Goal: Task Accomplishment & Management: Manage account settings

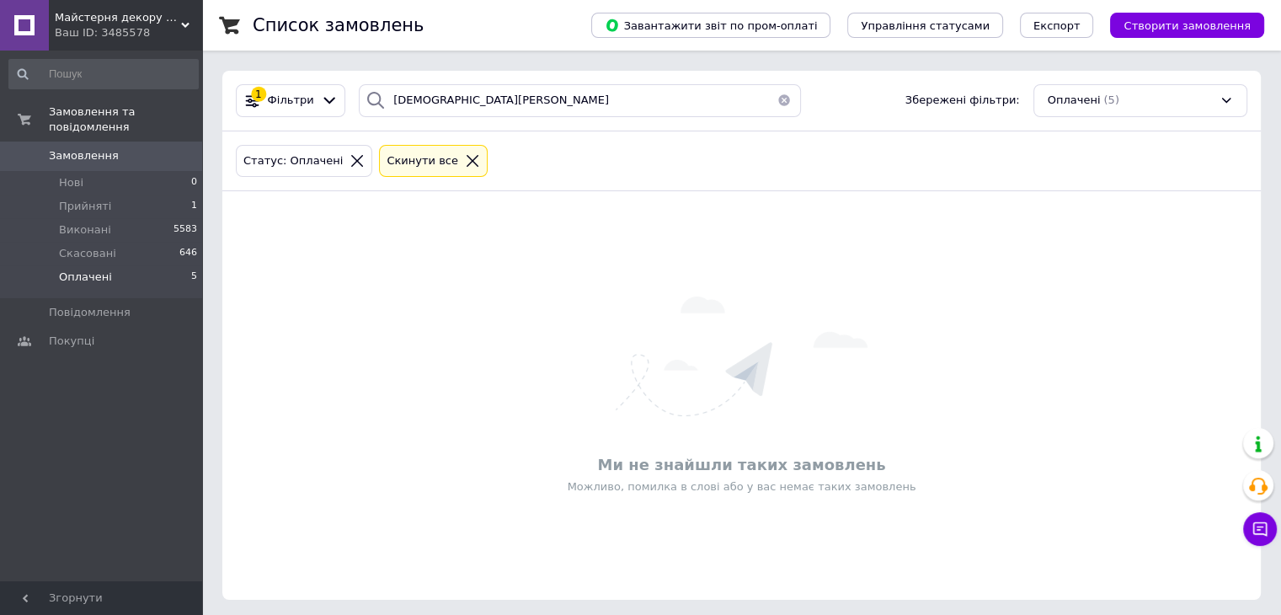
scroll to position [3, 0]
drag, startPoint x: 455, startPoint y: 98, endPoint x: 310, endPoint y: 99, distance: 144.9
click at [310, 99] on div "1 Фільтри богун яна Збережені фільтри: Оплачені (5)" at bounding box center [741, 97] width 1025 height 33
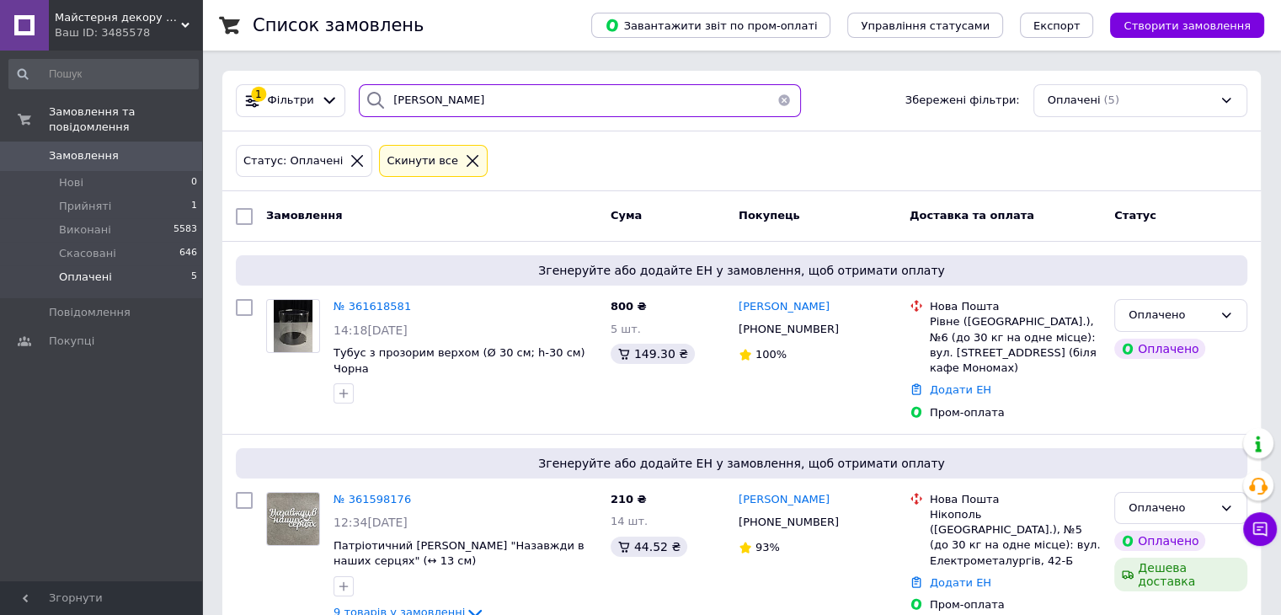
type input "ТКАЧУК"
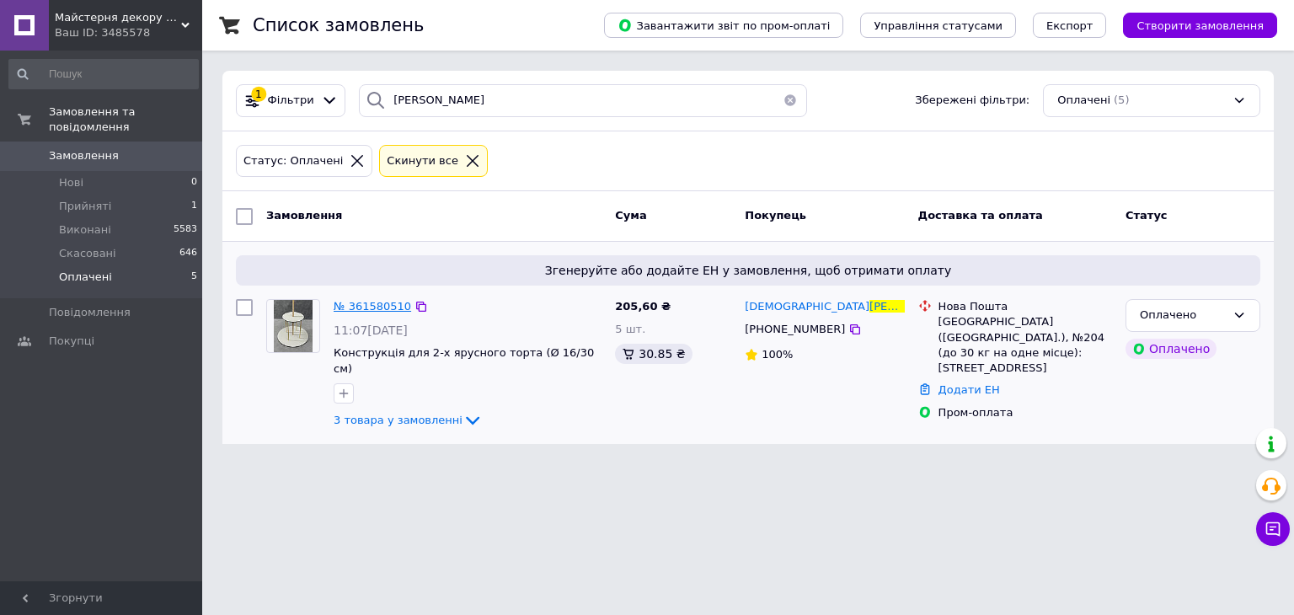
click at [381, 308] on span "№ 361580510" at bounding box center [372, 306] width 77 height 13
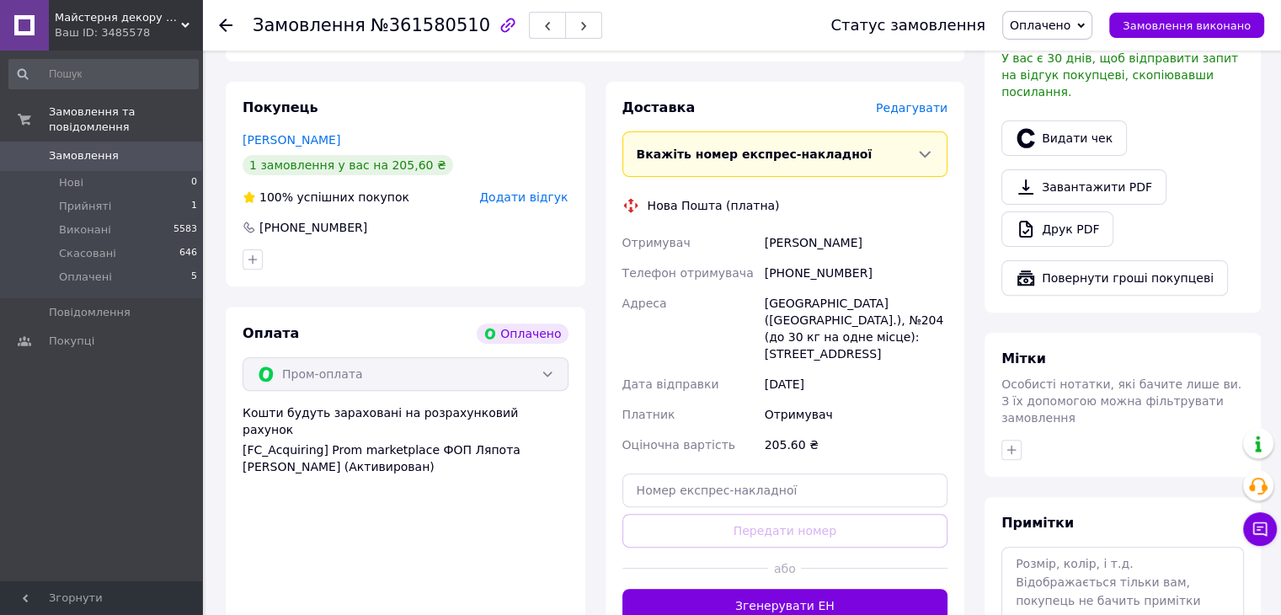
scroll to position [621, 0]
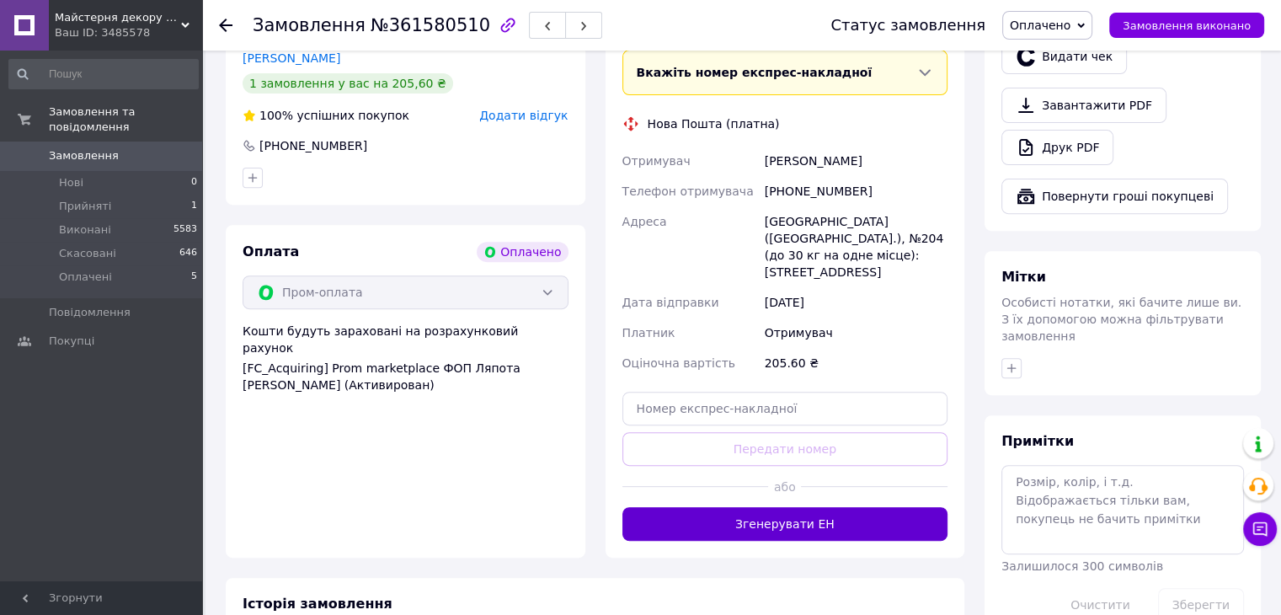
click at [818, 507] on button "Згенерувати ЕН" at bounding box center [785, 524] width 326 height 34
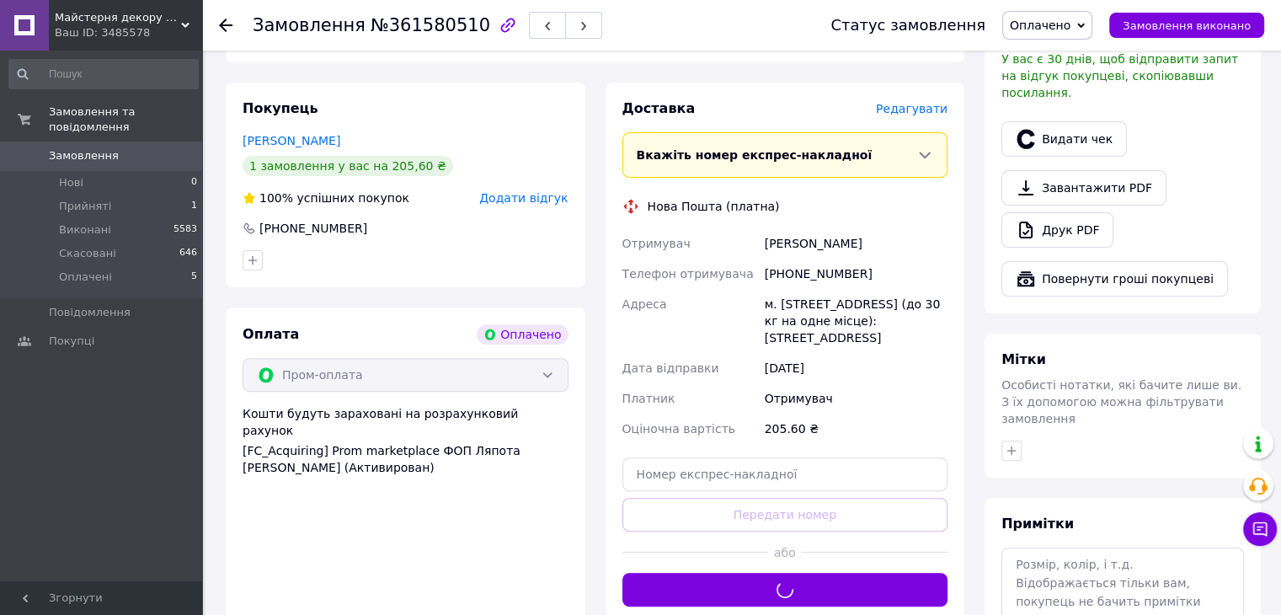
scroll to position [537, 0]
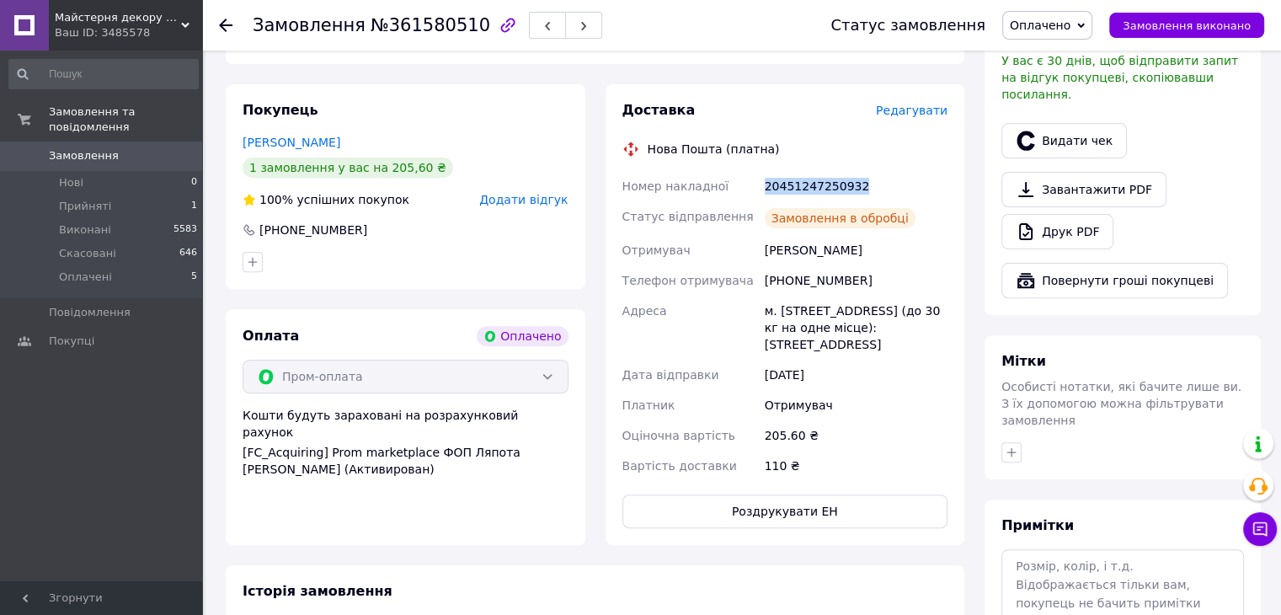
drag, startPoint x: 753, startPoint y: 183, endPoint x: 900, endPoint y: 180, distance: 146.6
click at [900, 180] on div "Номер накладної 20451247250932 Статус відправлення Замовлення в обробці Отримув…" at bounding box center [785, 326] width 333 height 310
copy div "Номер накладної 20451247250932"
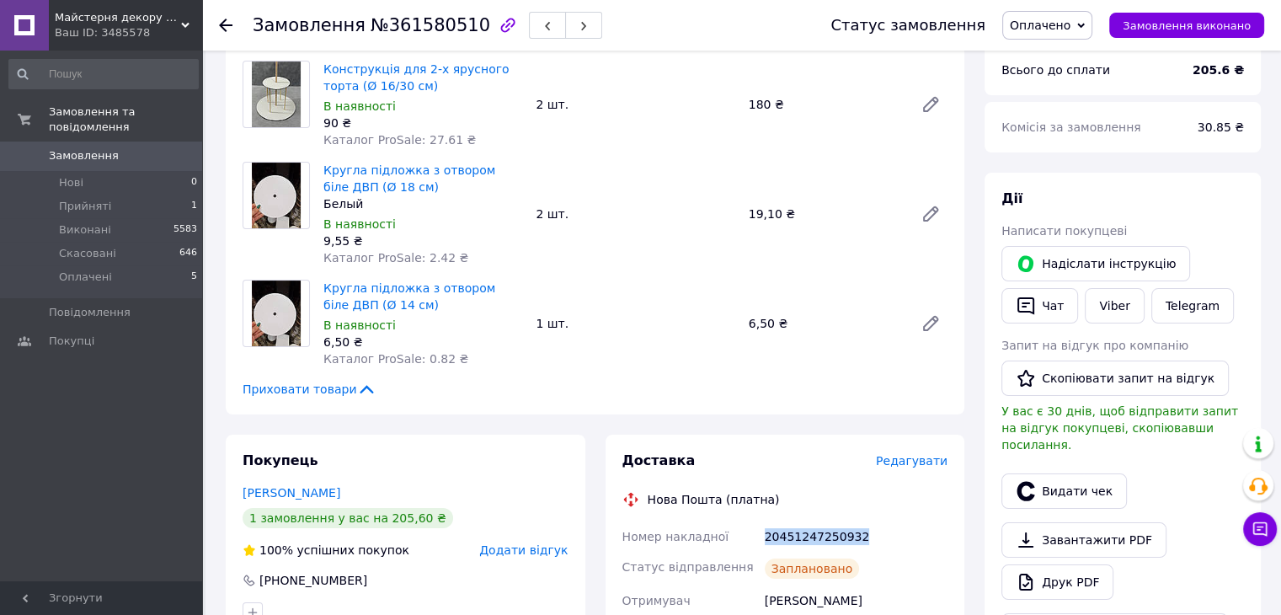
scroll to position [115, 0]
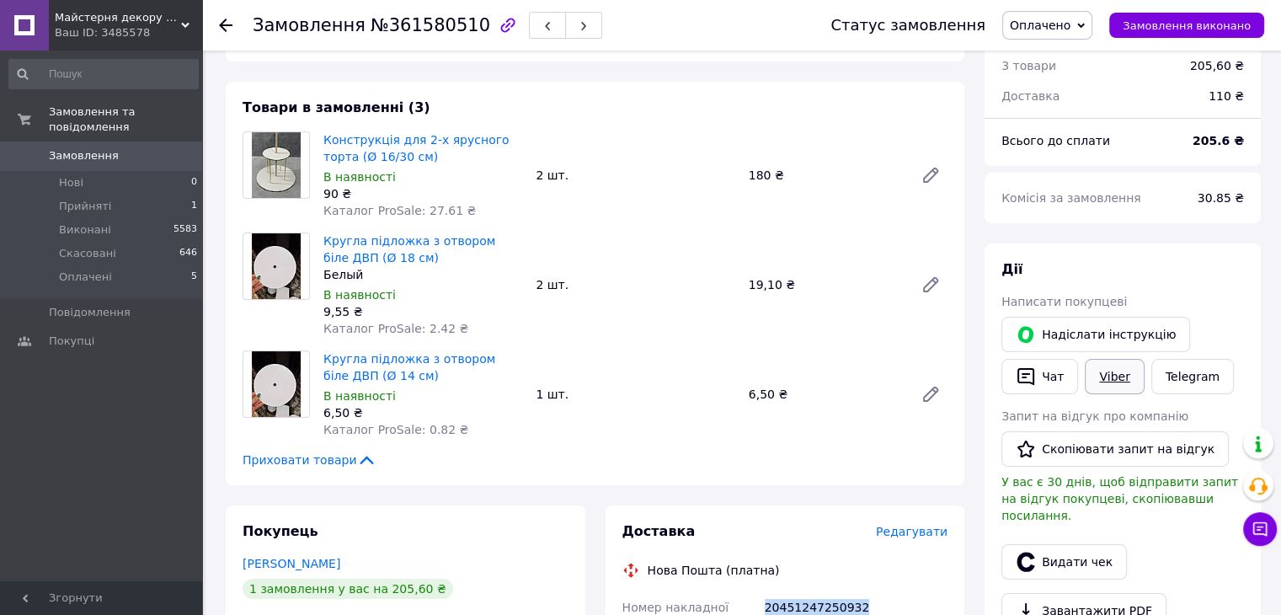
click at [1102, 361] on link "Viber" at bounding box center [1114, 376] width 59 height 35
click at [1088, 21] on span "Оплачено" at bounding box center [1047, 25] width 90 height 29
click at [1092, 89] on li "Виконано" at bounding box center [1047, 84] width 88 height 25
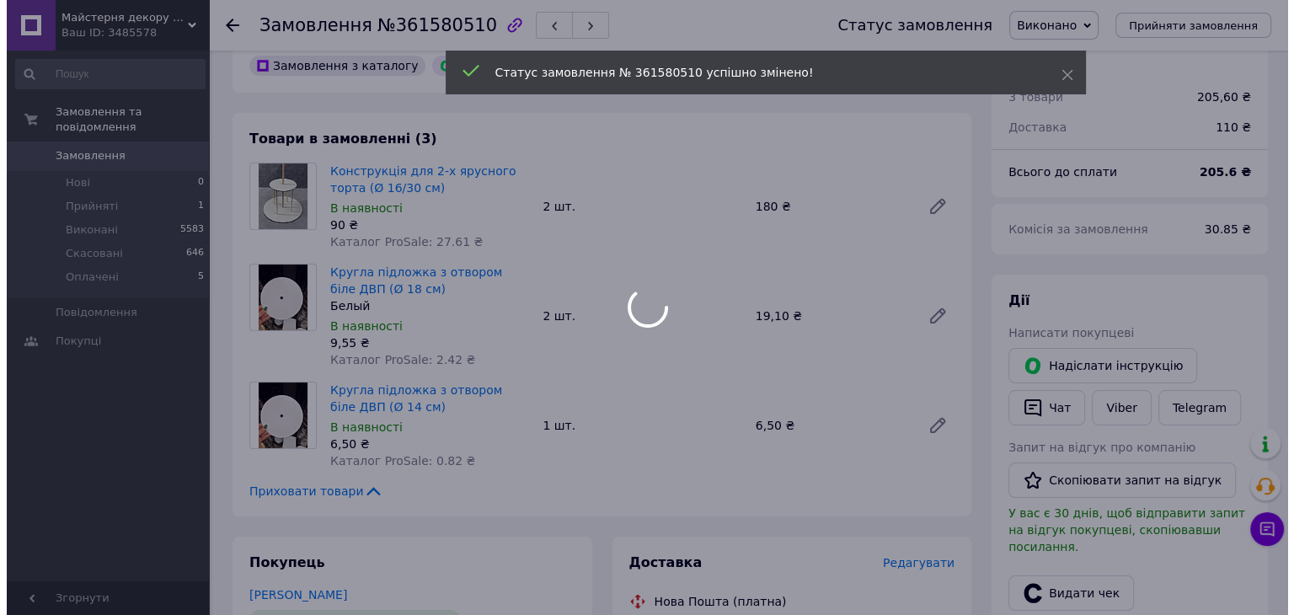
scroll to position [421, 0]
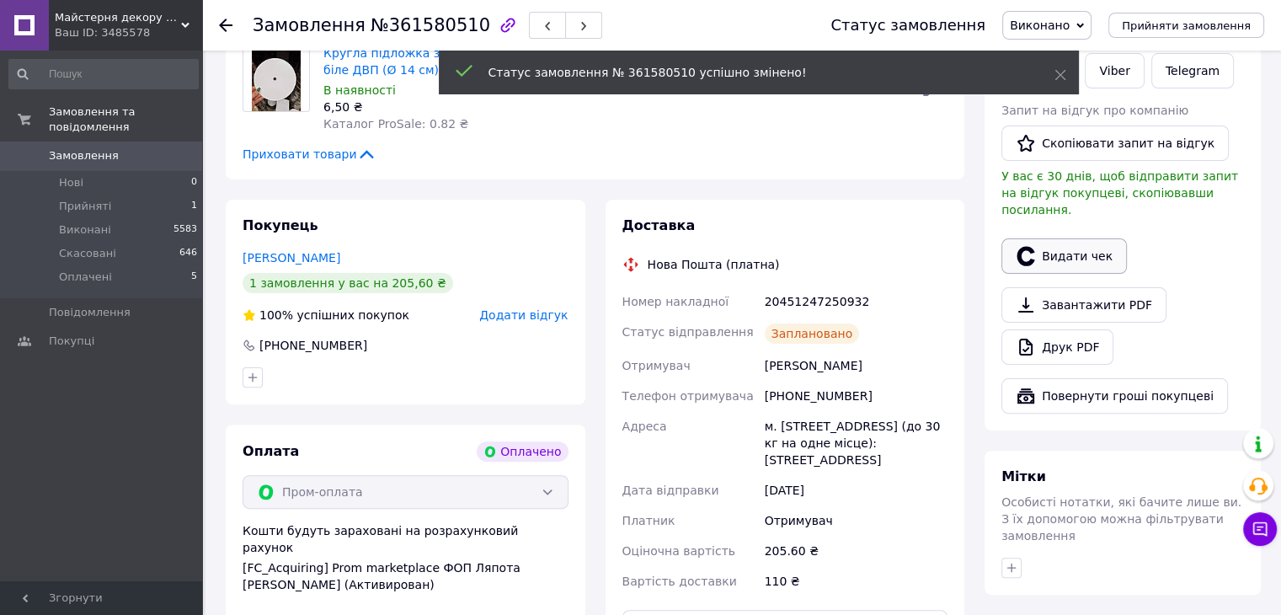
click at [1075, 238] on button "Видати чек" at bounding box center [1063, 255] width 125 height 35
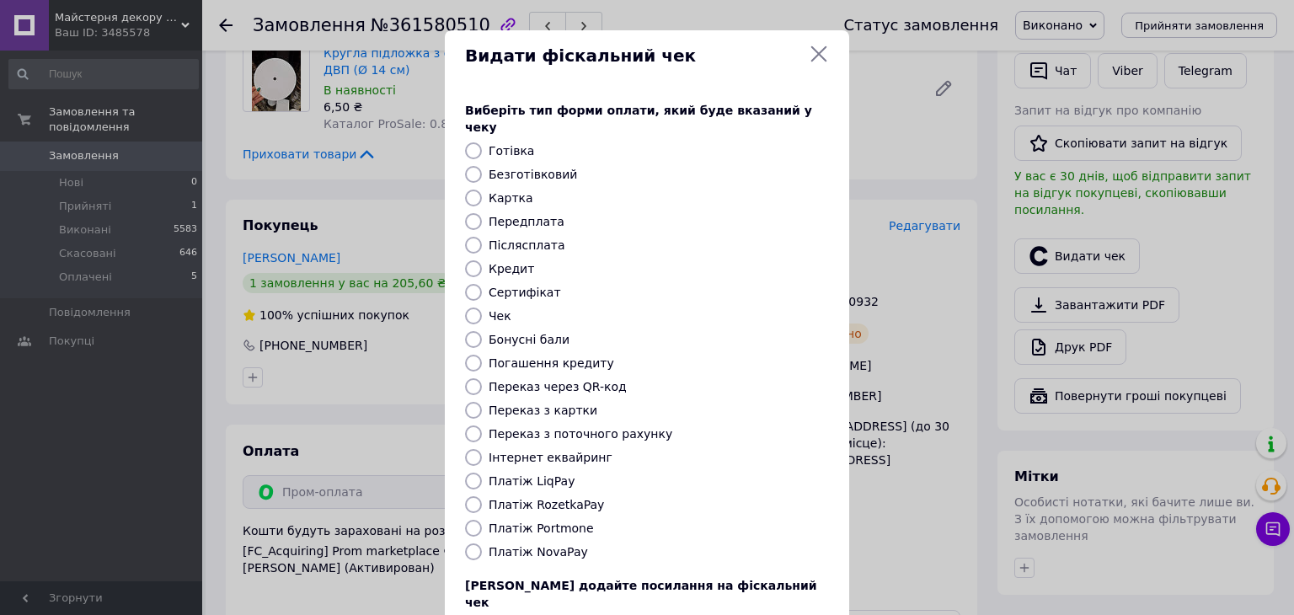
click at [561, 498] on label "Платіж RozetkaPay" at bounding box center [546, 504] width 115 height 13
click at [482, 496] on input "Платіж RozetkaPay" at bounding box center [473, 504] width 17 height 17
radio input "true"
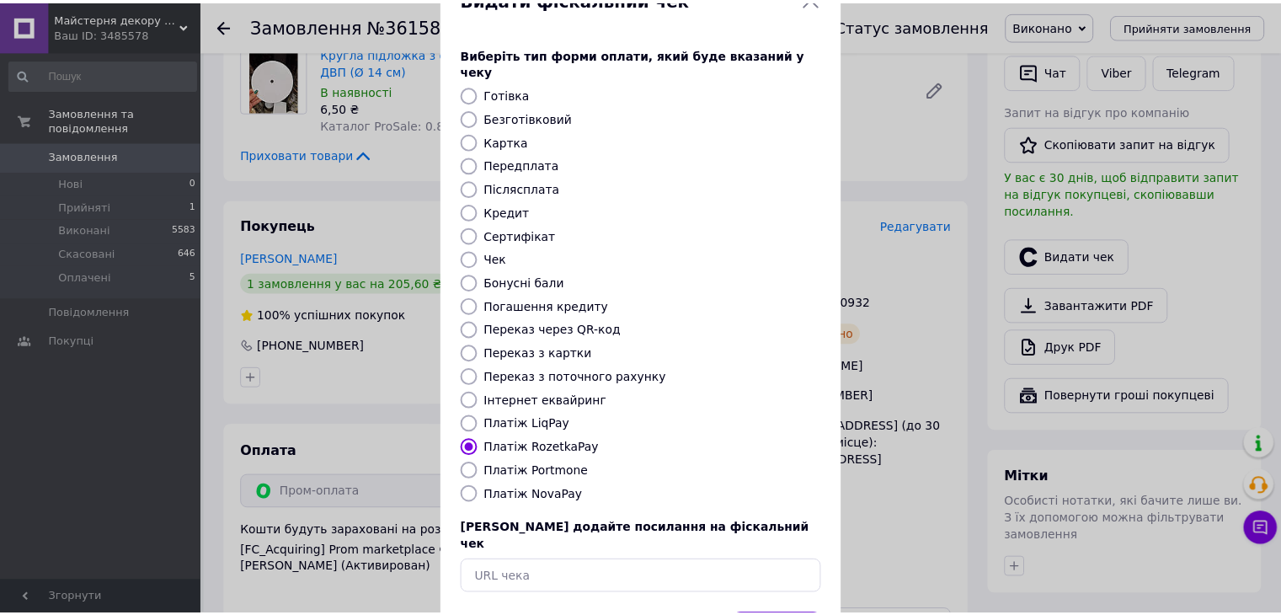
scroll to position [108, 0]
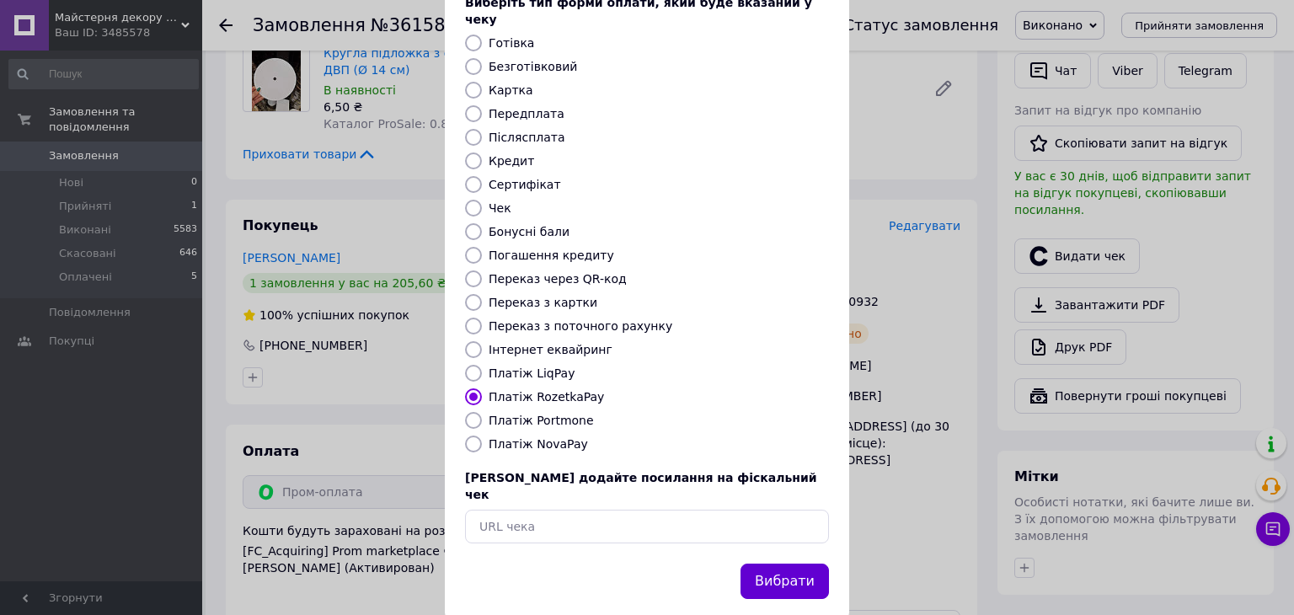
click at [811, 563] on button "Вибрати" at bounding box center [784, 581] width 88 height 36
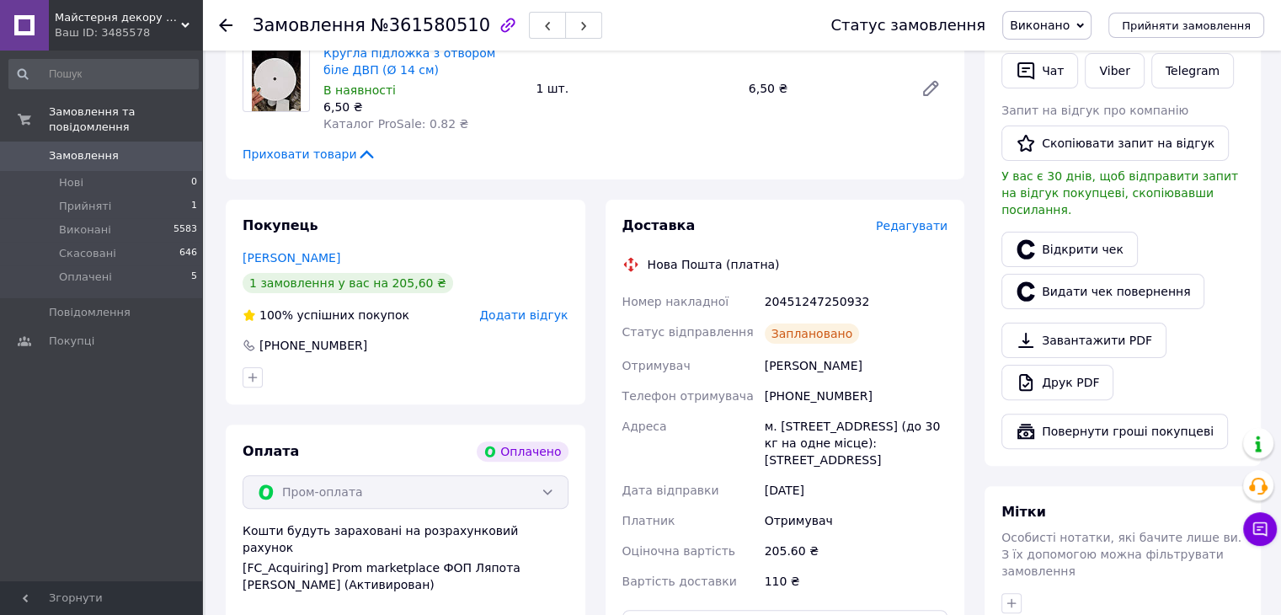
scroll to position [0, 0]
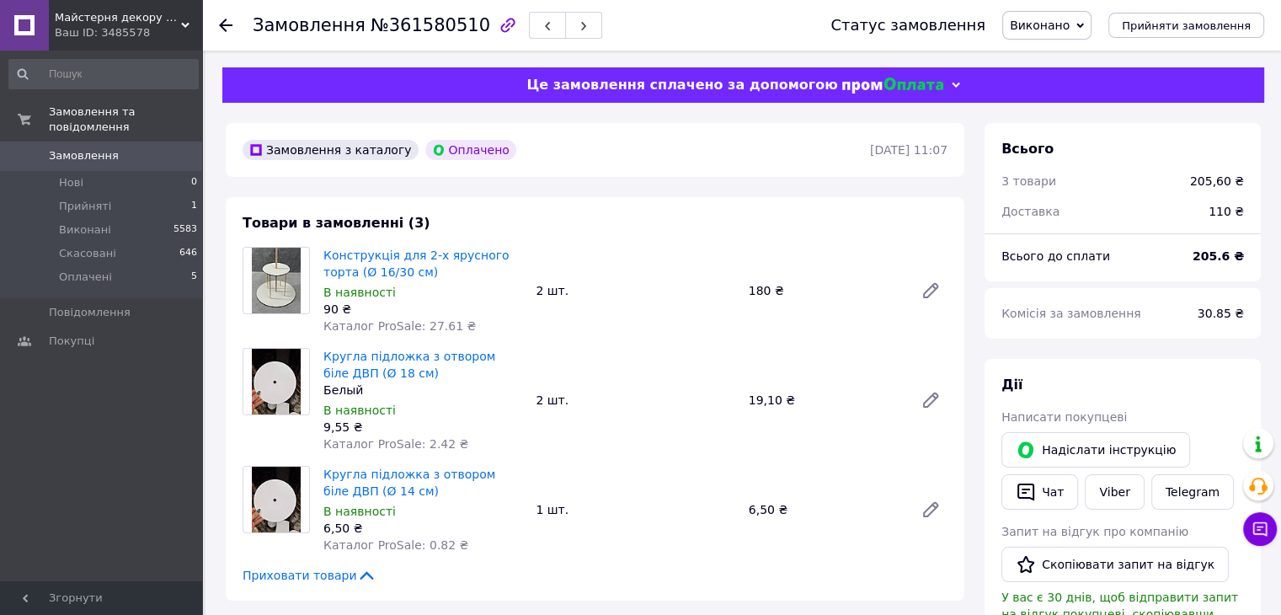
click at [224, 27] on icon at bounding box center [225, 25] width 13 height 13
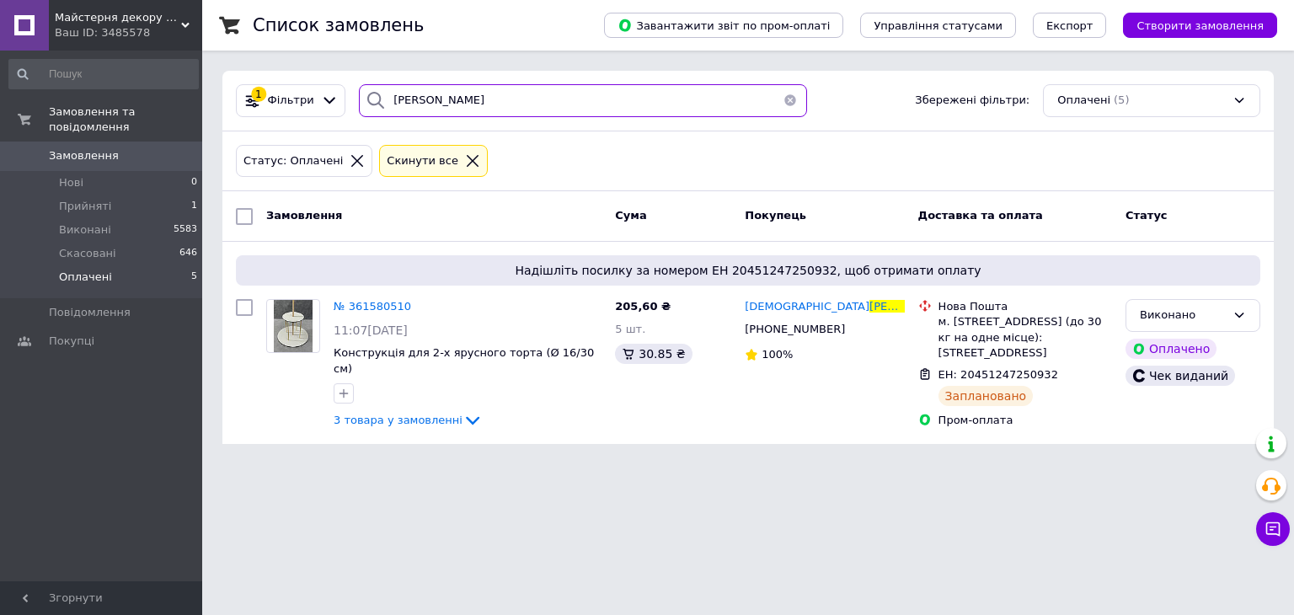
drag, startPoint x: 493, startPoint y: 98, endPoint x: 307, endPoint y: 134, distance: 189.6
click at [292, 127] on div "1 Фільтри ТКАЧУК Збережені фільтри: Оплачені (5)" at bounding box center [747, 101] width 1051 height 61
type input "\"
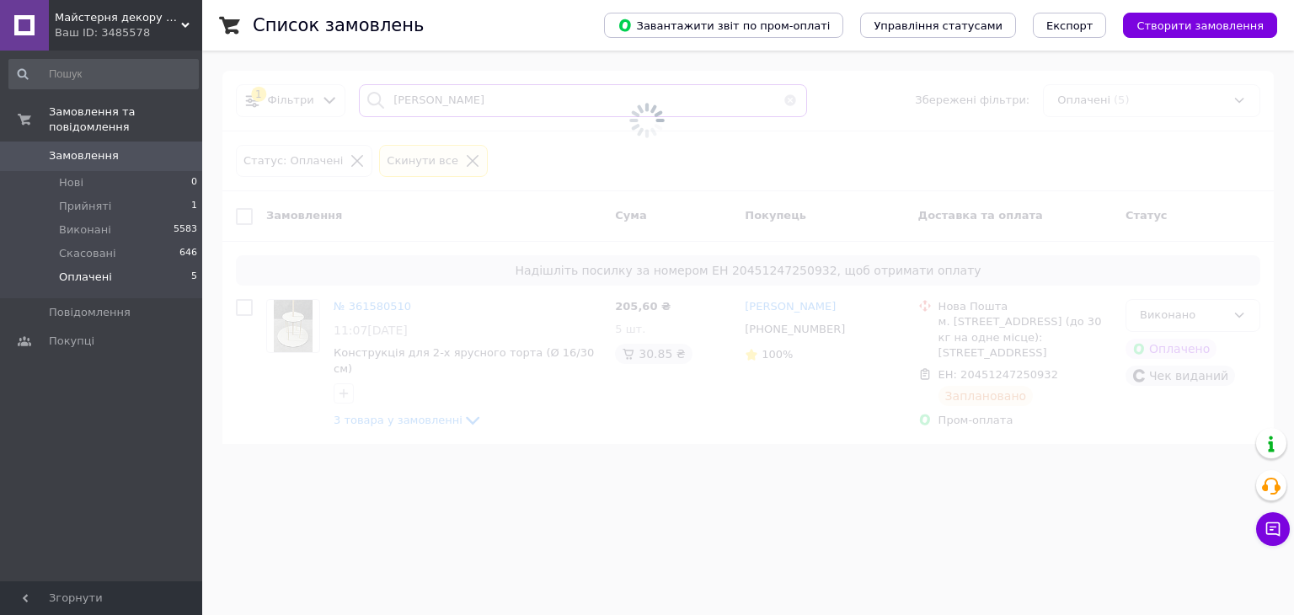
type input "САВЧУК"
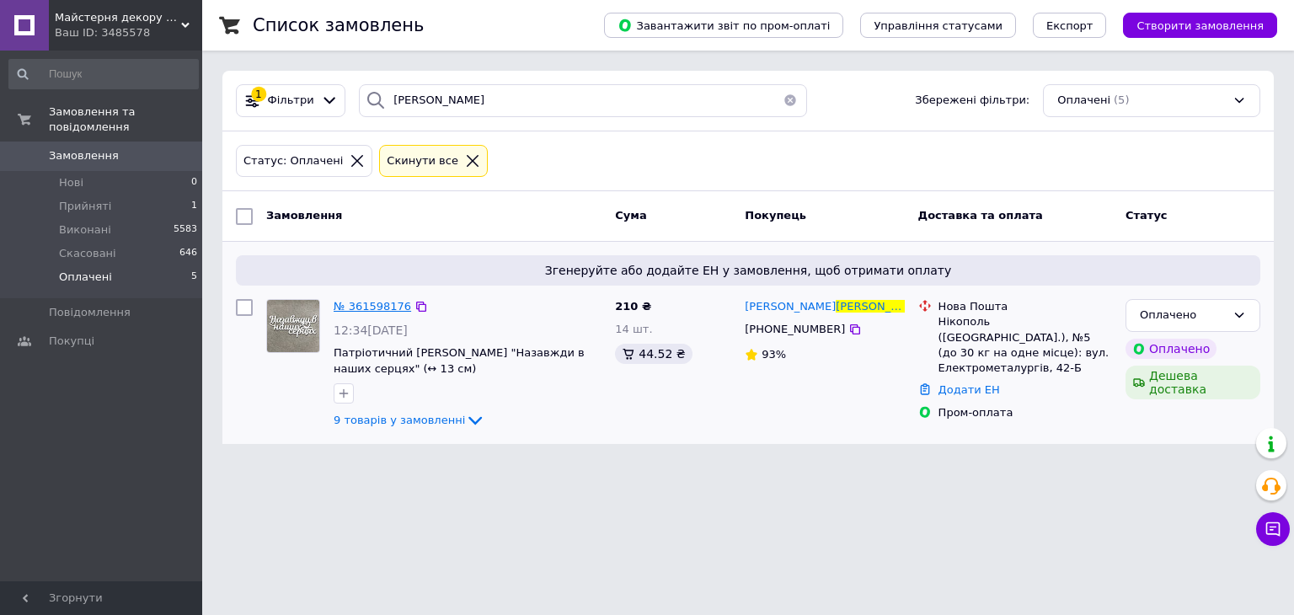
click at [382, 304] on span "№ 361598176" at bounding box center [372, 306] width 77 height 13
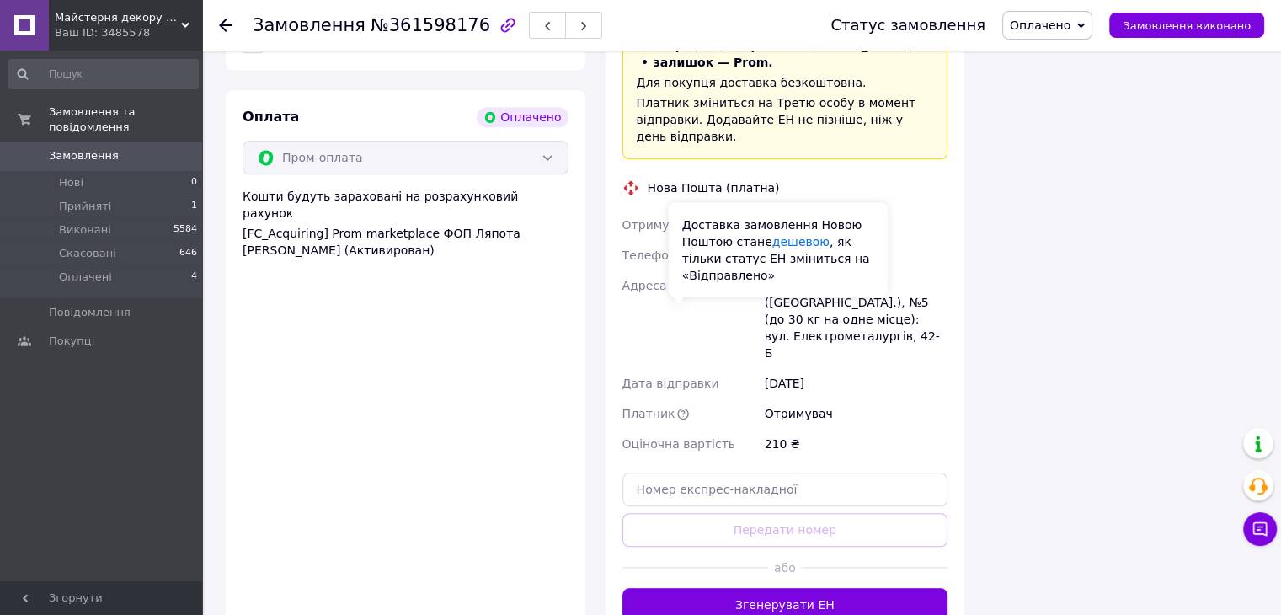
scroll to position [1706, 0]
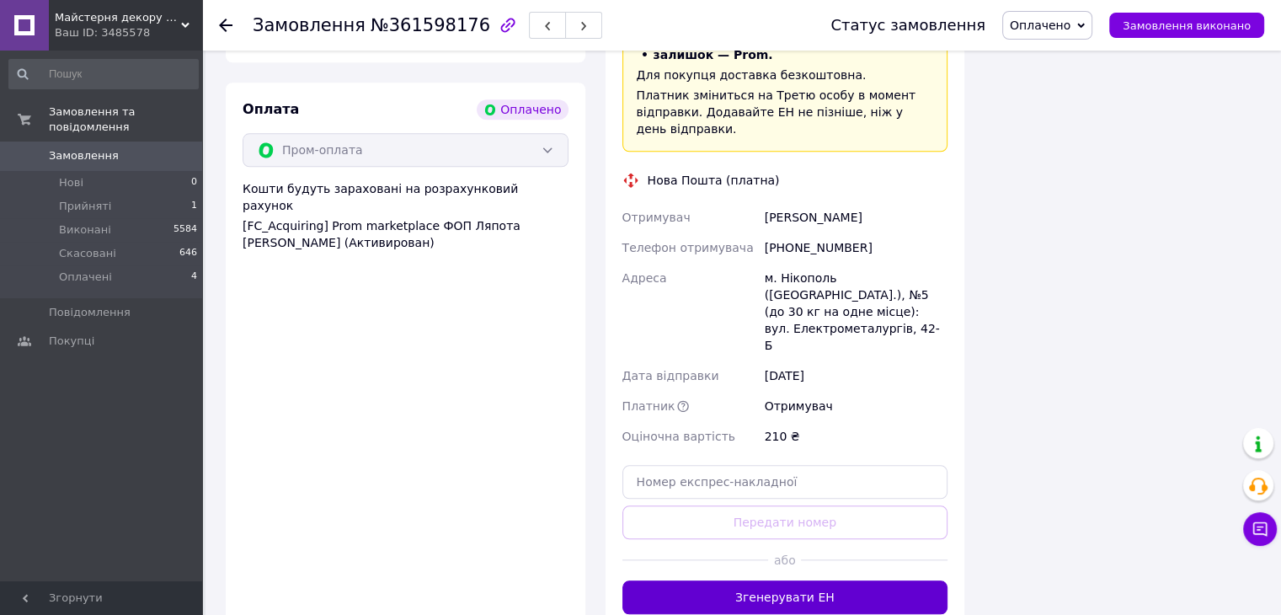
click at [833, 580] on button "Згенерувати ЕН" at bounding box center [785, 597] width 326 height 34
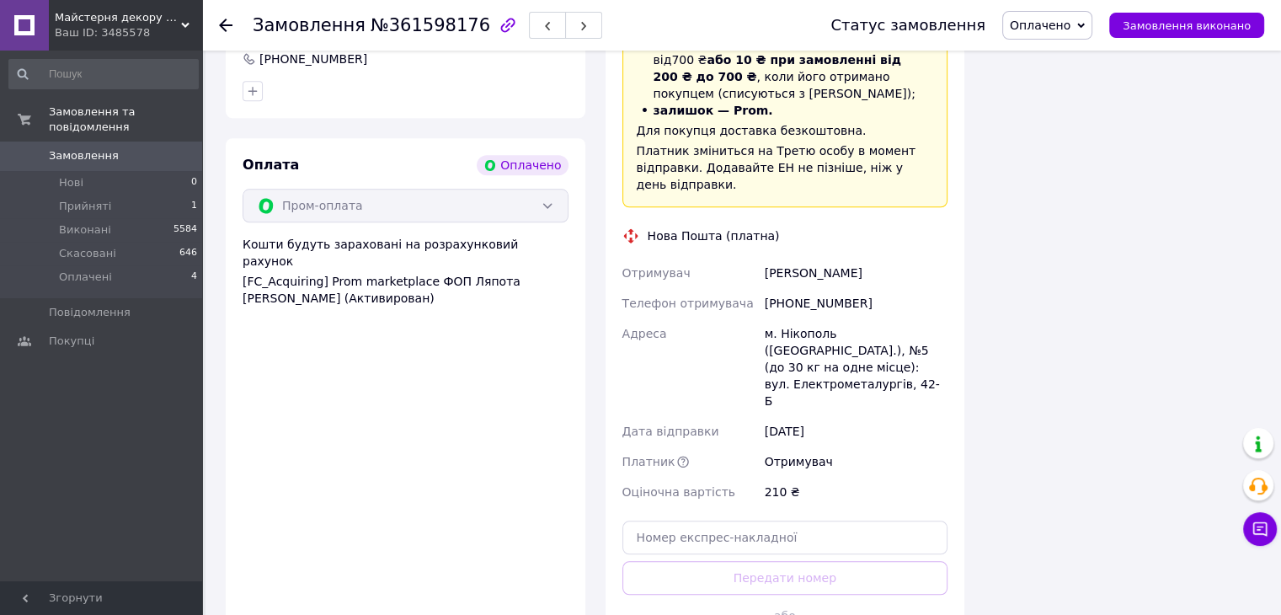
scroll to position [1622, 0]
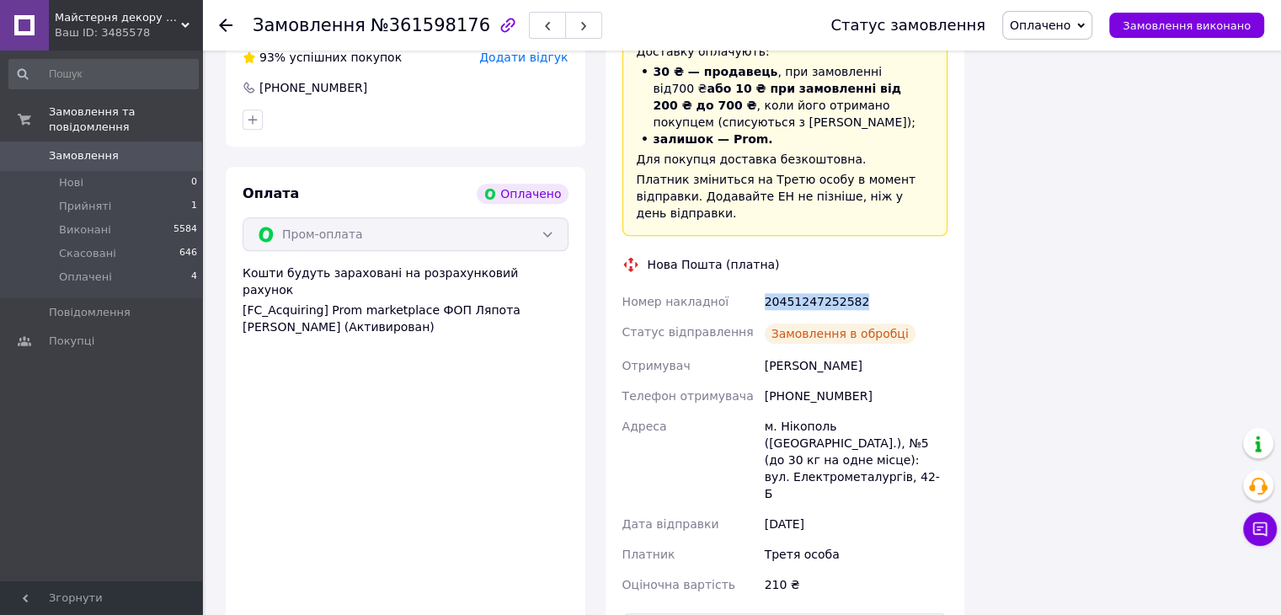
drag, startPoint x: 755, startPoint y: 217, endPoint x: 804, endPoint y: 223, distance: 48.4
click at [884, 286] on div "Номер накладної 20451247252582 Статус відправлення Замовлення в обробці Отримув…" at bounding box center [785, 442] width 333 height 313
copy div "Номер накладної 20451247252582"
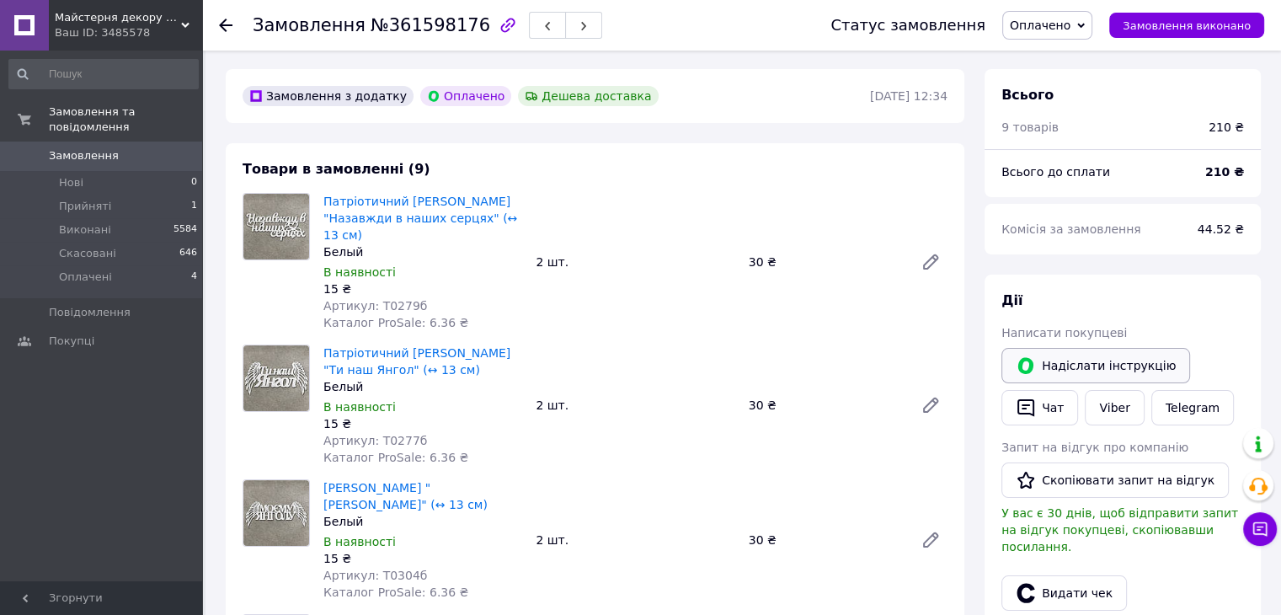
scroll to position [0, 0]
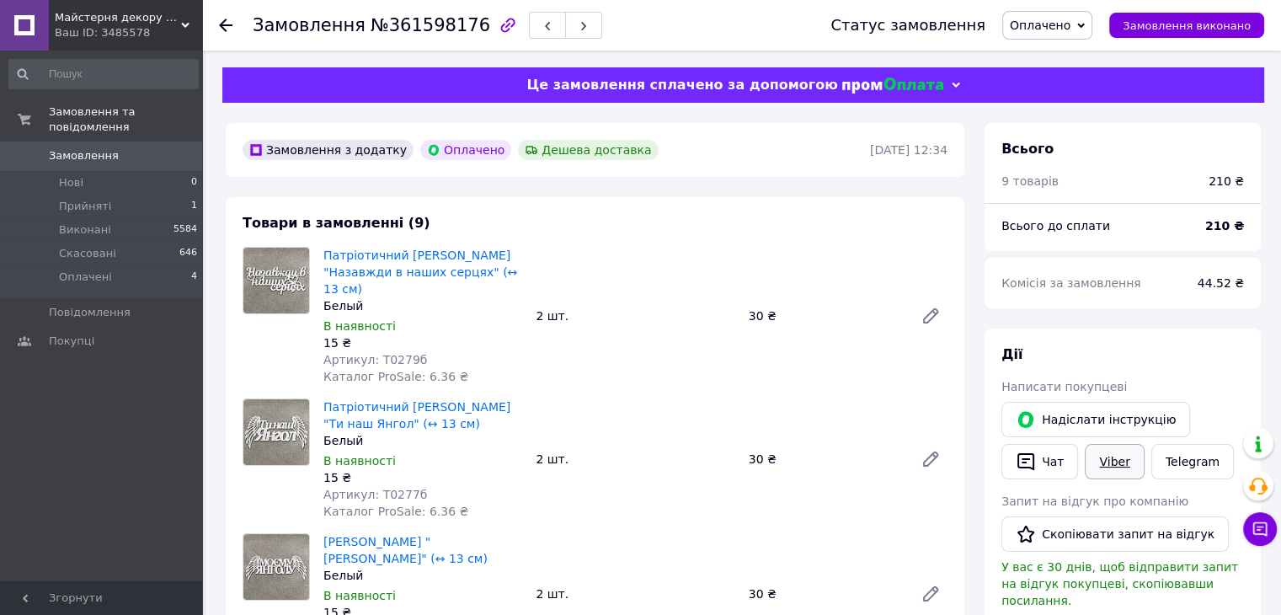
click at [1106, 464] on link "Viber" at bounding box center [1114, 461] width 59 height 35
click at [1070, 26] on span "Оплачено" at bounding box center [1040, 25] width 61 height 13
click at [1071, 97] on li "Скасовано" at bounding box center [1047, 109] width 88 height 25
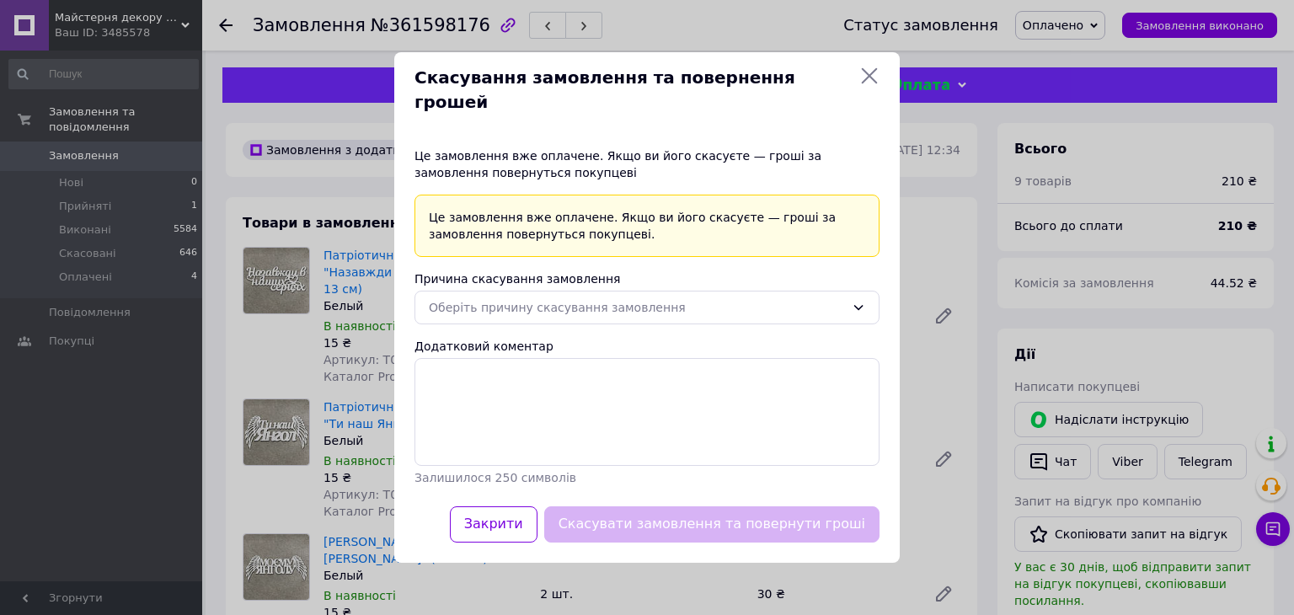
drag, startPoint x: 878, startPoint y: 85, endPoint x: 916, endPoint y: 79, distance: 39.2
click at [878, 86] on icon at bounding box center [869, 76] width 20 height 20
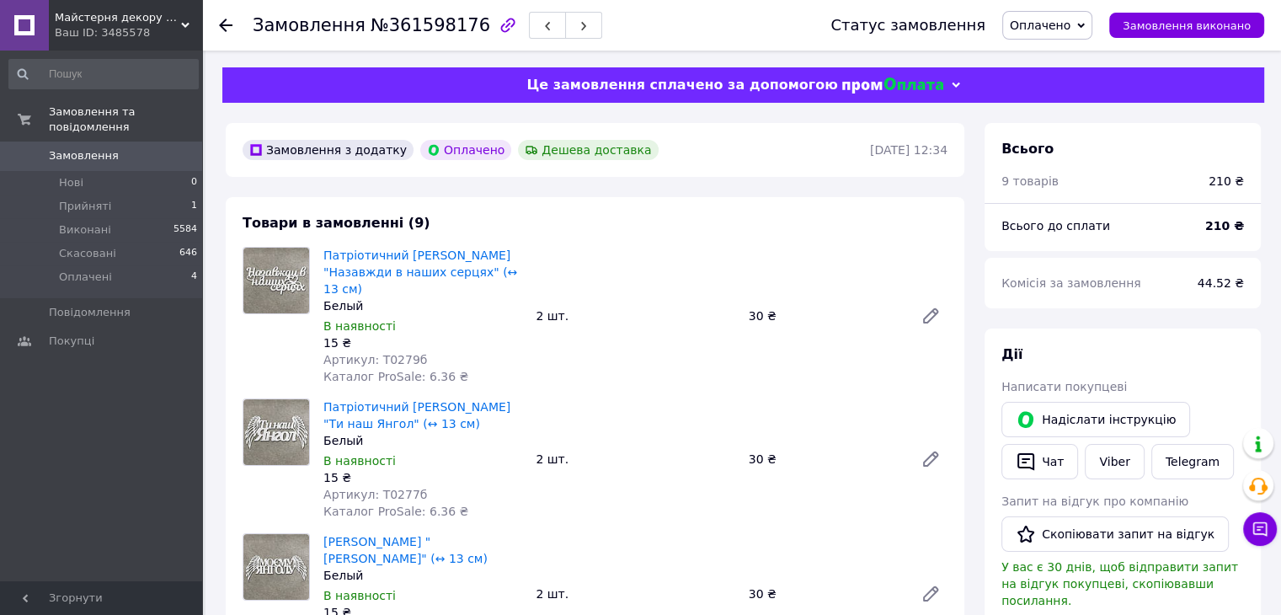
click at [1045, 29] on span "Оплачено" at bounding box center [1040, 25] width 61 height 13
click at [1058, 80] on li "Виконано" at bounding box center [1047, 84] width 88 height 25
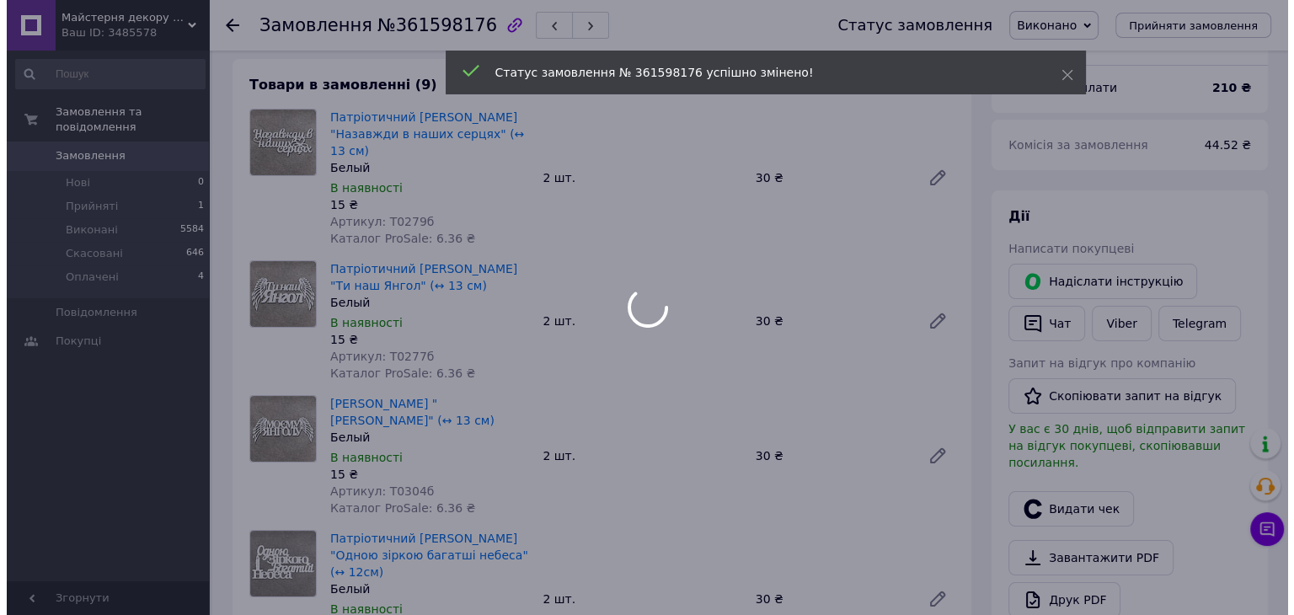
scroll to position [168, 0]
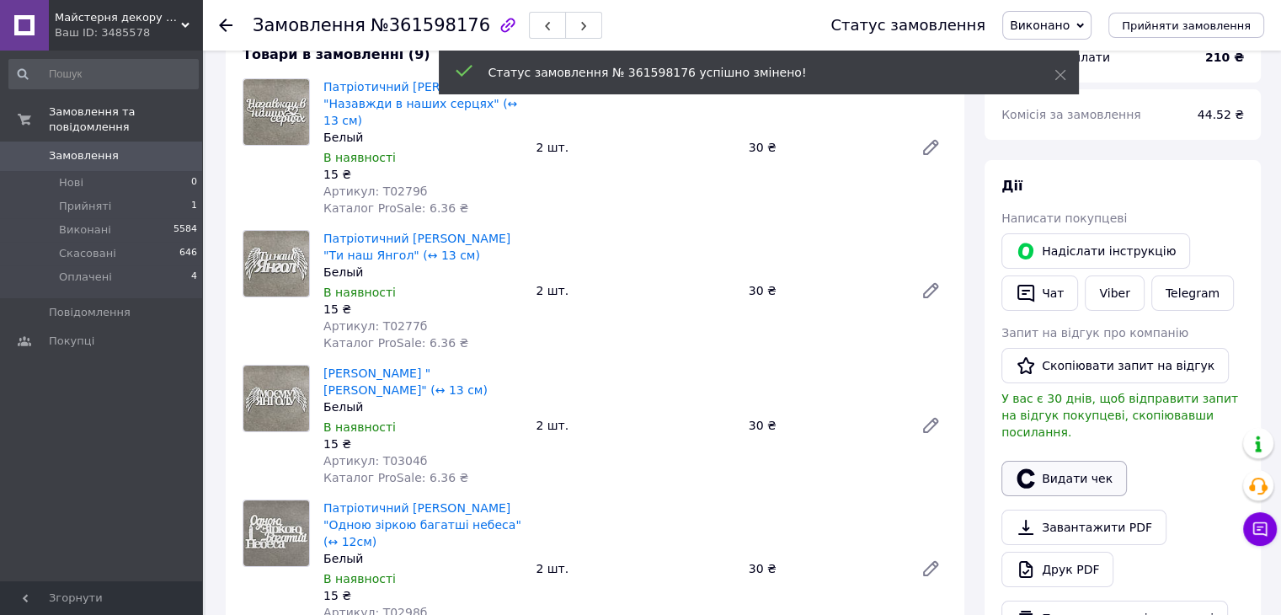
click at [1077, 461] on button "Видати чек" at bounding box center [1063, 478] width 125 height 35
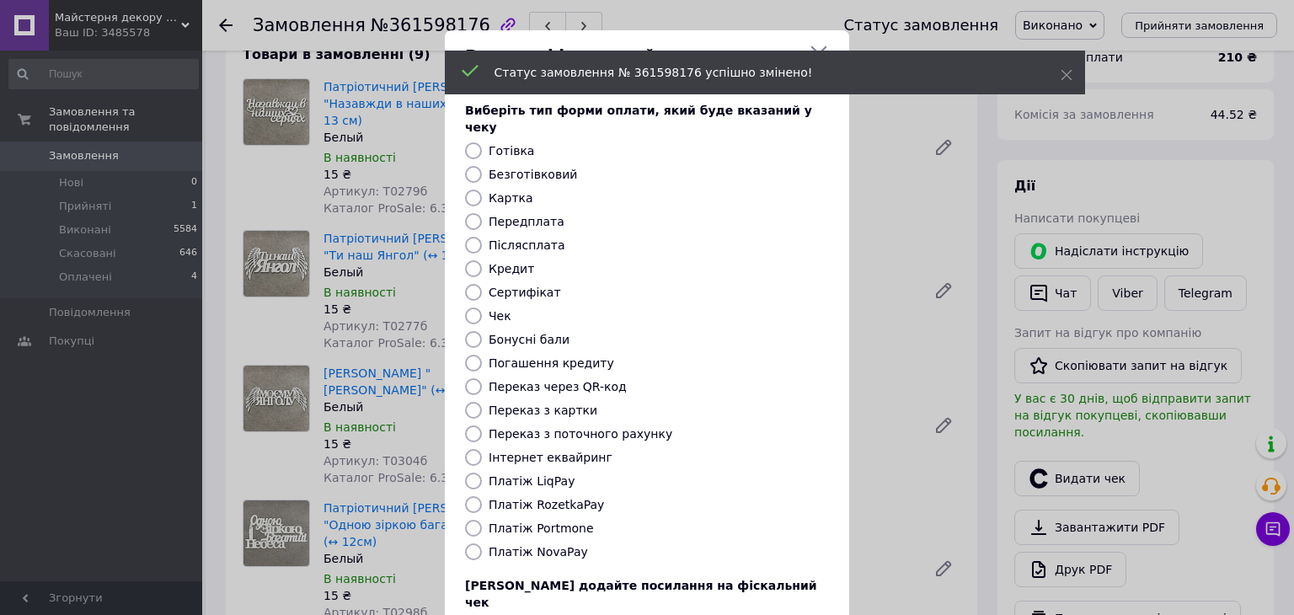
click at [549, 498] on label "Платіж RozetkaPay" at bounding box center [546, 504] width 115 height 13
click at [482, 496] on input "Платіж RozetkaPay" at bounding box center [473, 504] width 17 height 17
radio input "true"
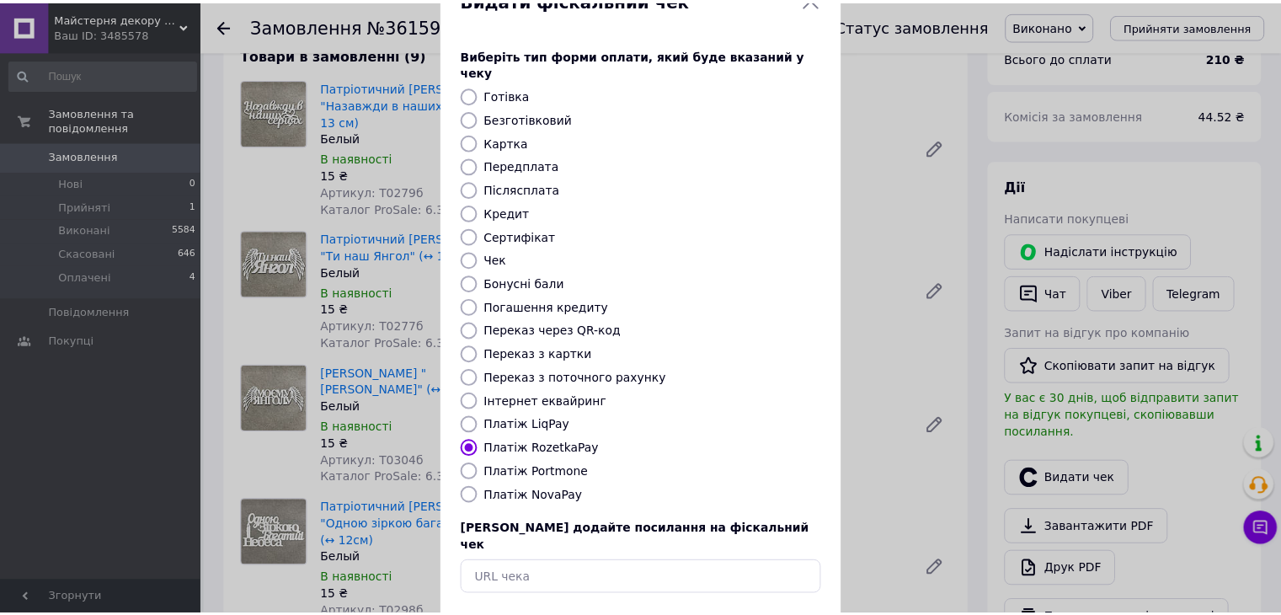
scroll to position [108, 0]
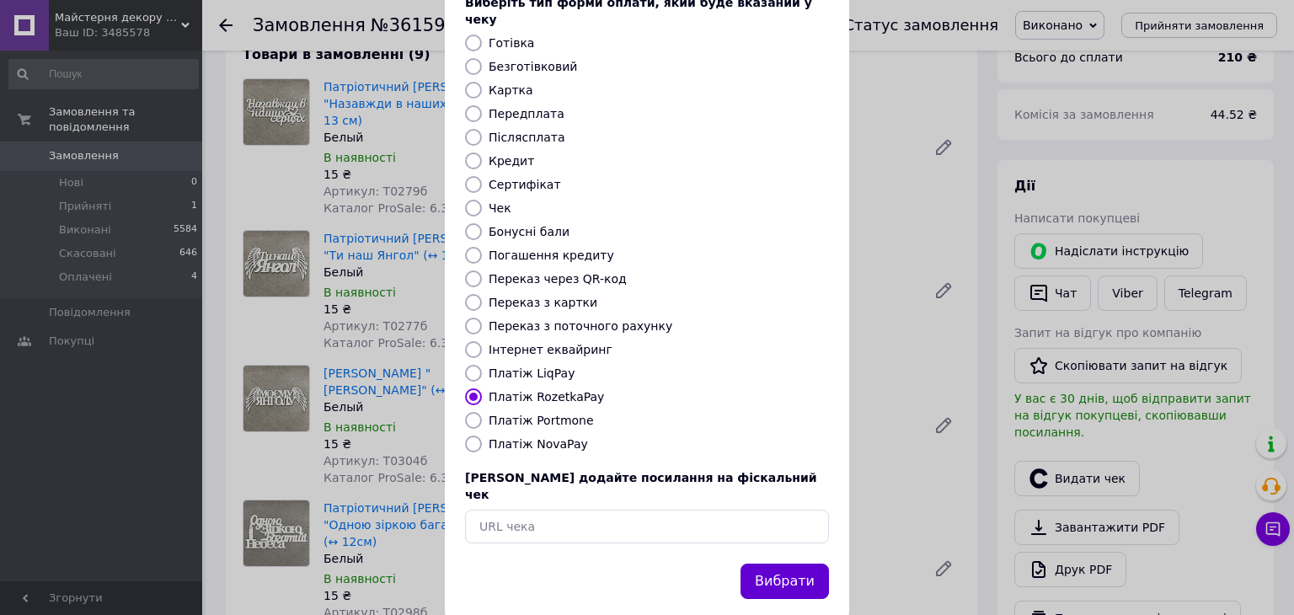
click at [782, 563] on button "Вибрати" at bounding box center [784, 581] width 88 height 36
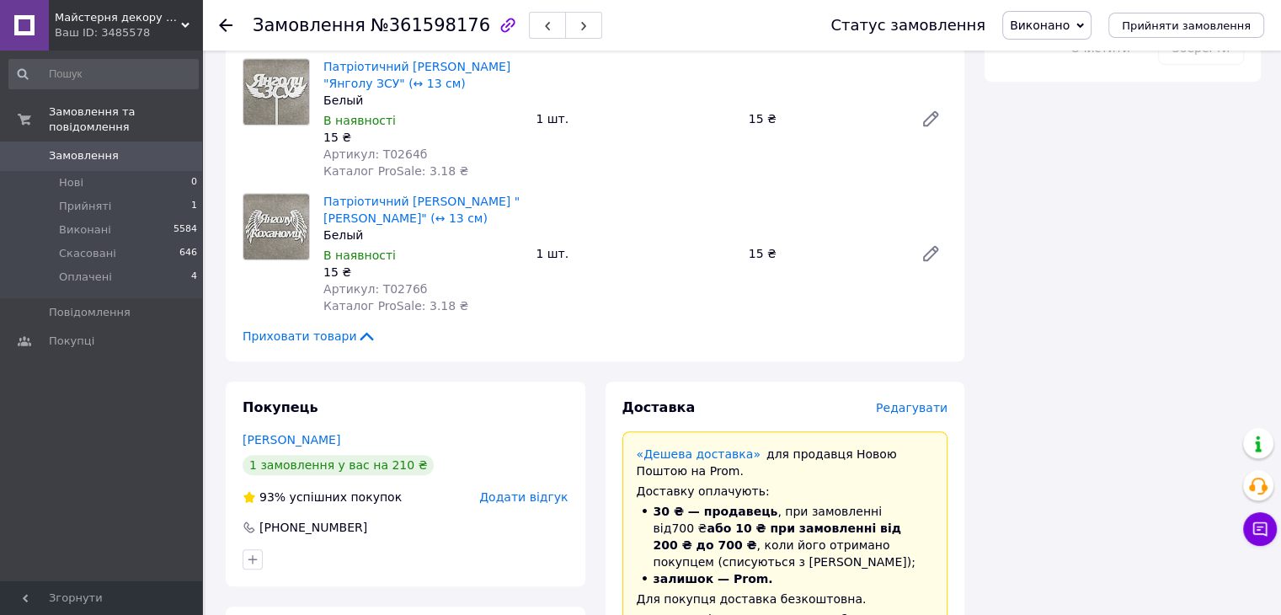
scroll to position [1432, 0]
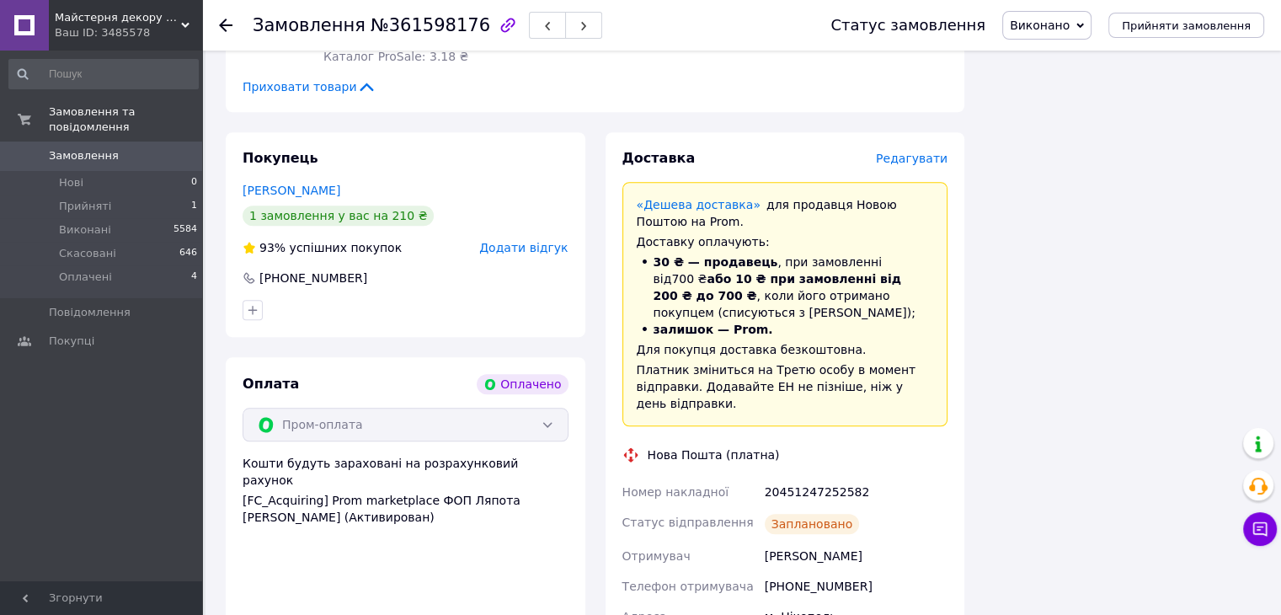
drag, startPoint x: 782, startPoint y: 531, endPoint x: 919, endPoint y: 567, distance: 141.8
copy div "Нікополь (Дніпропетровська обл.), №5 (до 30 кг на одне місце): вул. Електромета…"
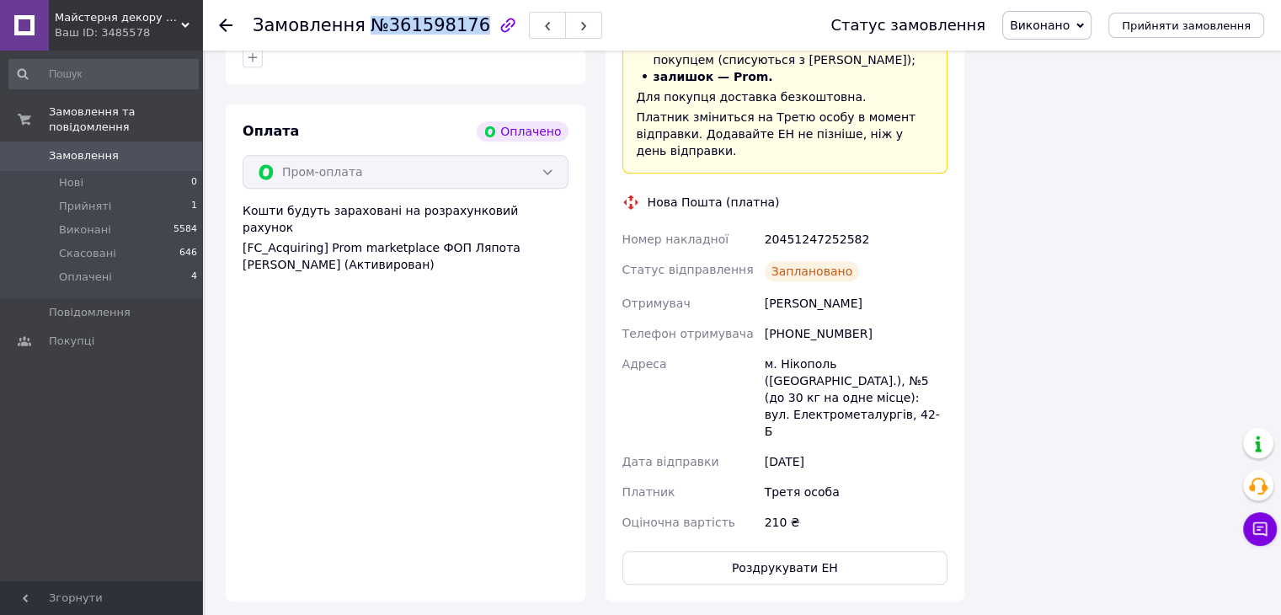
drag, startPoint x: 362, startPoint y: 21, endPoint x: 462, endPoint y: 24, distance: 99.4
click at [462, 24] on span "№361598176" at bounding box center [431, 25] width 120 height 20
copy span "№361598176"
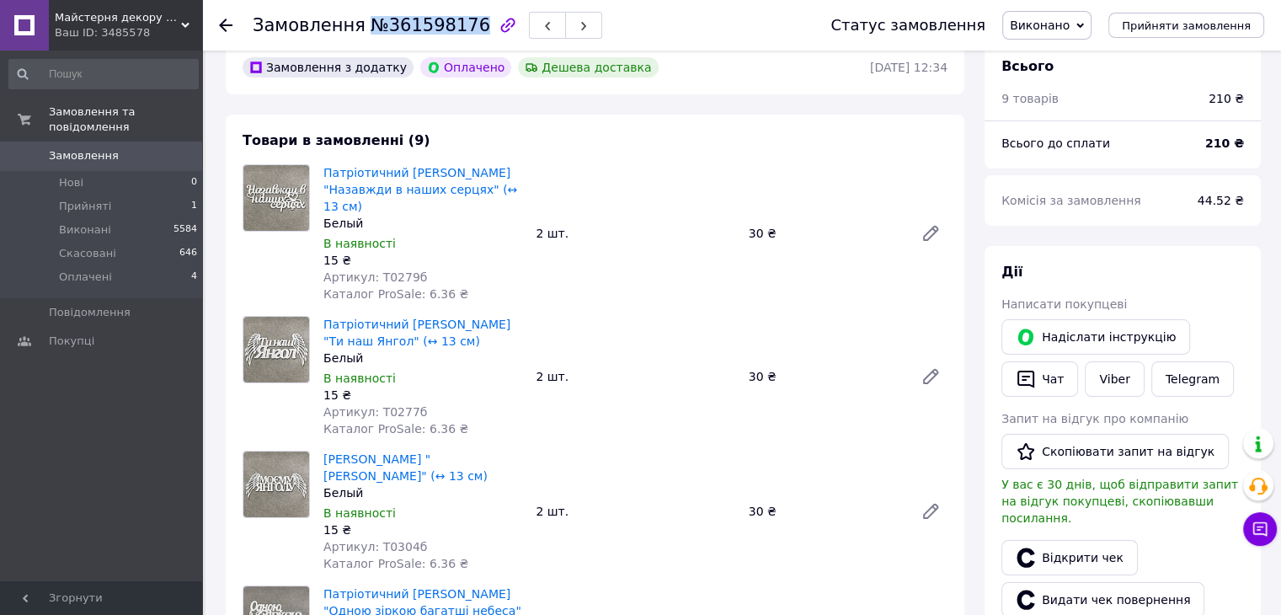
scroll to position [0, 0]
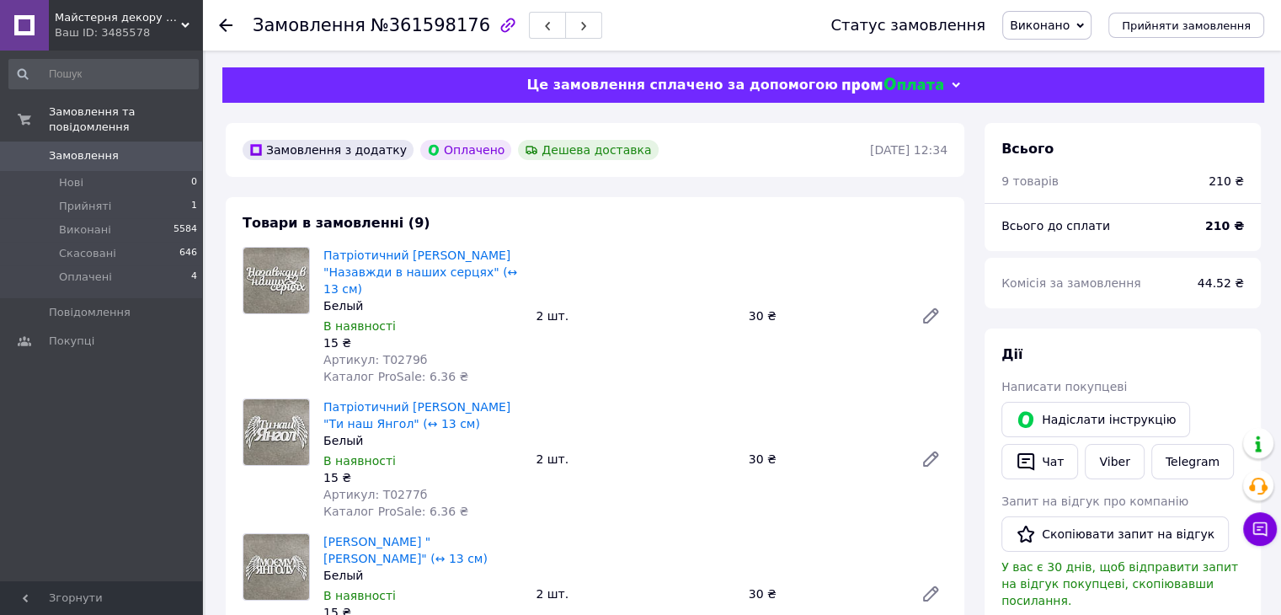
click at [226, 28] on icon at bounding box center [225, 25] width 13 height 13
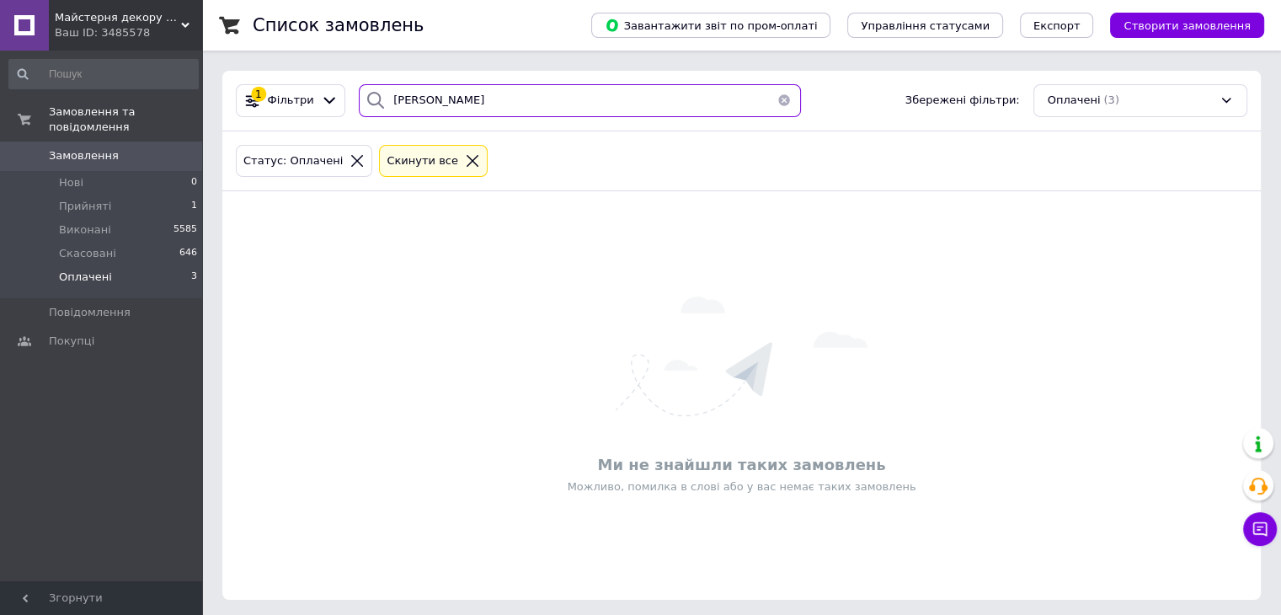
drag, startPoint x: 468, startPoint y: 114, endPoint x: 293, endPoint y: 120, distance: 175.3
click at [291, 112] on div "1 Фільтри САВЧУК Збережені фільтри: Оплачені (3)" at bounding box center [741, 100] width 1025 height 33
type input "НОСІКОВСЬКА"
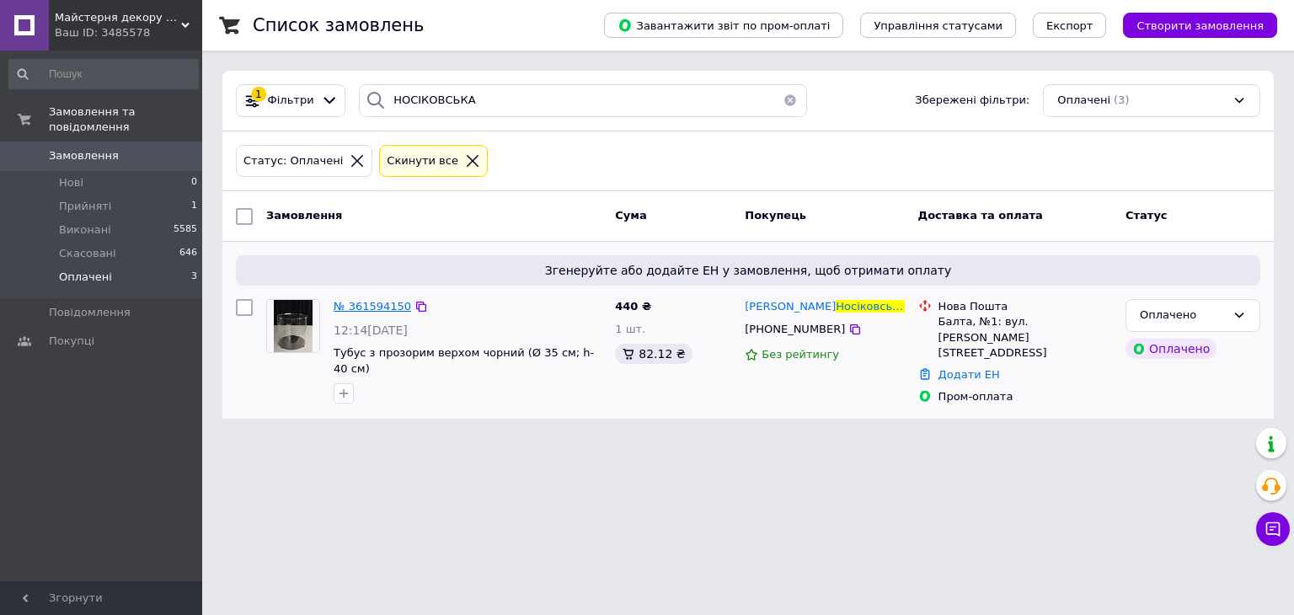
click at [361, 306] on span "№ 361594150" at bounding box center [372, 306] width 77 height 13
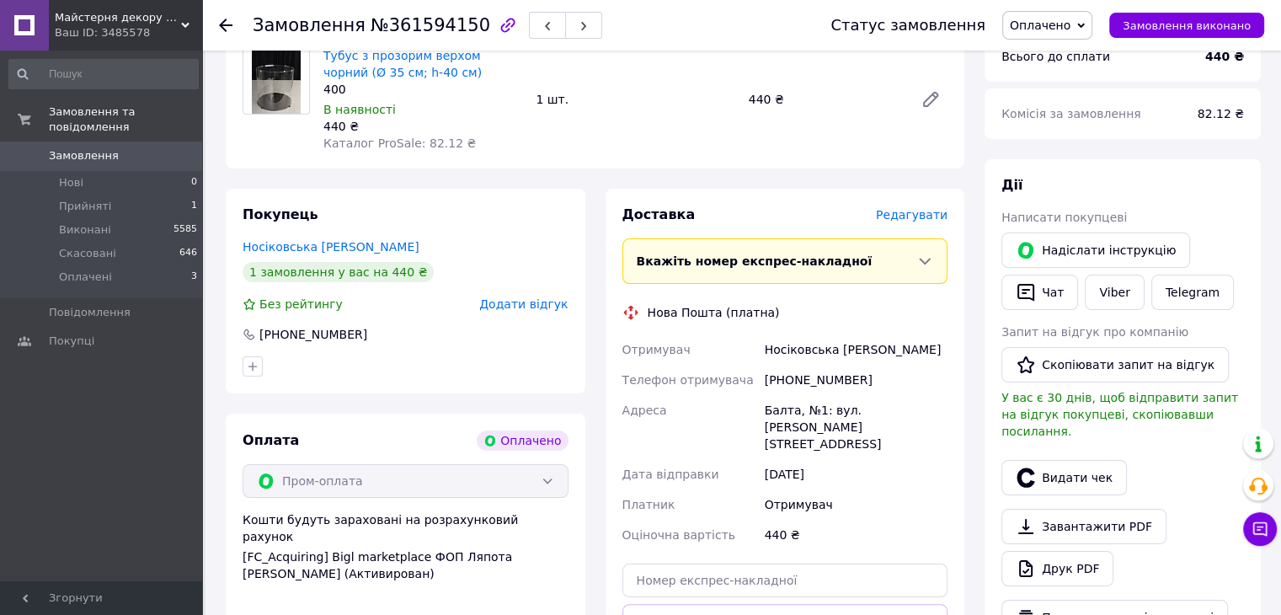
scroll to position [421, 0]
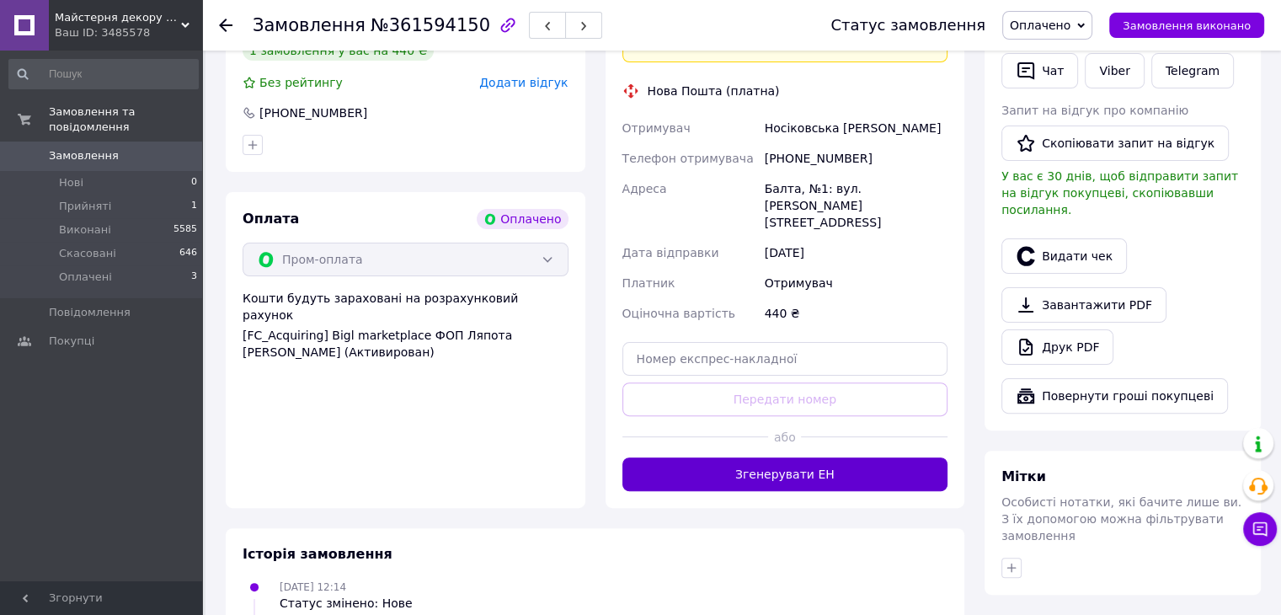
click at [884, 457] on button "Згенерувати ЕН" at bounding box center [785, 474] width 326 height 34
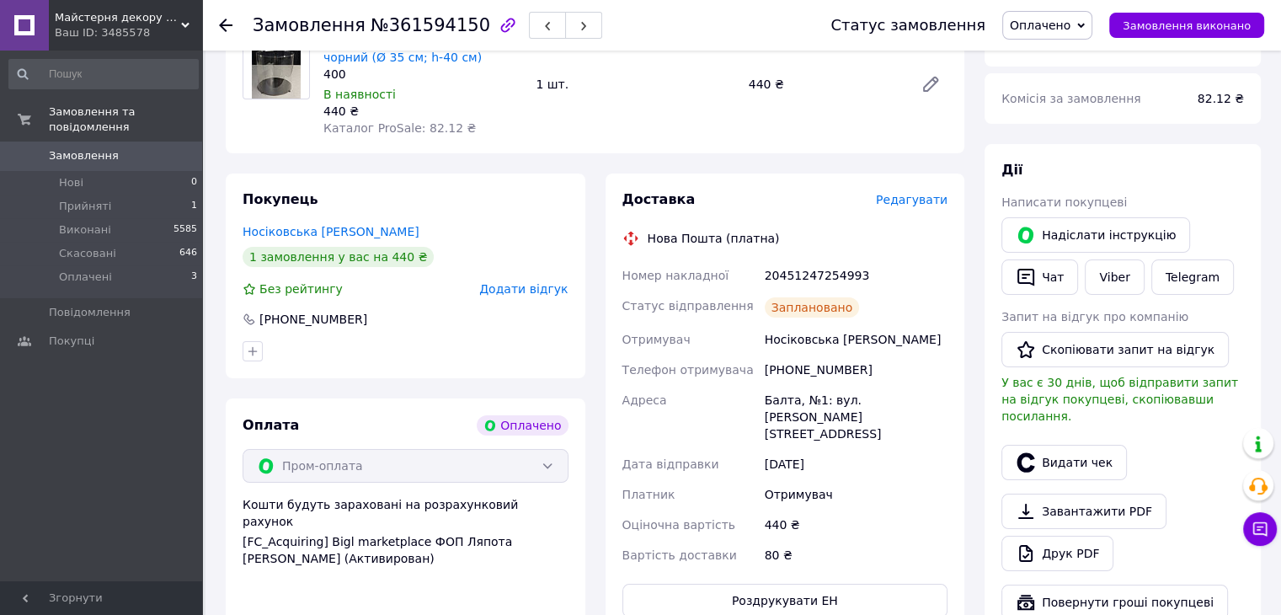
scroll to position [168, 0]
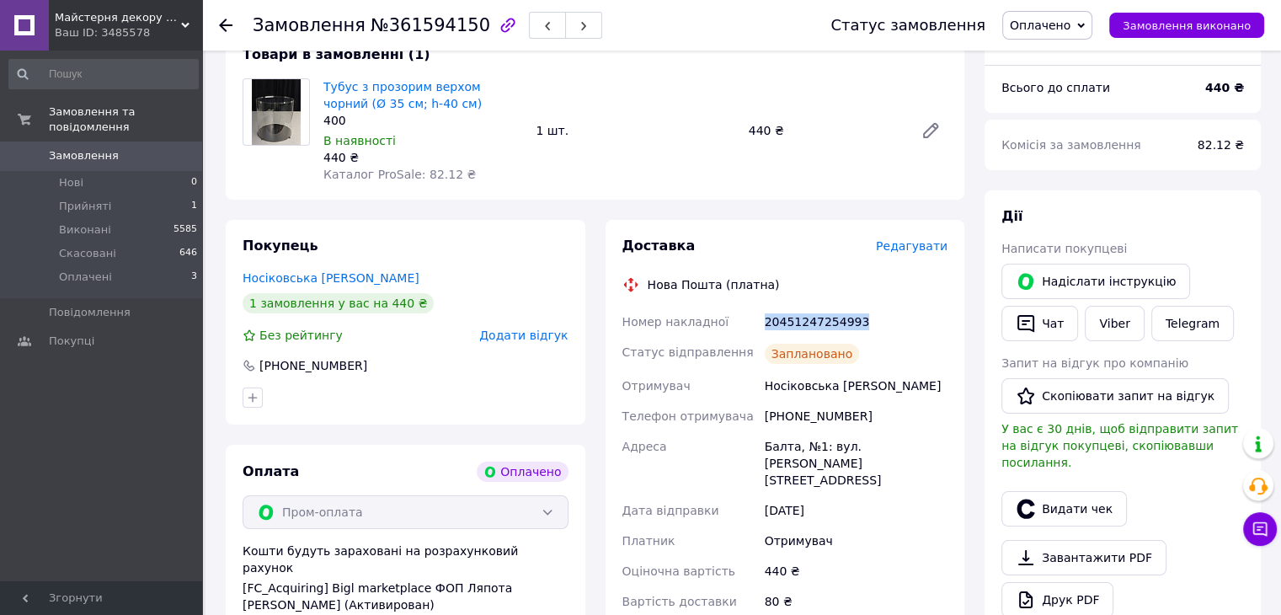
drag, startPoint x: 748, startPoint y: 320, endPoint x: 882, endPoint y: 318, distance: 133.9
click at [882, 318] on div "Номер накладної 20451247254993 Статус відправлення Заплановано Отримувач Носіко…" at bounding box center [785, 462] width 333 height 310
copy div "Номер накладної 20451247254993"
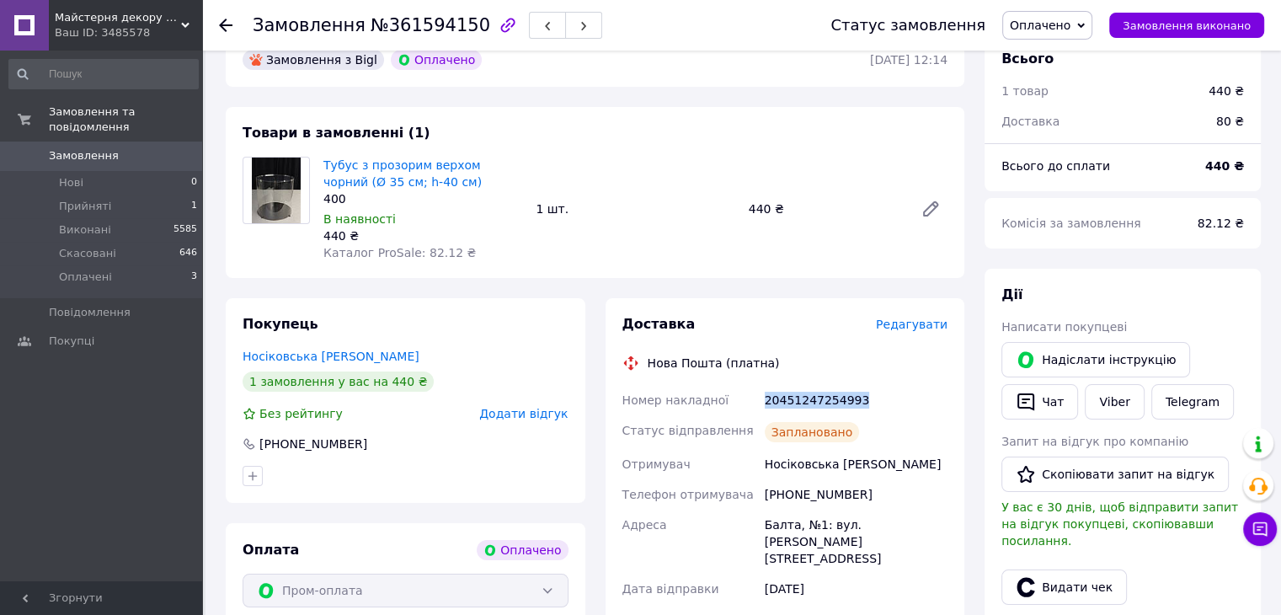
scroll to position [0, 0]
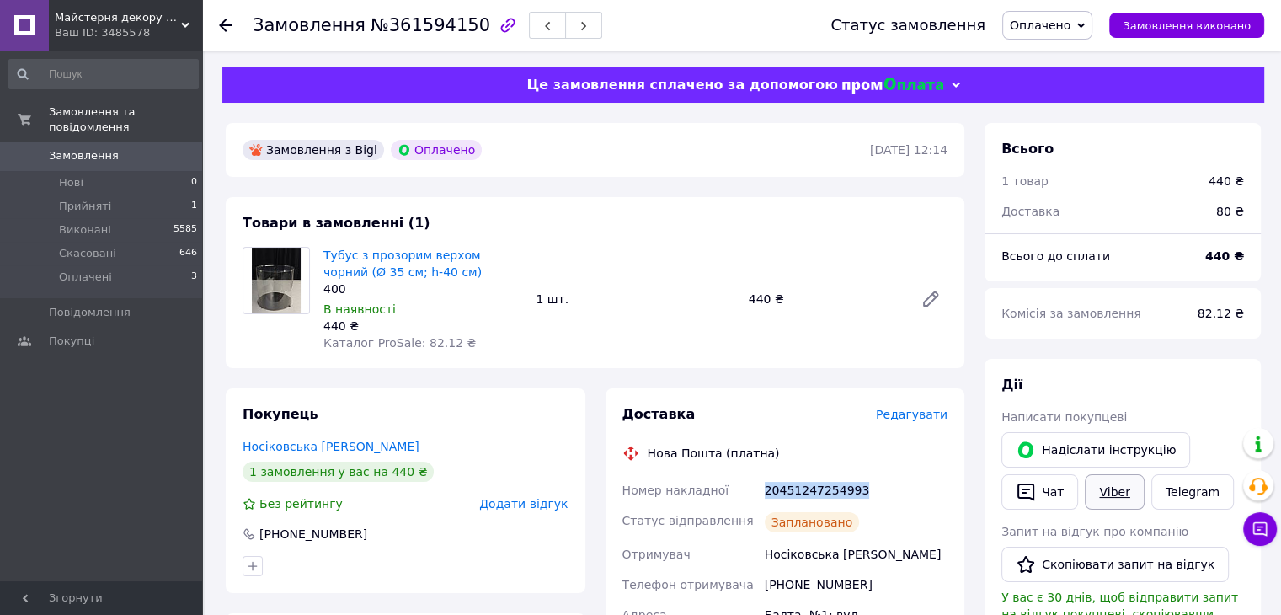
click at [1105, 489] on link "Viber" at bounding box center [1114, 491] width 59 height 35
click at [1054, 29] on span "Оплачено" at bounding box center [1040, 25] width 61 height 13
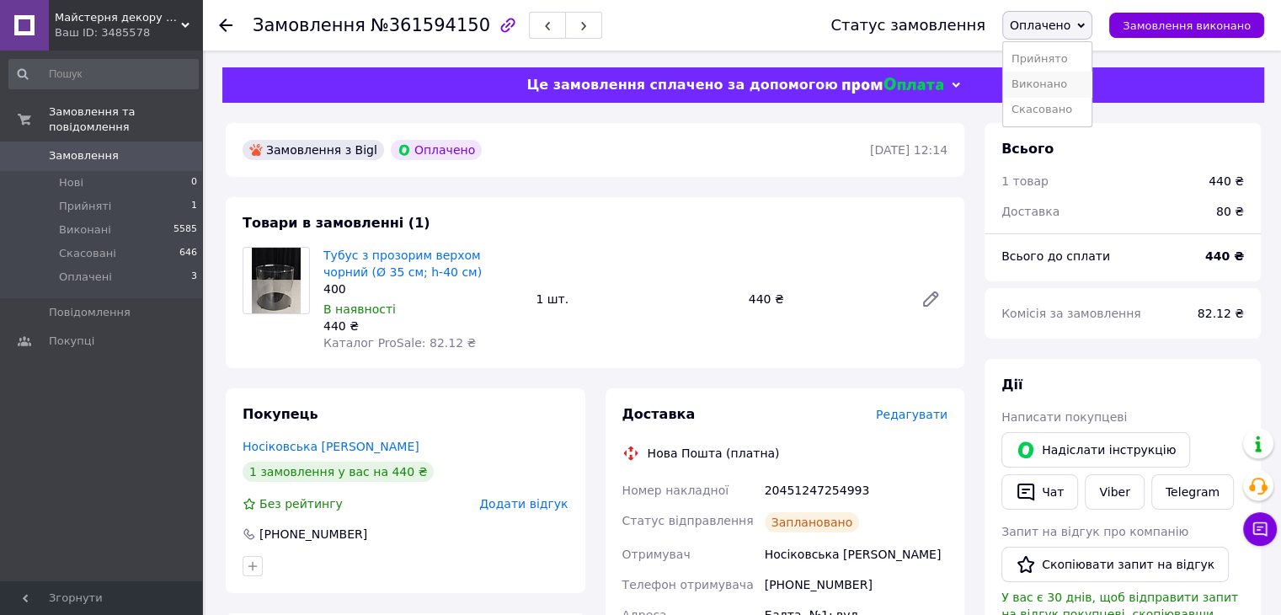
click at [1076, 82] on li "Виконано" at bounding box center [1047, 84] width 88 height 25
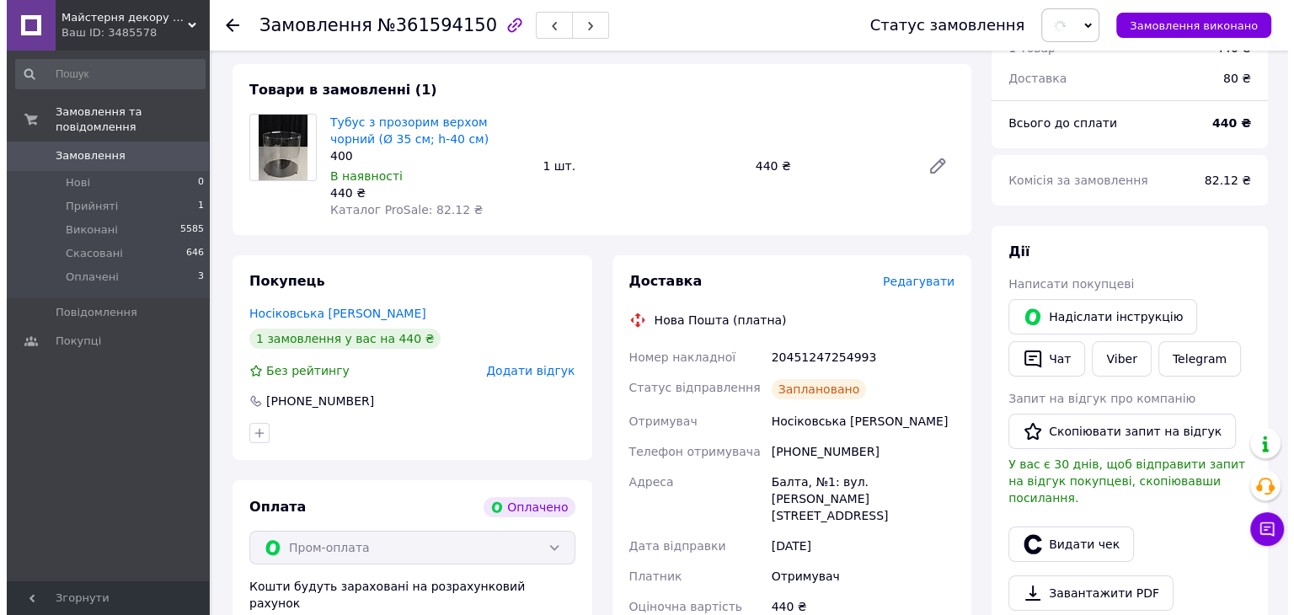
scroll to position [337, 0]
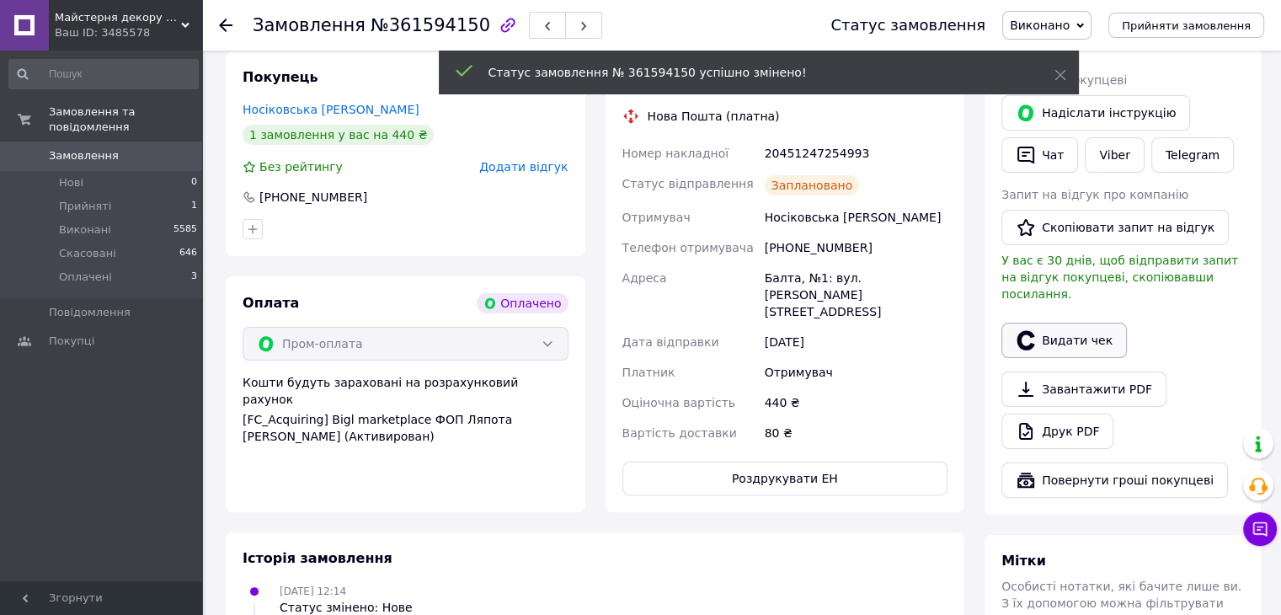
click at [1073, 323] on button "Видати чек" at bounding box center [1063, 340] width 125 height 35
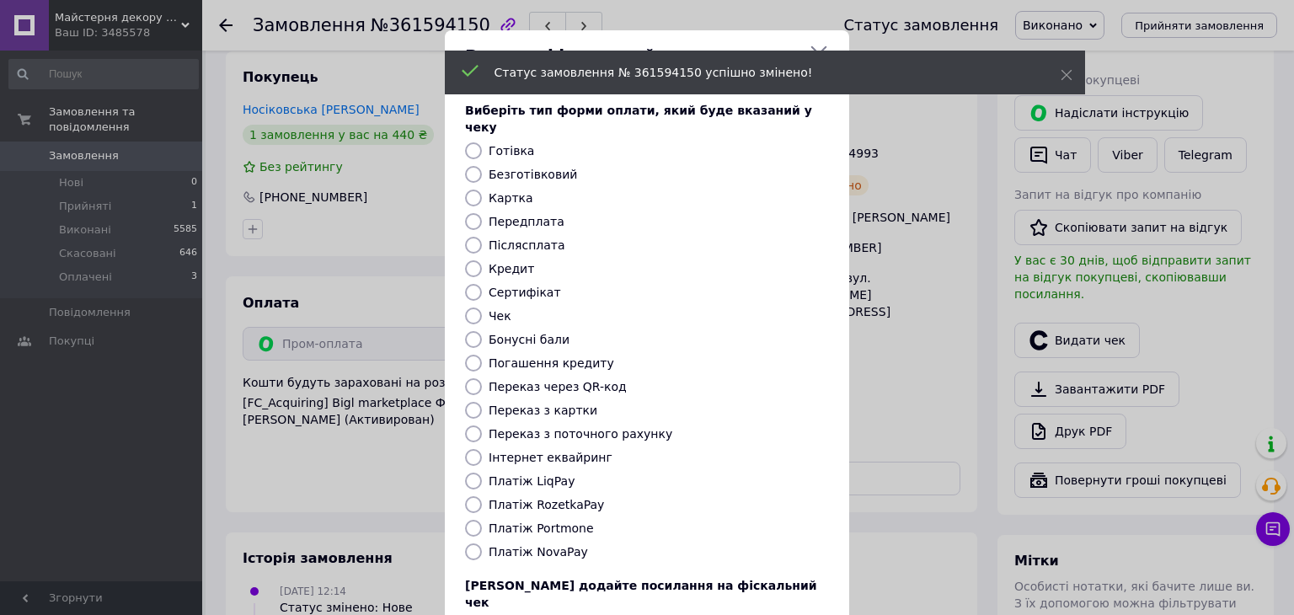
click at [565, 498] on label "Платіж RozetkaPay" at bounding box center [546, 504] width 115 height 13
click at [482, 496] on input "Платіж RozetkaPay" at bounding box center [473, 504] width 17 height 17
radio input "true"
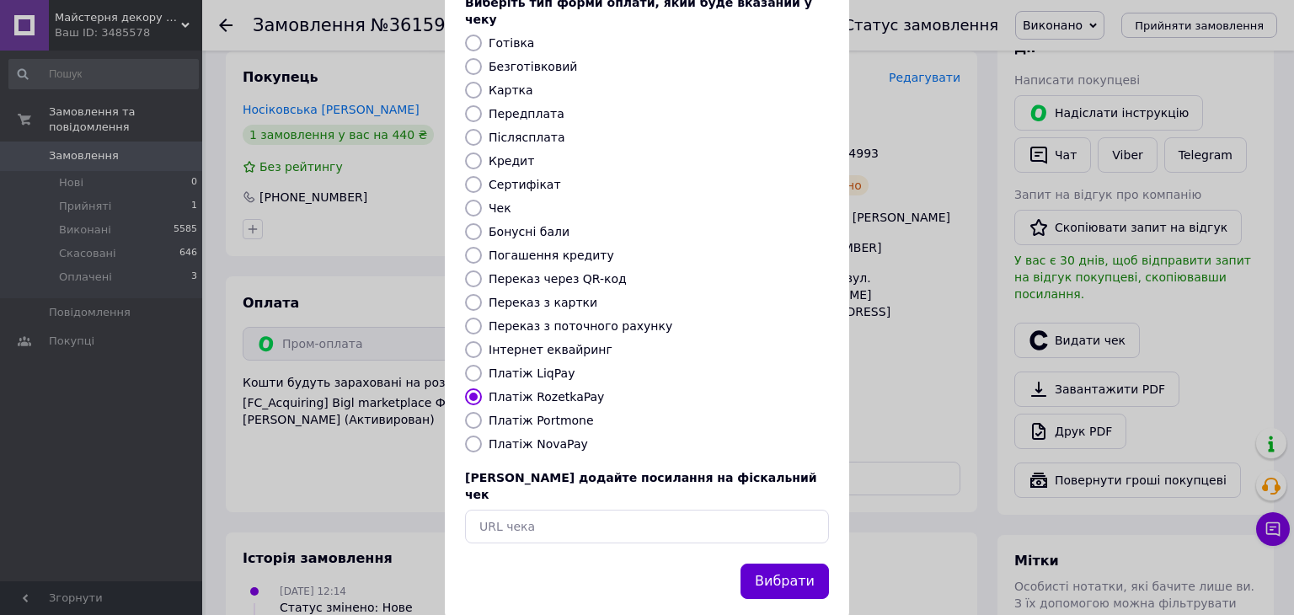
click at [765, 563] on button "Вибрати" at bounding box center [784, 581] width 88 height 36
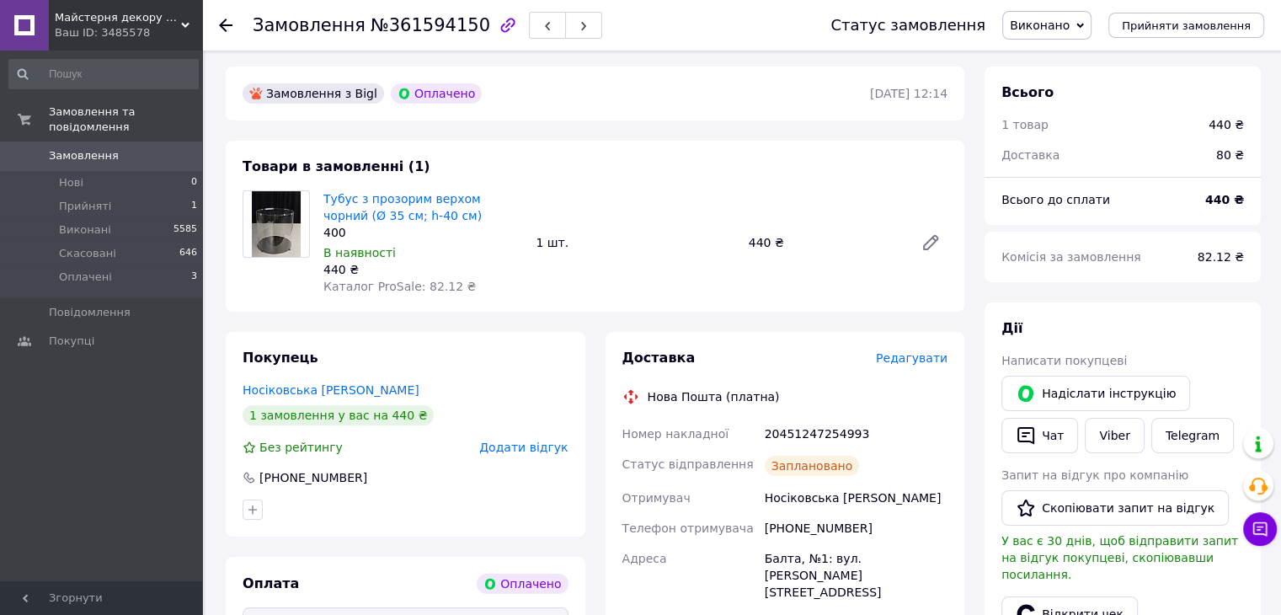
scroll to position [0, 0]
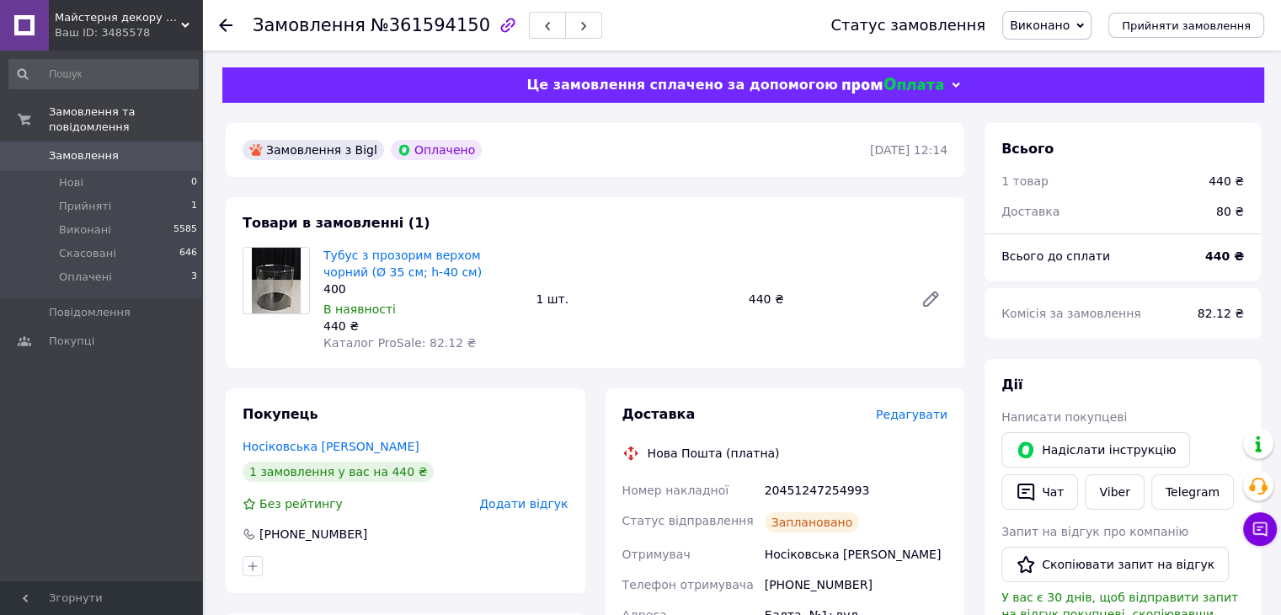
click at [233, 30] on div at bounding box center [236, 25] width 34 height 51
click at [223, 23] on icon at bounding box center [225, 25] width 13 height 13
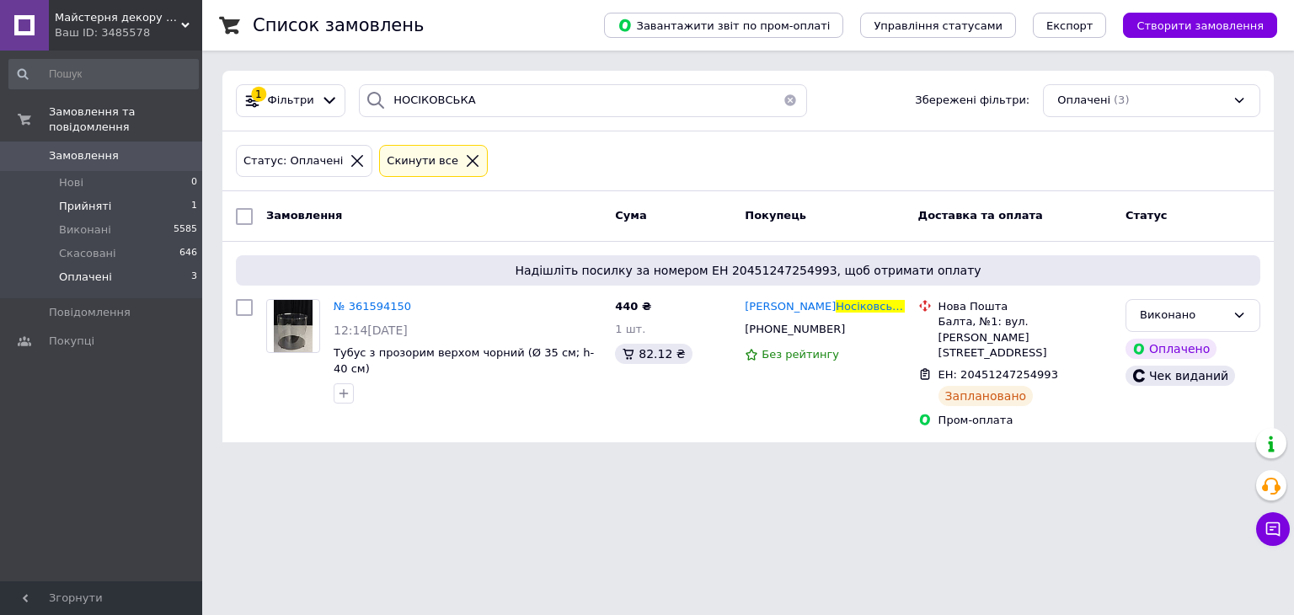
click at [94, 199] on span "Прийняті" at bounding box center [85, 206] width 52 height 15
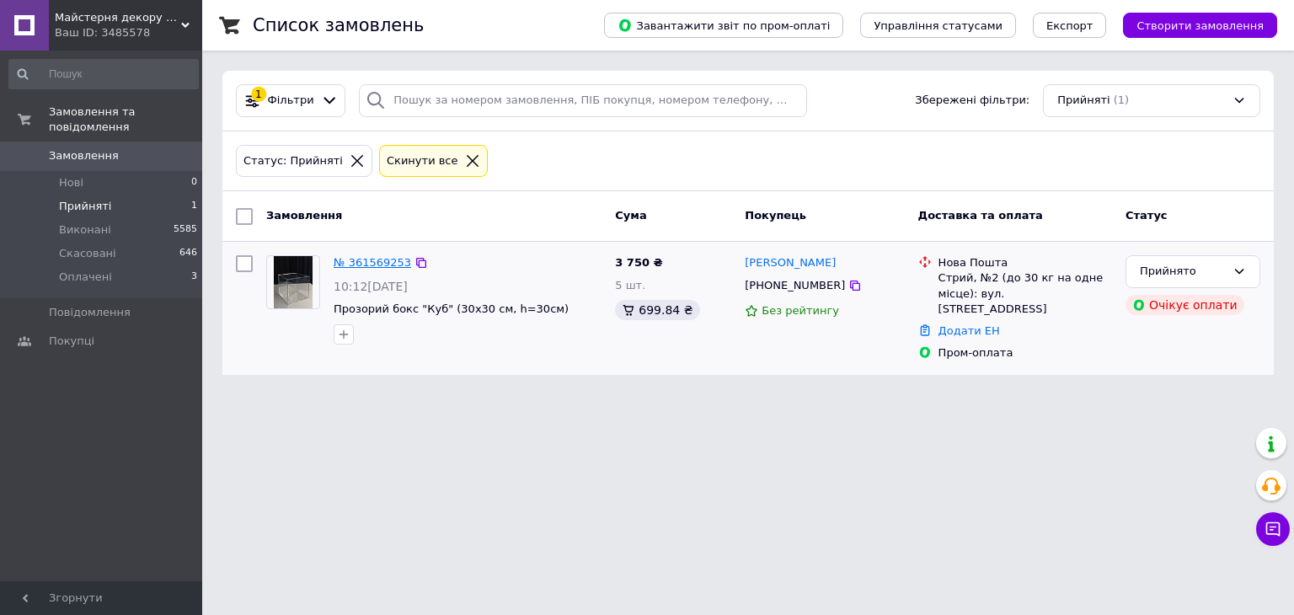
click at [387, 256] on link "№ 361569253" at bounding box center [372, 262] width 77 height 13
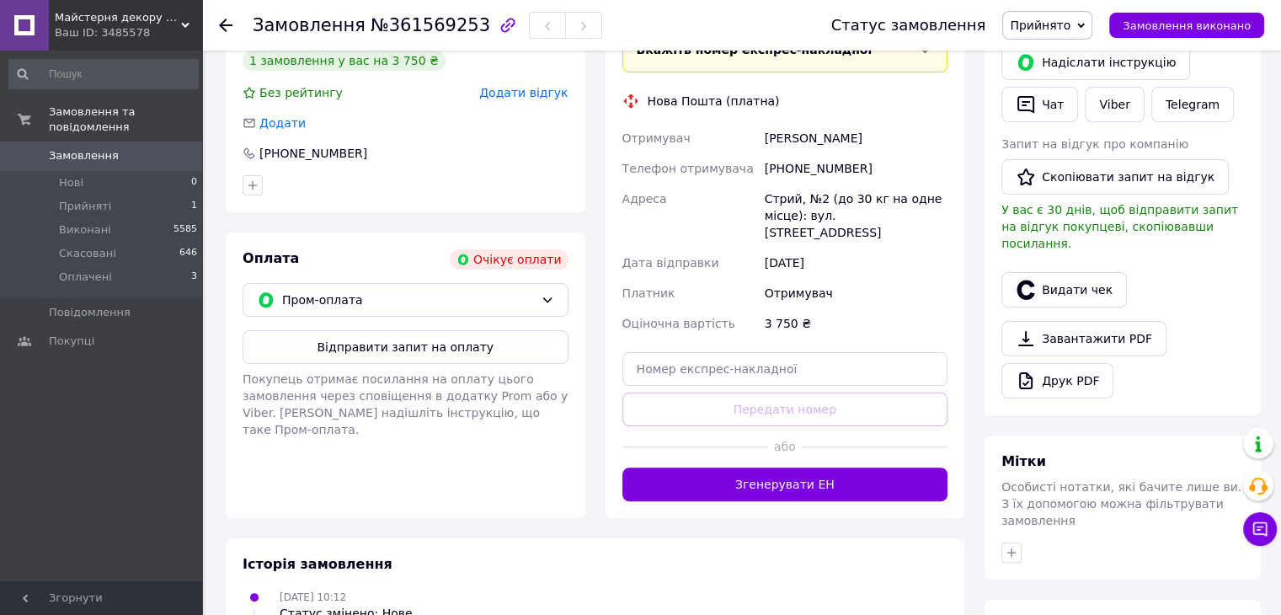
scroll to position [403, 0]
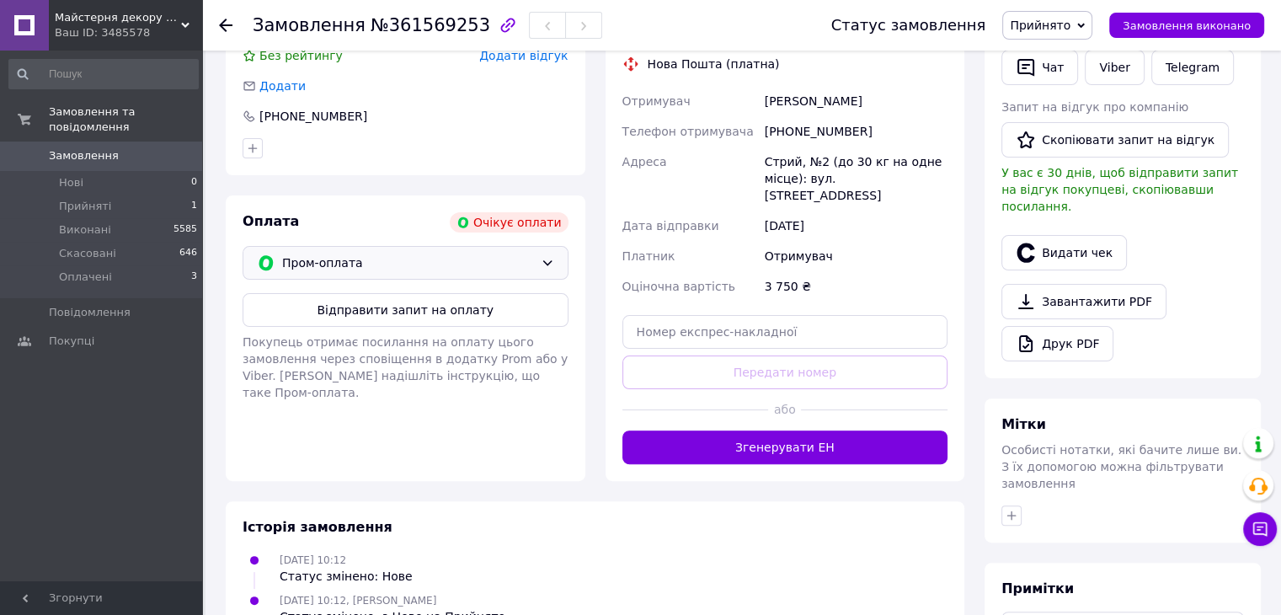
click at [419, 270] on span "Пром-оплата" at bounding box center [408, 263] width 252 height 19
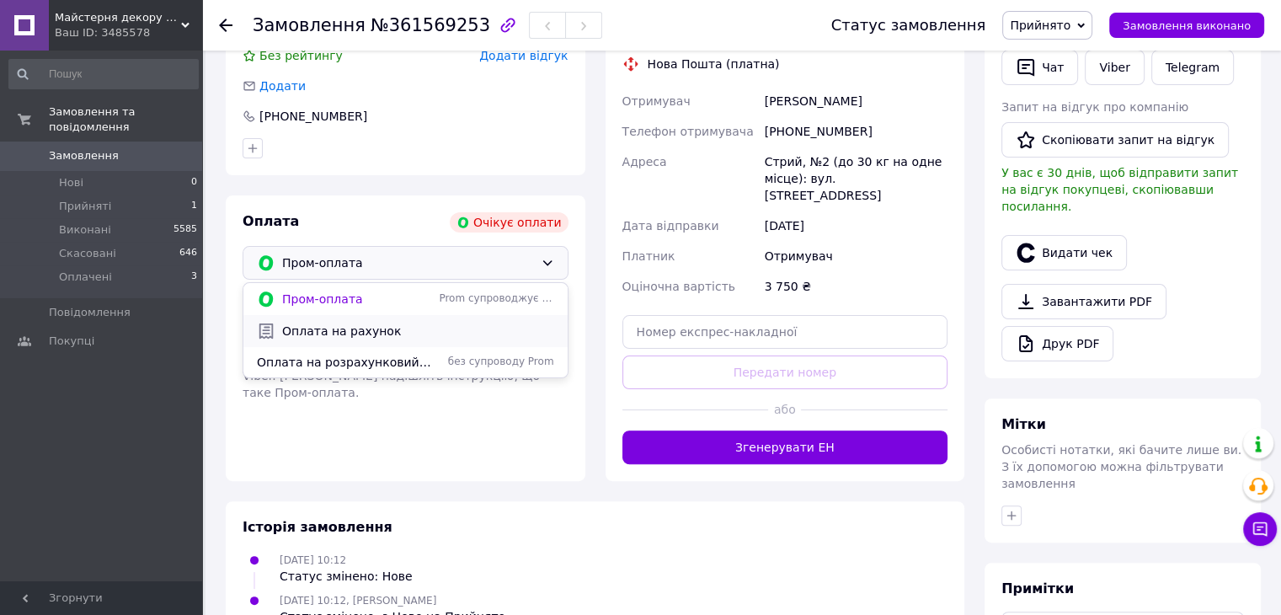
click at [392, 344] on div "Оплата на рахунок" at bounding box center [405, 331] width 324 height 32
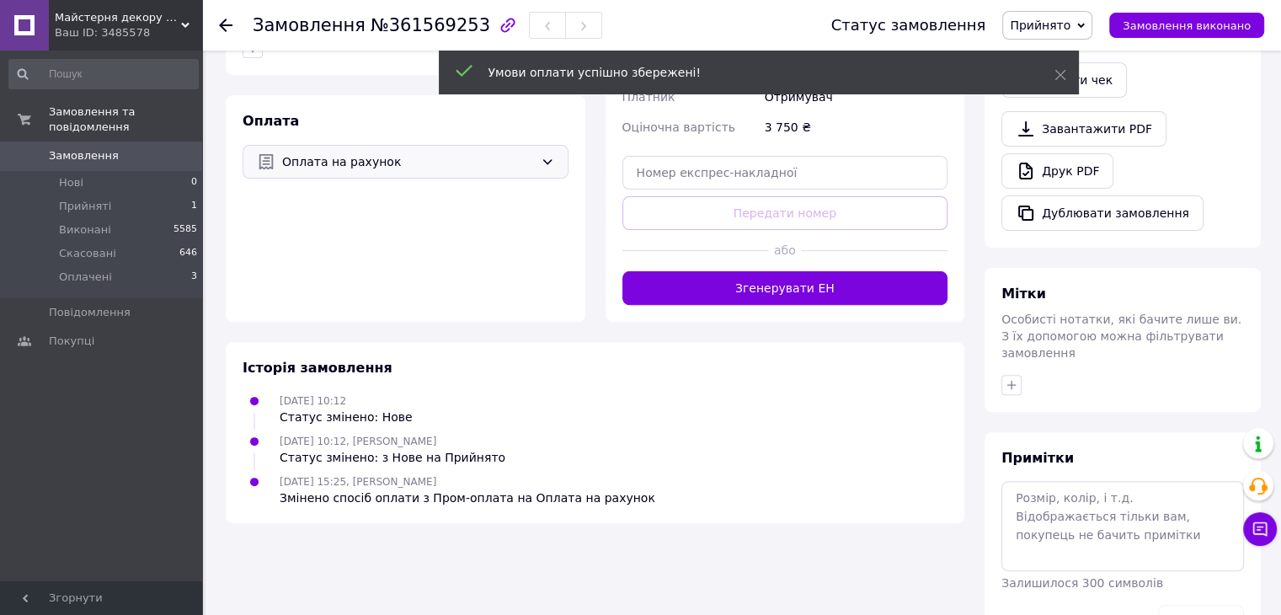
scroll to position [505, 0]
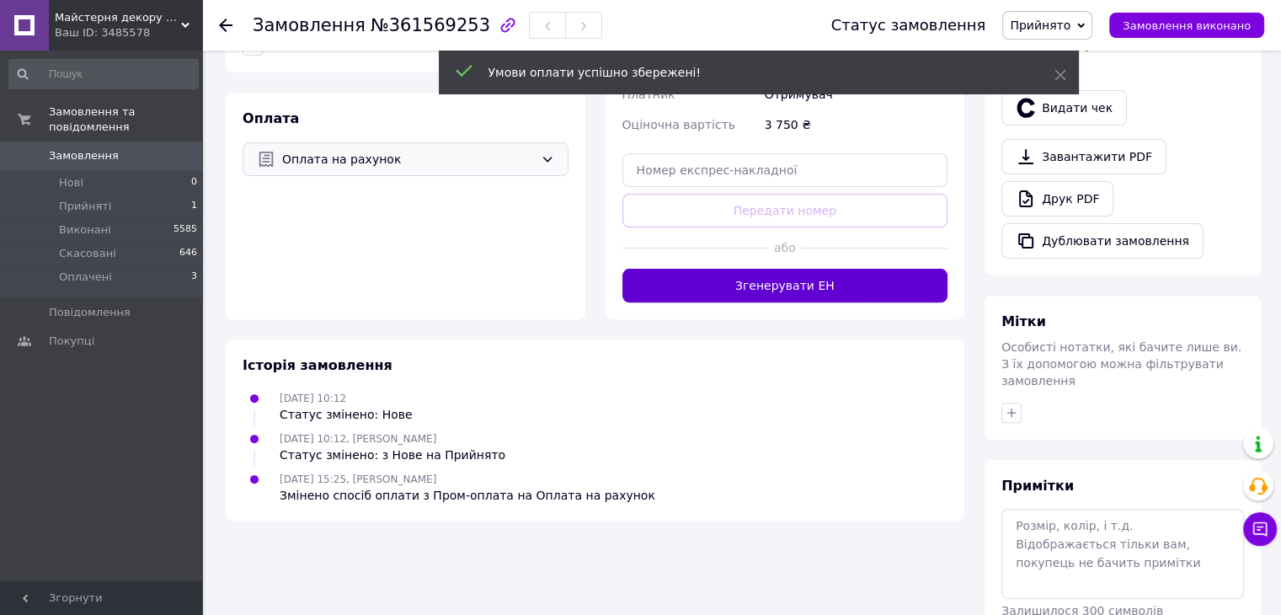
click at [886, 298] on button "Згенерувати ЕН" at bounding box center [785, 286] width 326 height 34
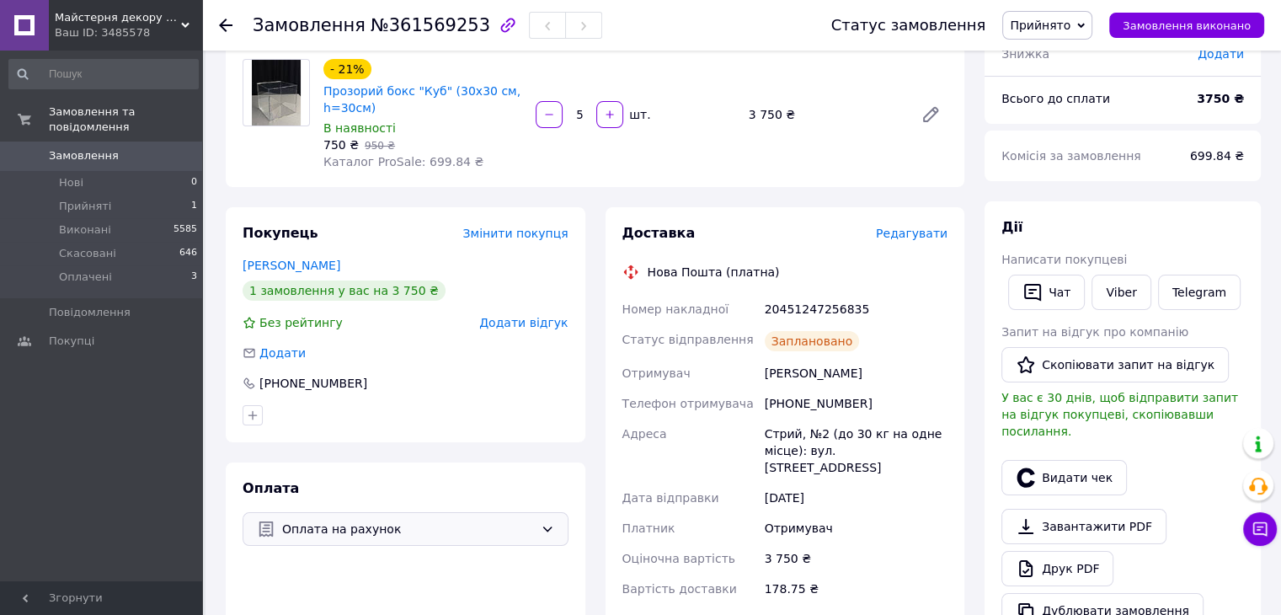
scroll to position [253, 0]
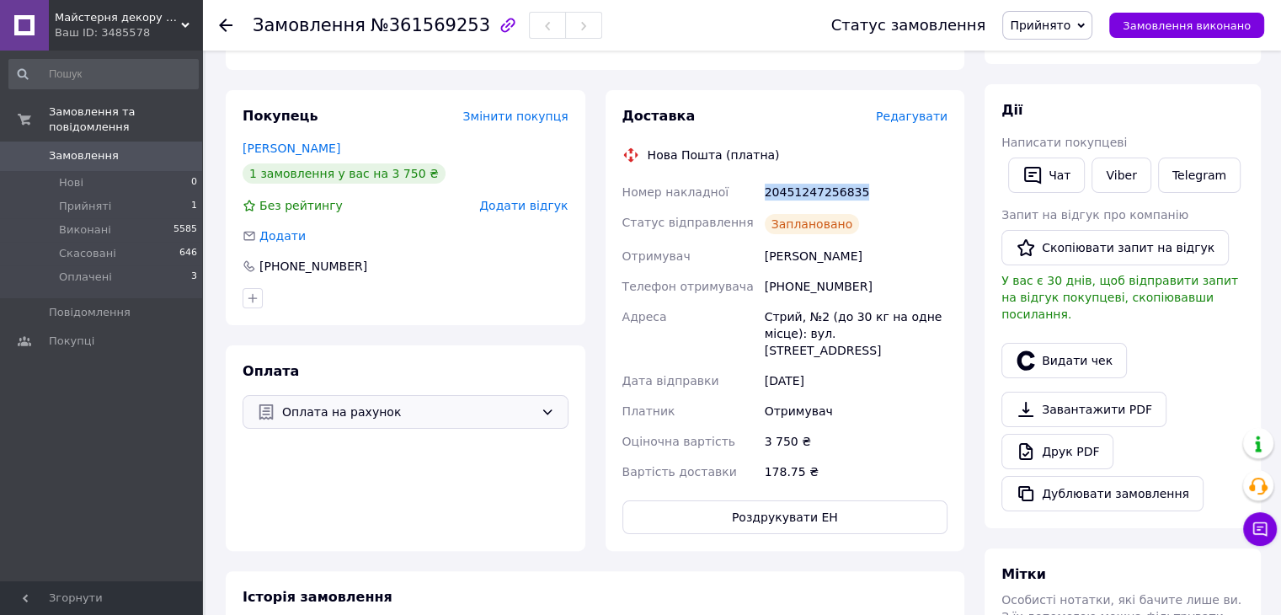
drag, startPoint x: 753, startPoint y: 191, endPoint x: 931, endPoint y: 179, distance: 178.2
click at [931, 179] on div "Номер накладної 20451247256835 Статус відправлення Заплановано Отримувач Кошіль…" at bounding box center [785, 332] width 333 height 310
copy div "Номер накладної 20451247256835"
click at [1070, 23] on span "Прийнято" at bounding box center [1040, 25] width 61 height 13
click at [1076, 58] on li "Виконано" at bounding box center [1047, 58] width 88 height 25
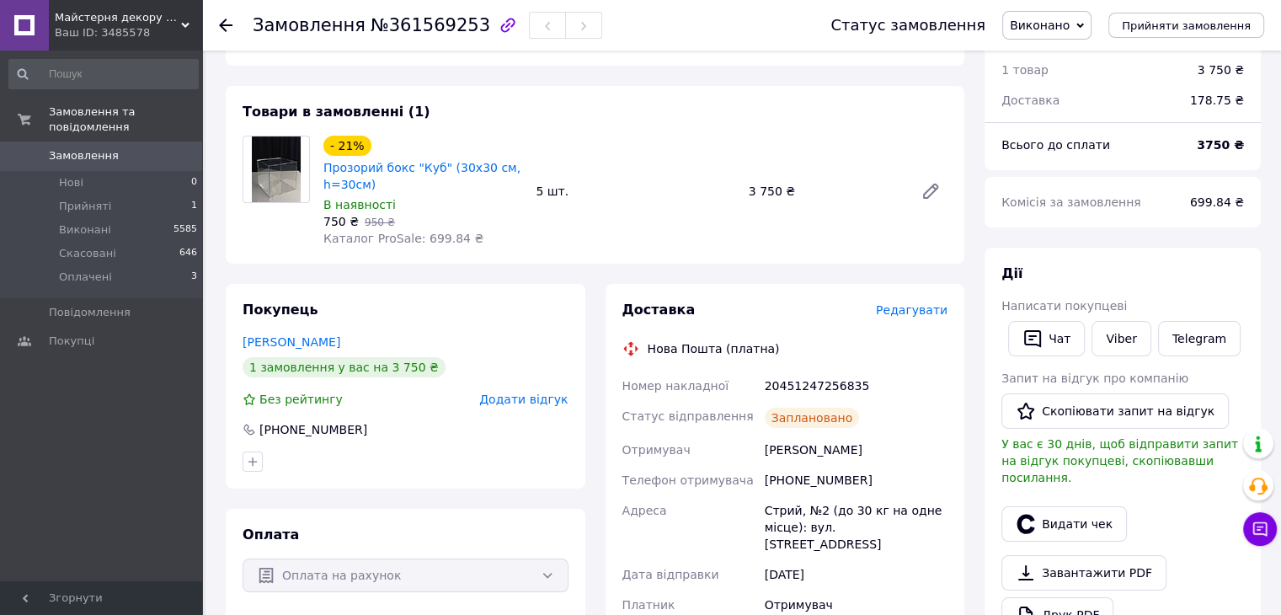
scroll to position [84, 0]
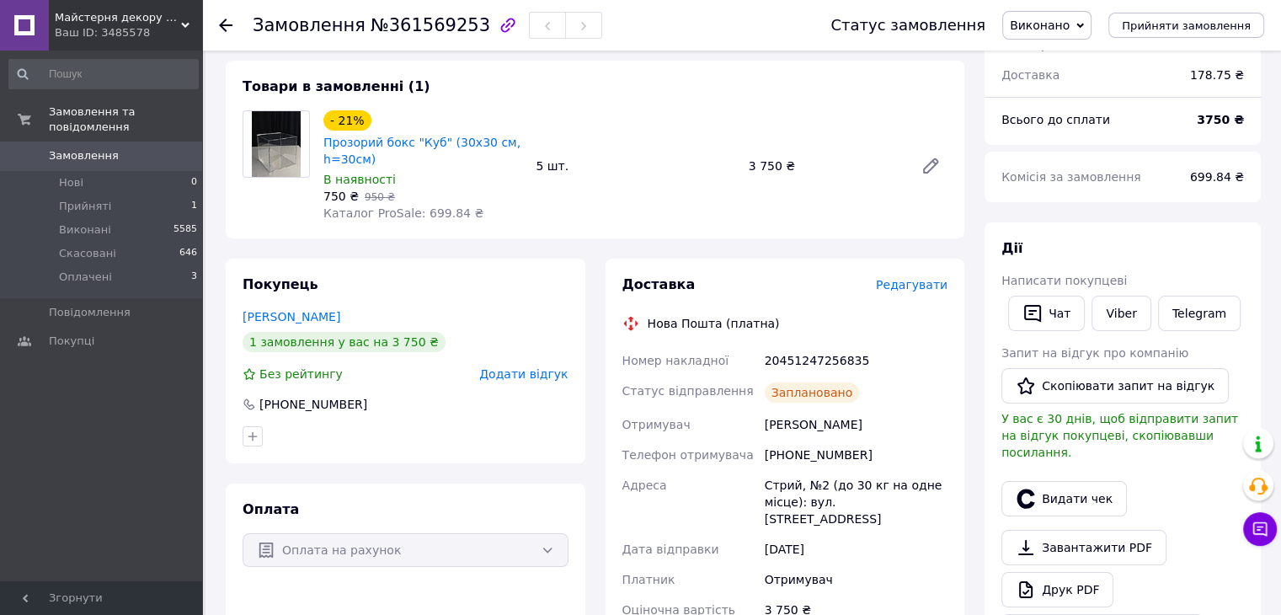
click at [228, 22] on icon at bounding box center [225, 25] width 13 height 13
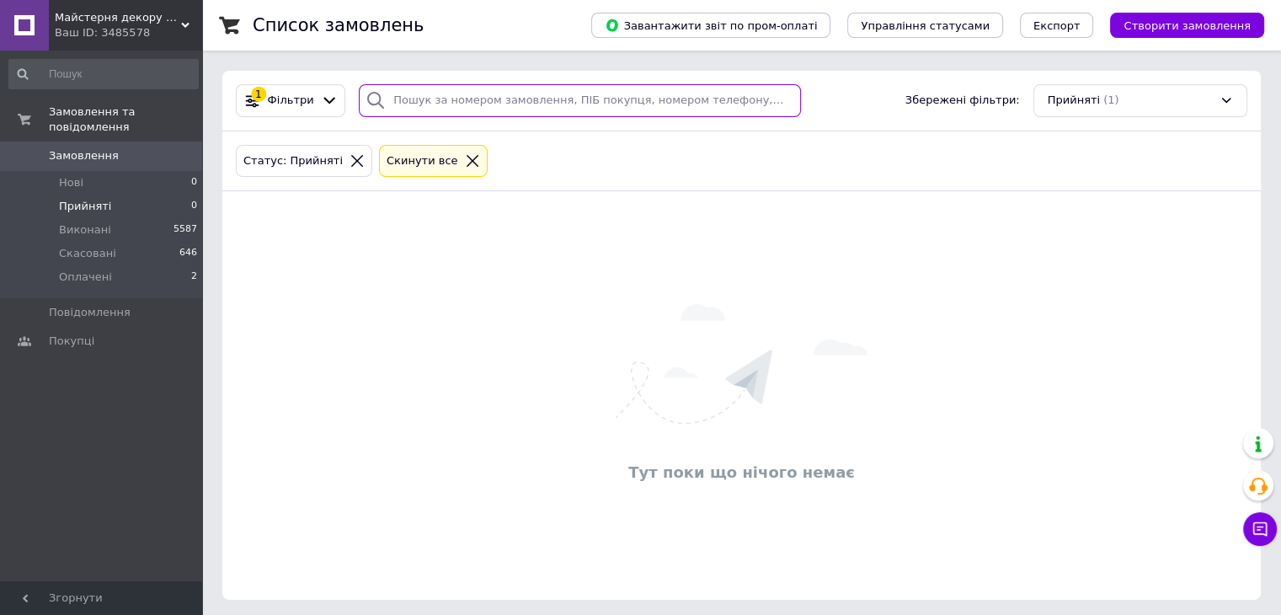
click at [489, 102] on input "search" at bounding box center [580, 100] width 442 height 33
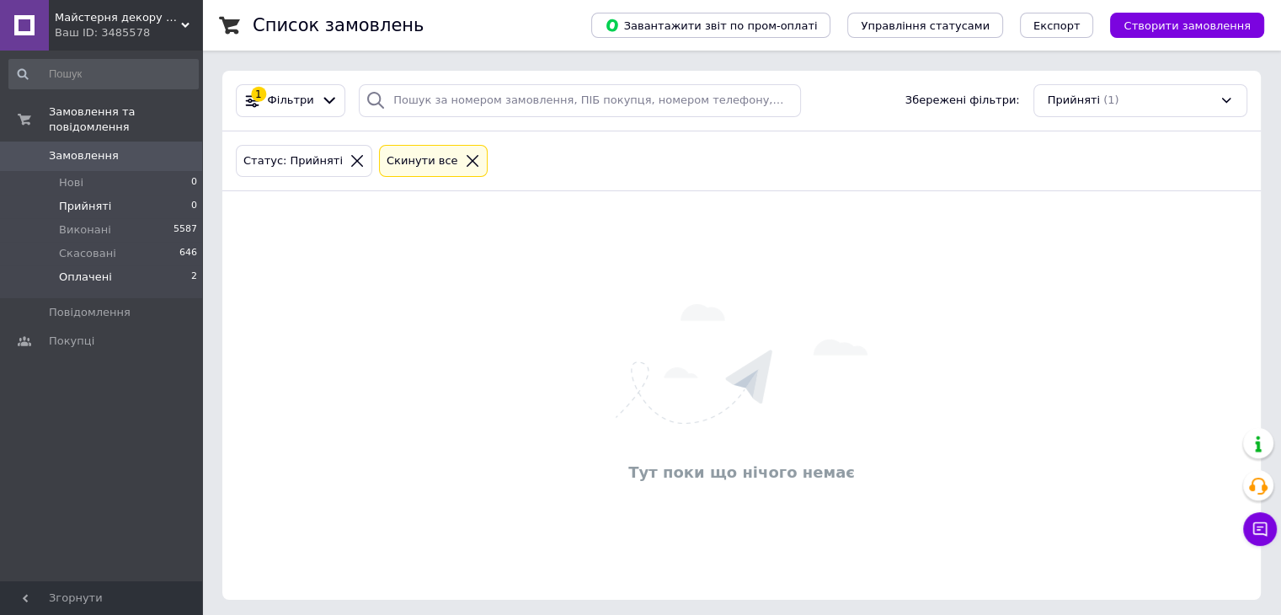
click at [177, 265] on li "Оплачені 2" at bounding box center [103, 281] width 207 height 32
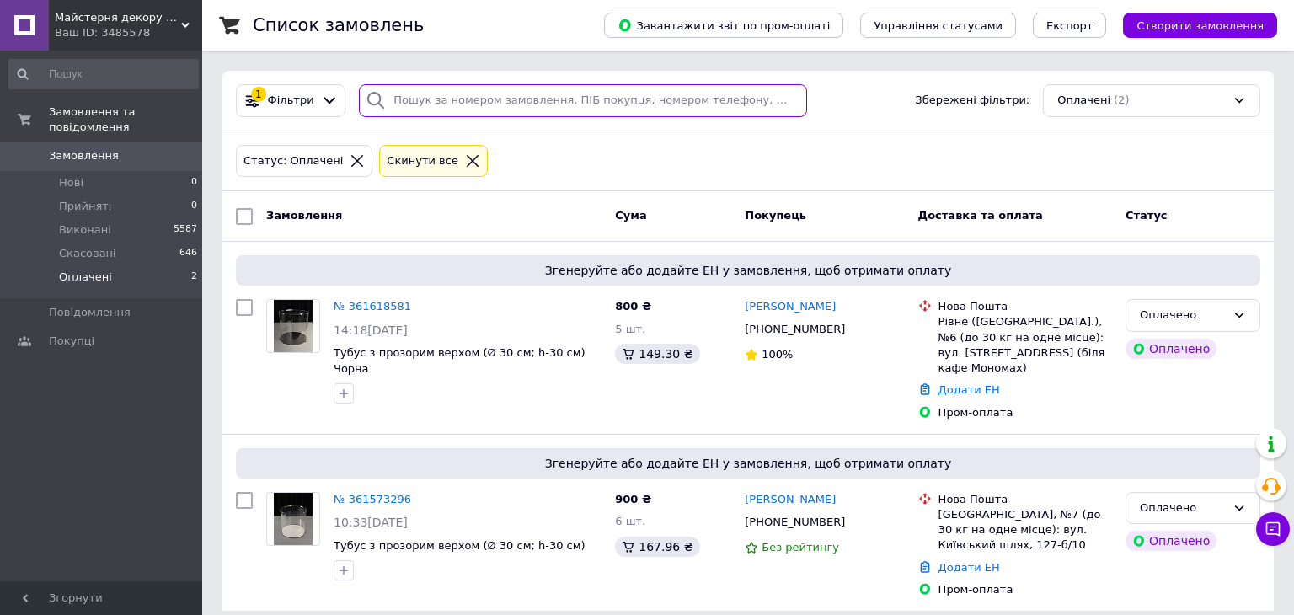
click at [483, 99] on input "search" at bounding box center [583, 100] width 448 height 33
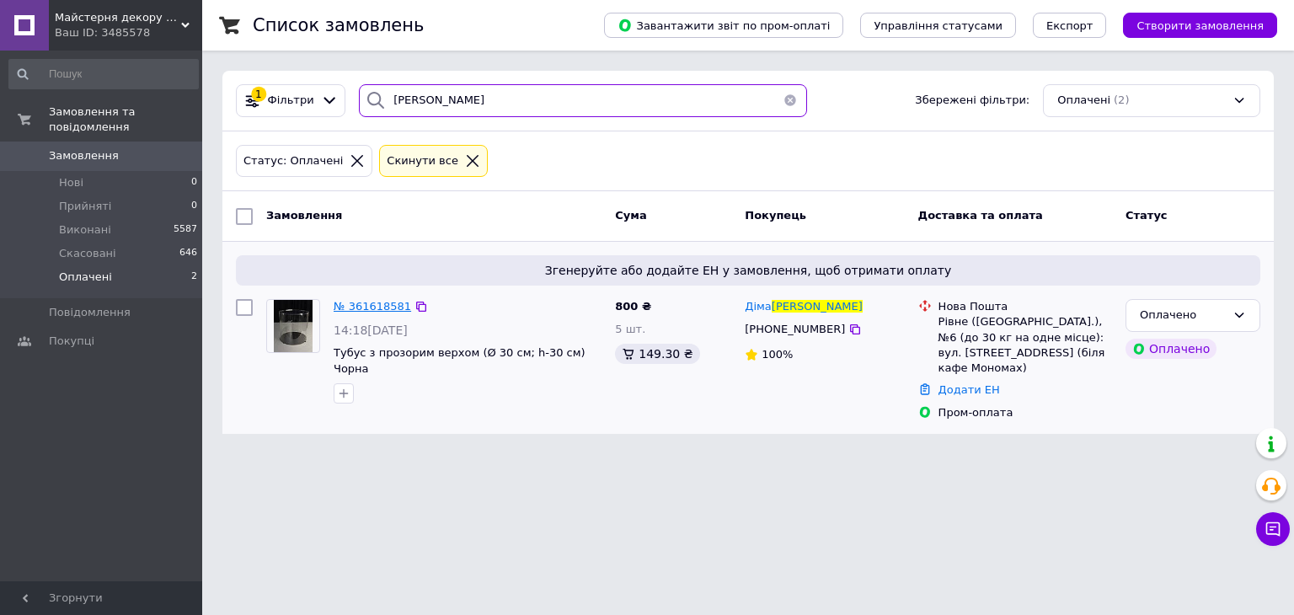
type input "НЕКРАСОВ"
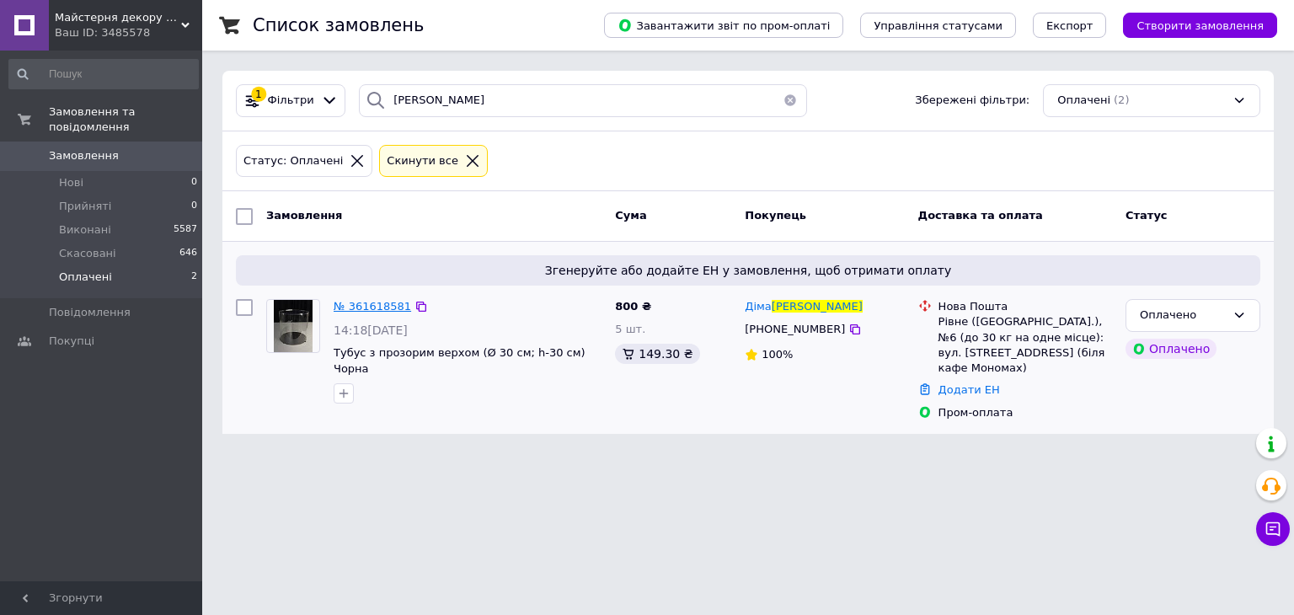
click at [360, 300] on span "№ 361618581" at bounding box center [372, 306] width 77 height 13
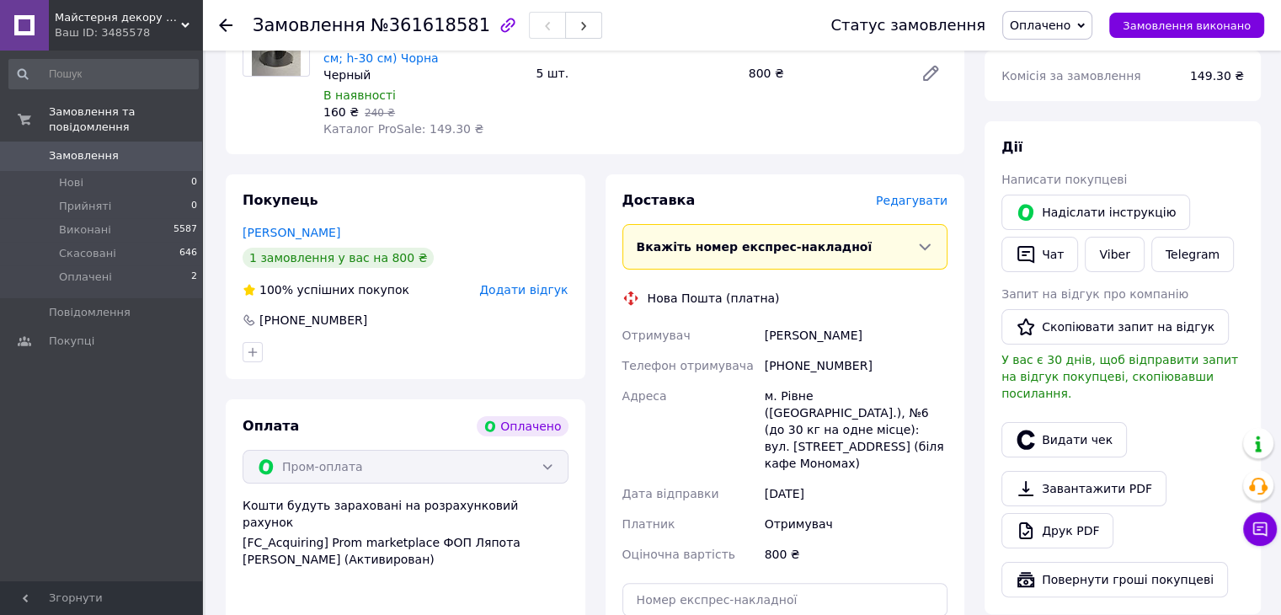
scroll to position [413, 0]
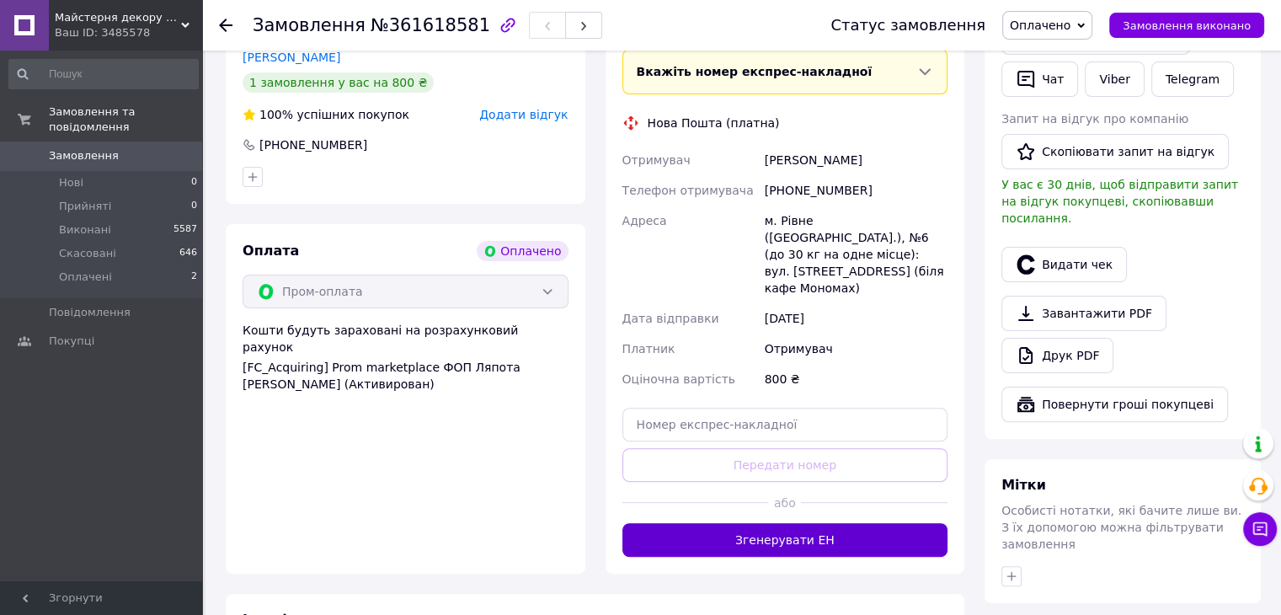
click at [835, 523] on button "Згенерувати ЕН" at bounding box center [785, 540] width 326 height 34
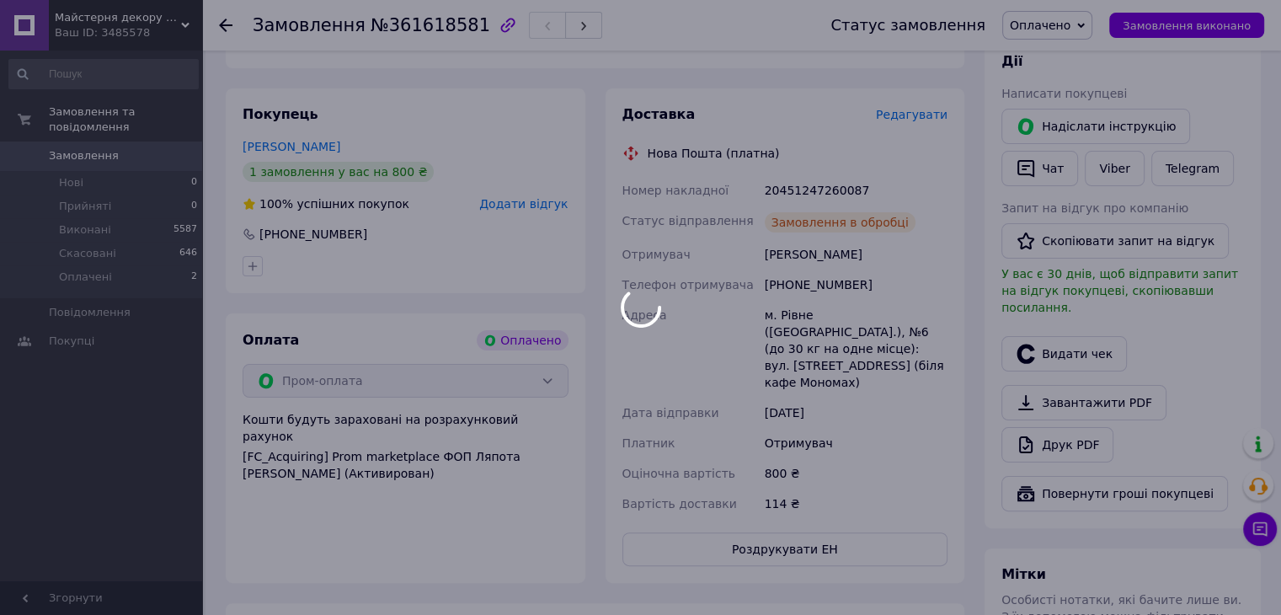
scroll to position [328, 0]
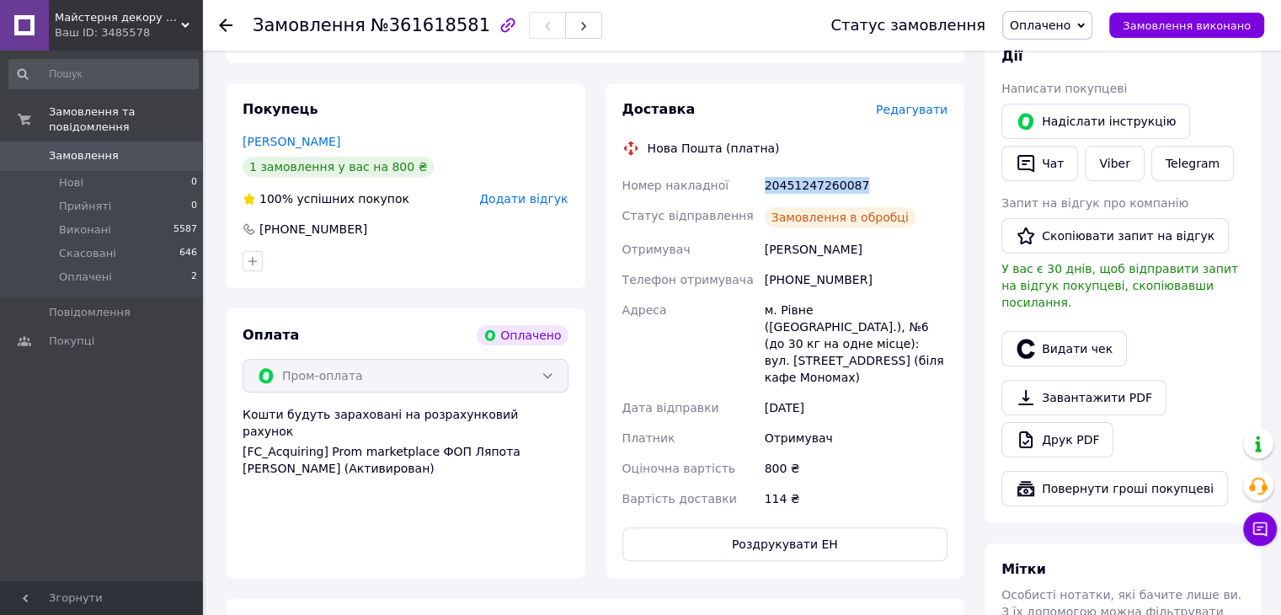
drag, startPoint x: 758, startPoint y: 186, endPoint x: 878, endPoint y: 179, distance: 119.8
click at [878, 179] on div "Номер накладної 20451247260087 Статус відправлення Замовлення в обробці Отримув…" at bounding box center [785, 342] width 333 height 344
copy div "Номер накладної 20451247260087"
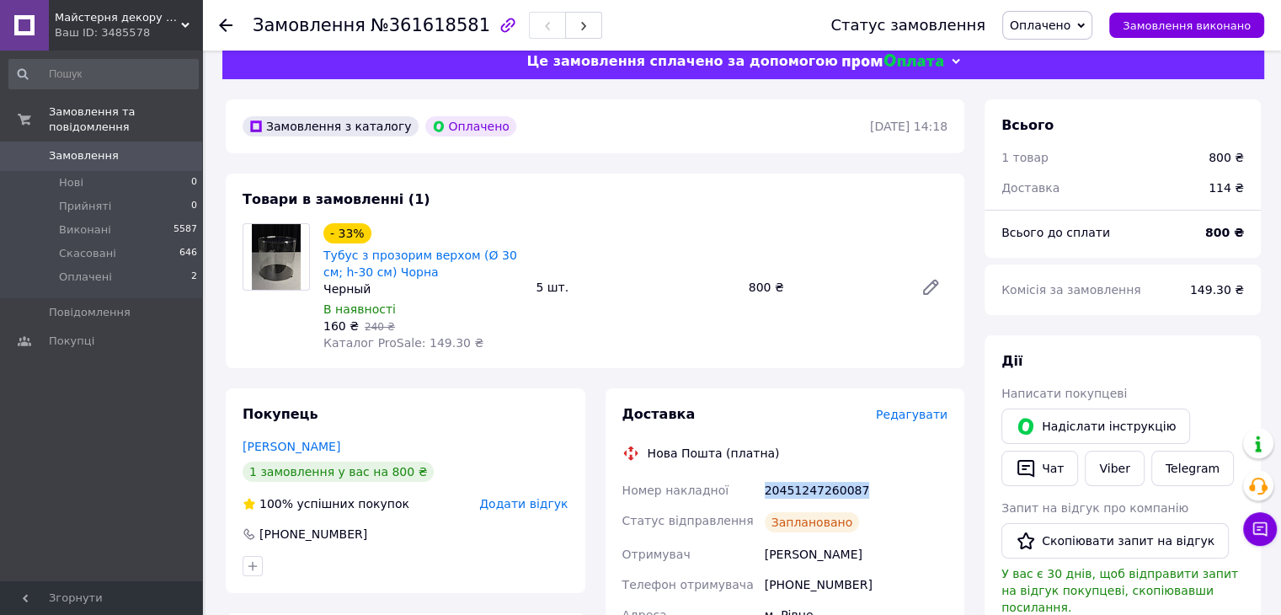
scroll to position [0, 0]
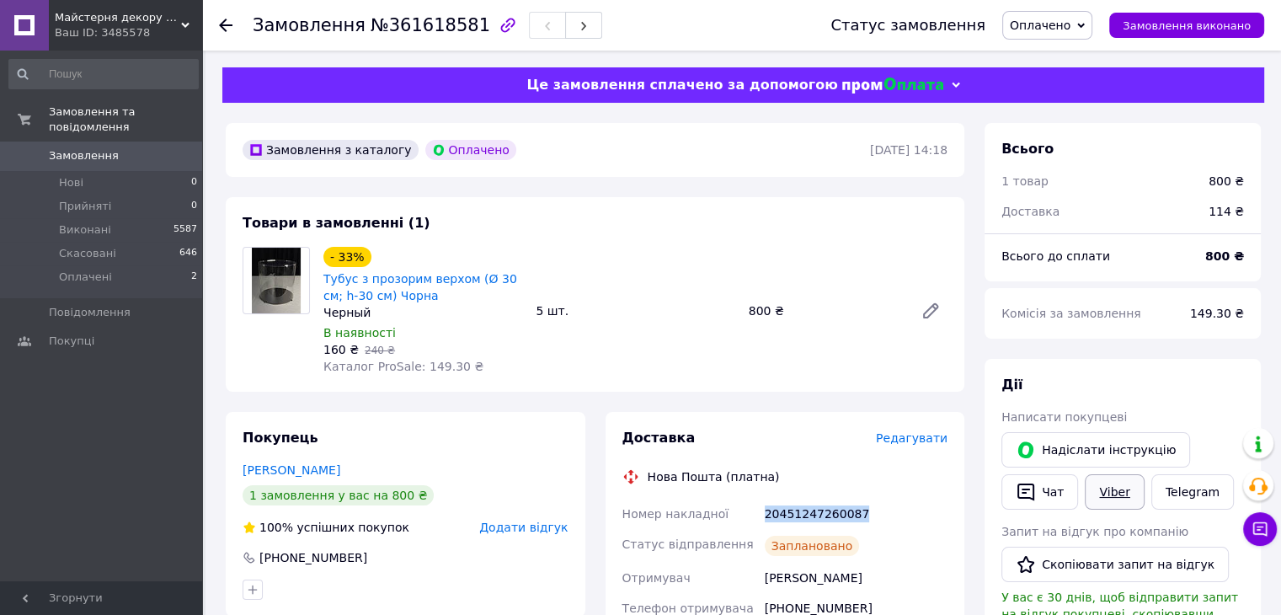
click at [1119, 485] on link "Viber" at bounding box center [1114, 491] width 59 height 35
click at [1080, 36] on span "Оплачено" at bounding box center [1047, 25] width 90 height 29
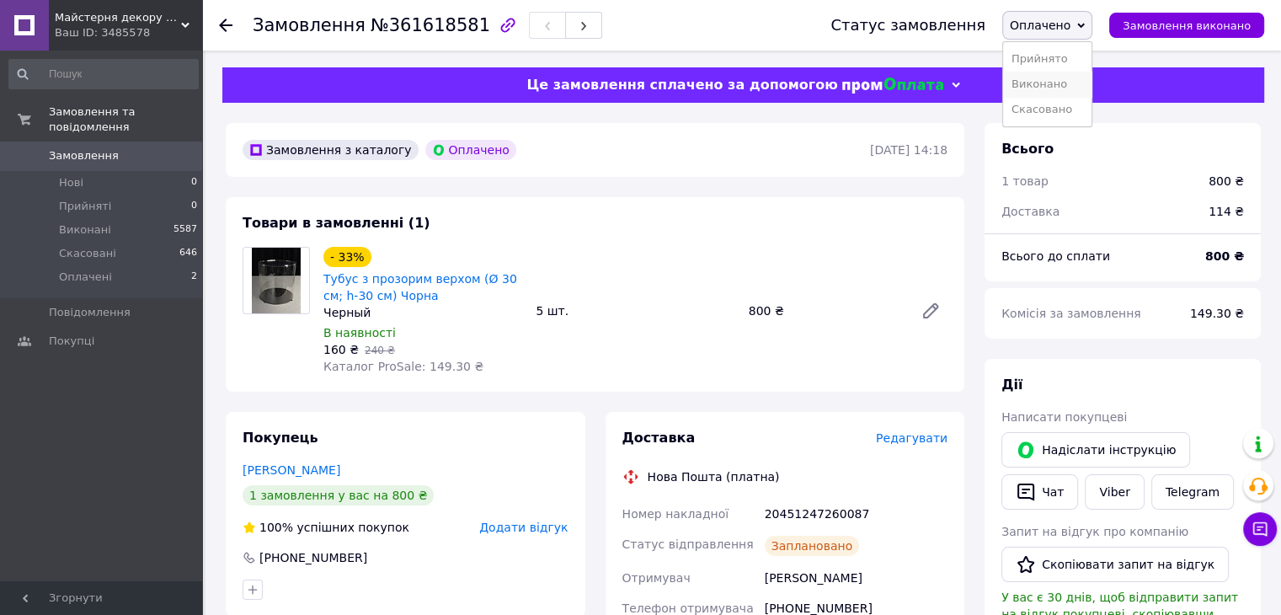
click at [1092, 78] on li "Виконано" at bounding box center [1047, 84] width 88 height 25
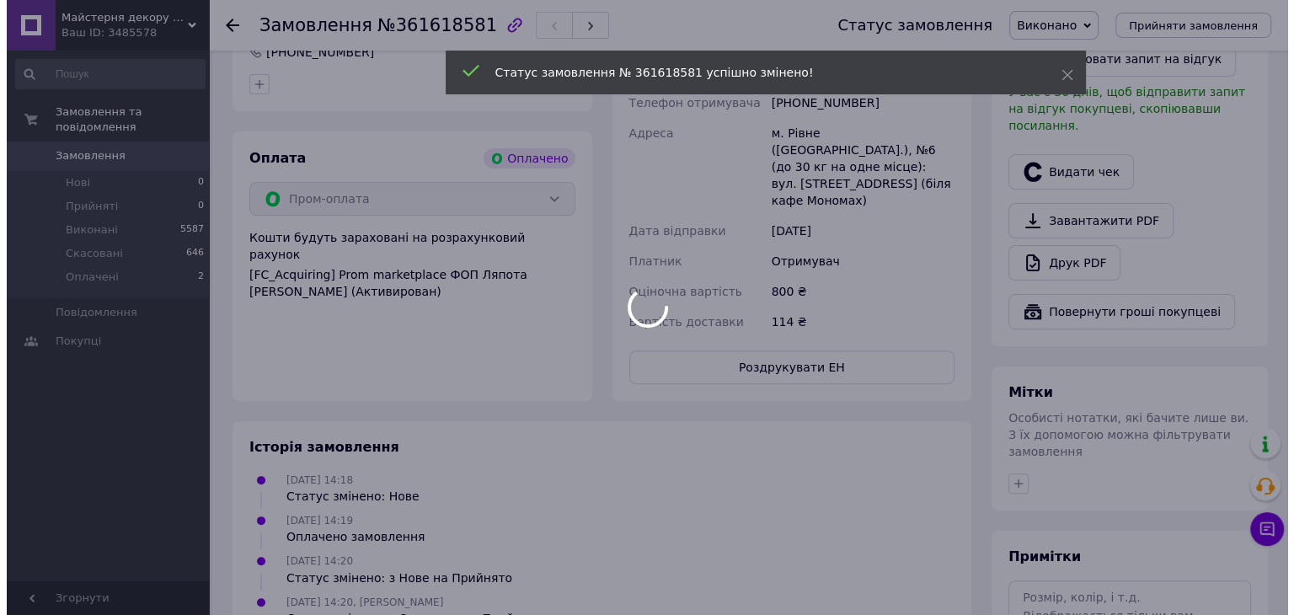
scroll to position [253, 0]
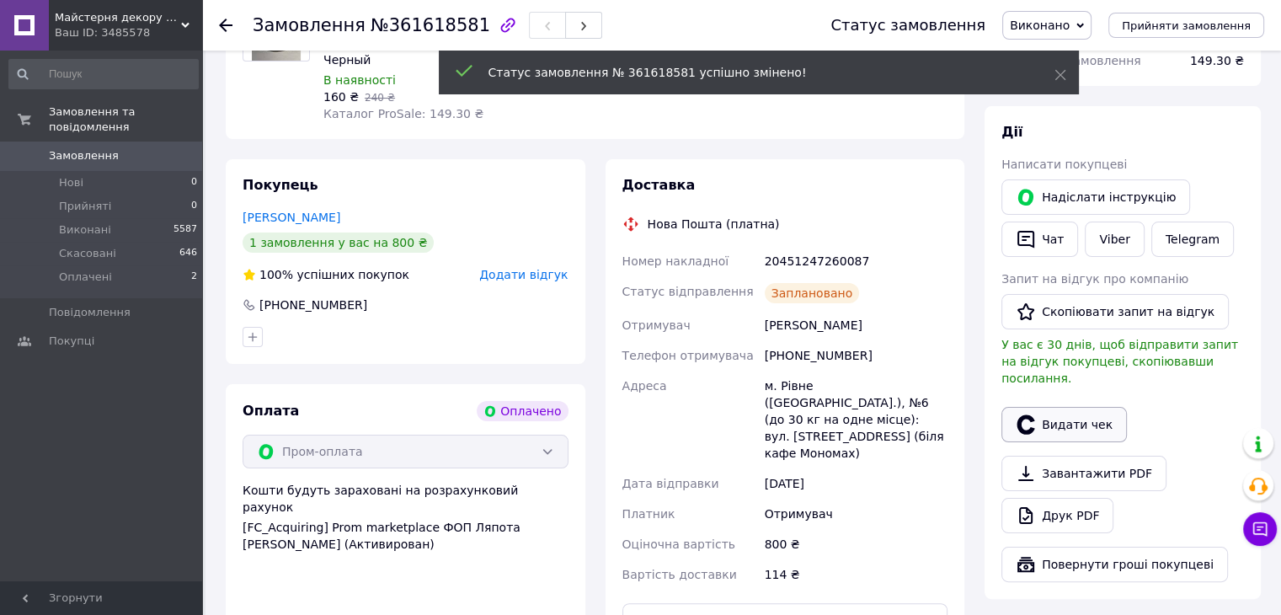
click at [1081, 407] on button "Видати чек" at bounding box center [1063, 424] width 125 height 35
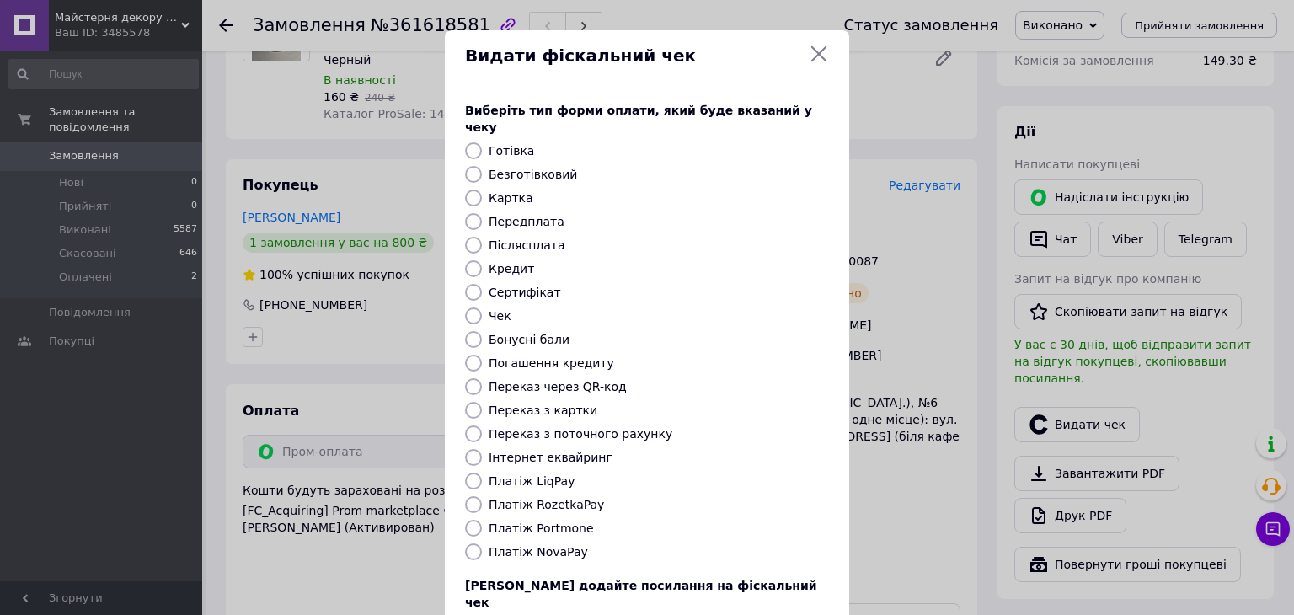
click at [560, 498] on label "Платіж RozetkaPay" at bounding box center [546, 504] width 115 height 13
click at [482, 496] on input "Платіж RozetkaPay" at bounding box center [473, 504] width 17 height 17
radio input "true"
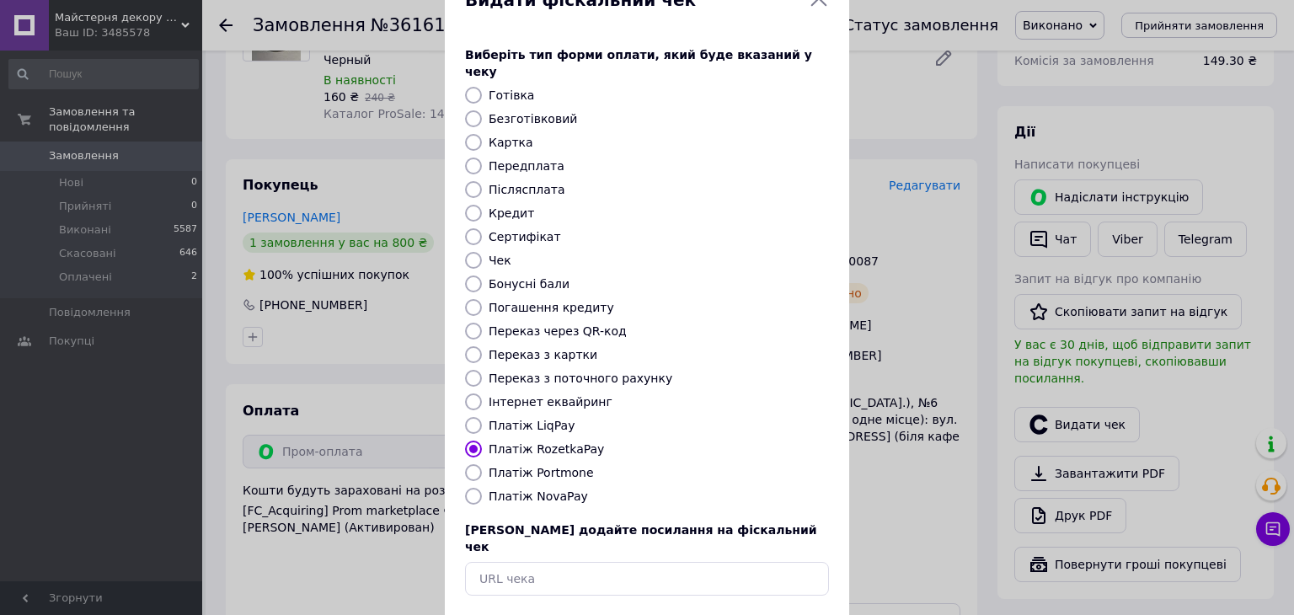
scroll to position [108, 0]
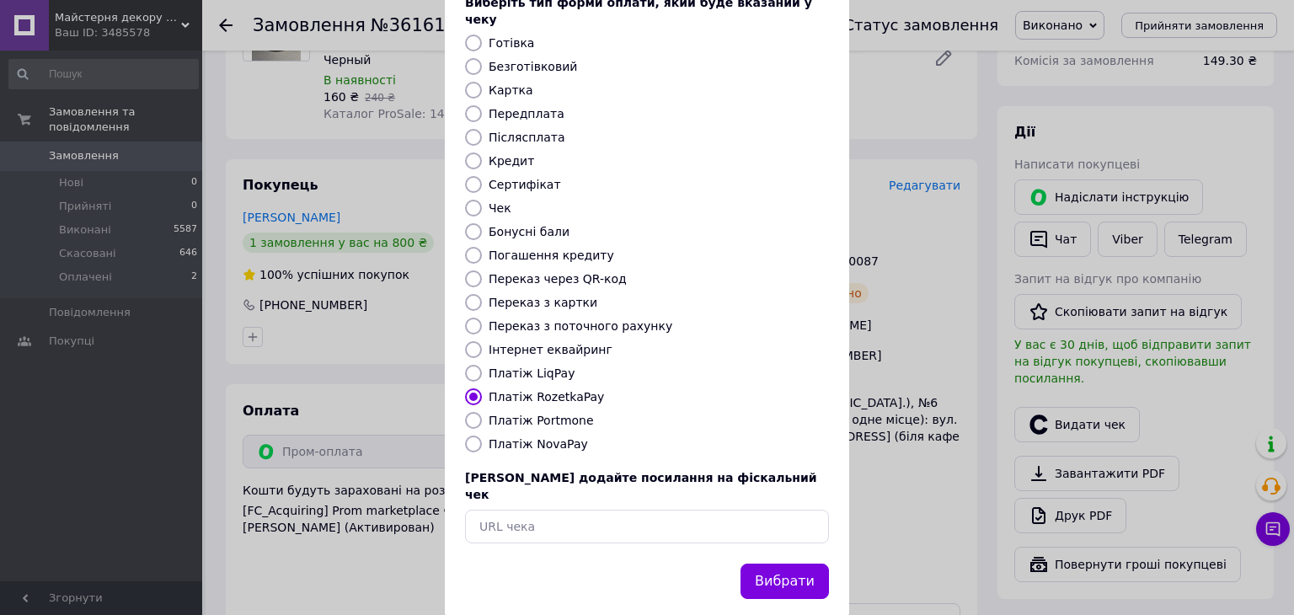
click at [829, 560] on div "Вибрати" at bounding box center [784, 581] width 95 height 43
click at [820, 563] on button "Вибрати" at bounding box center [784, 581] width 88 height 36
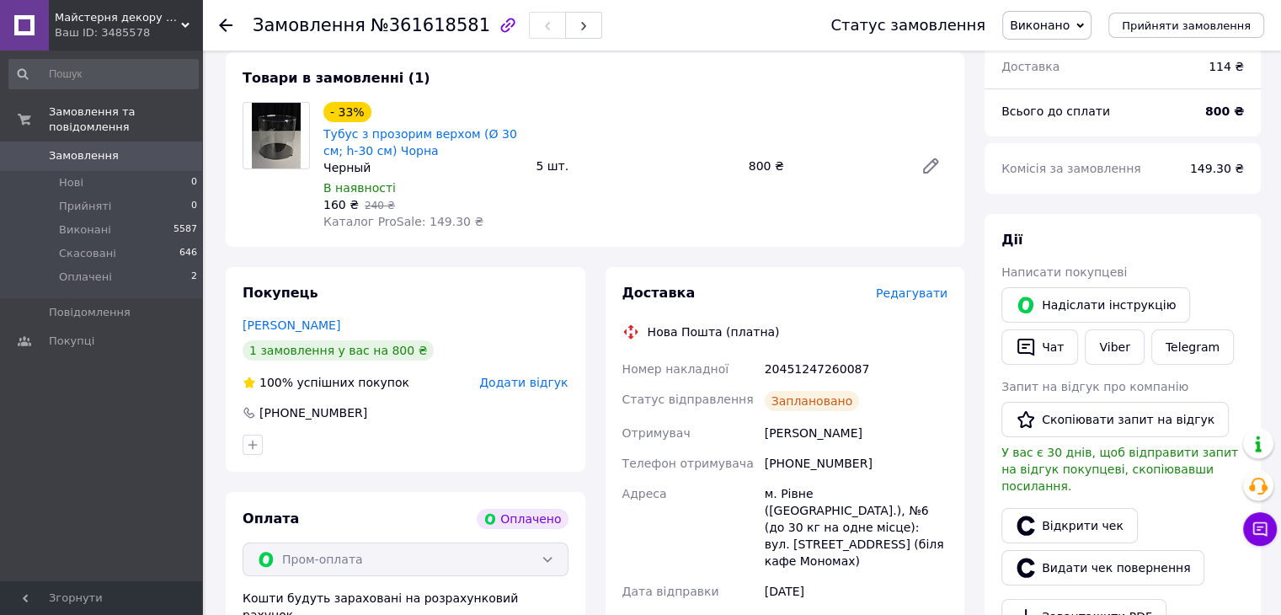
scroll to position [0, 0]
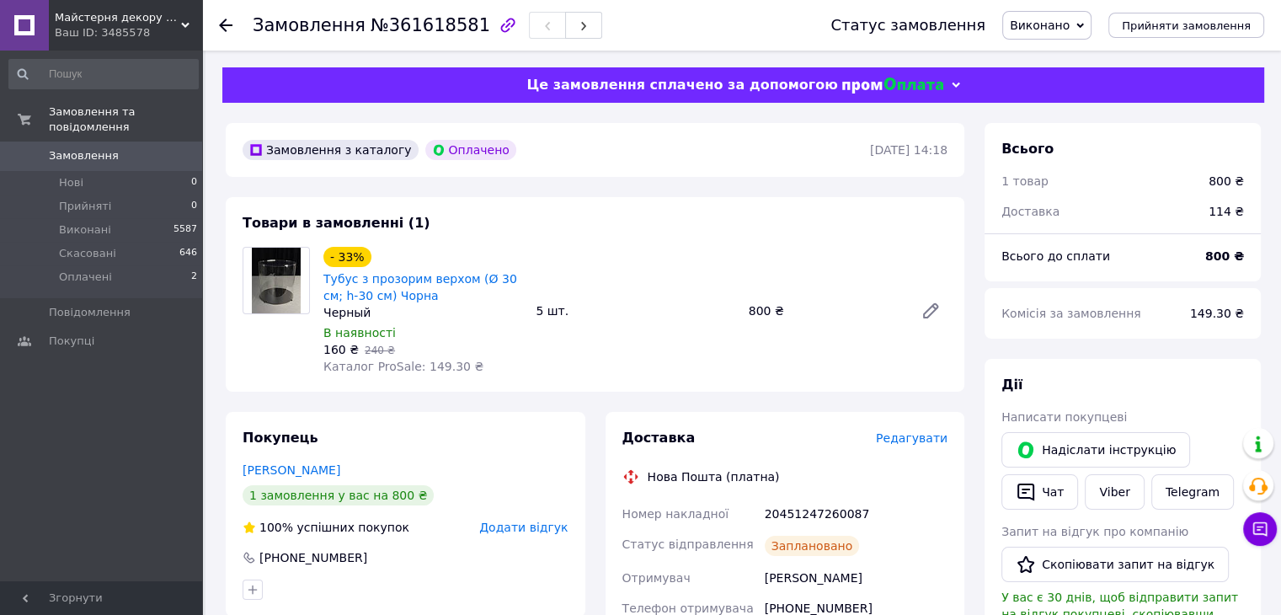
click at [227, 24] on use at bounding box center [225, 25] width 13 height 13
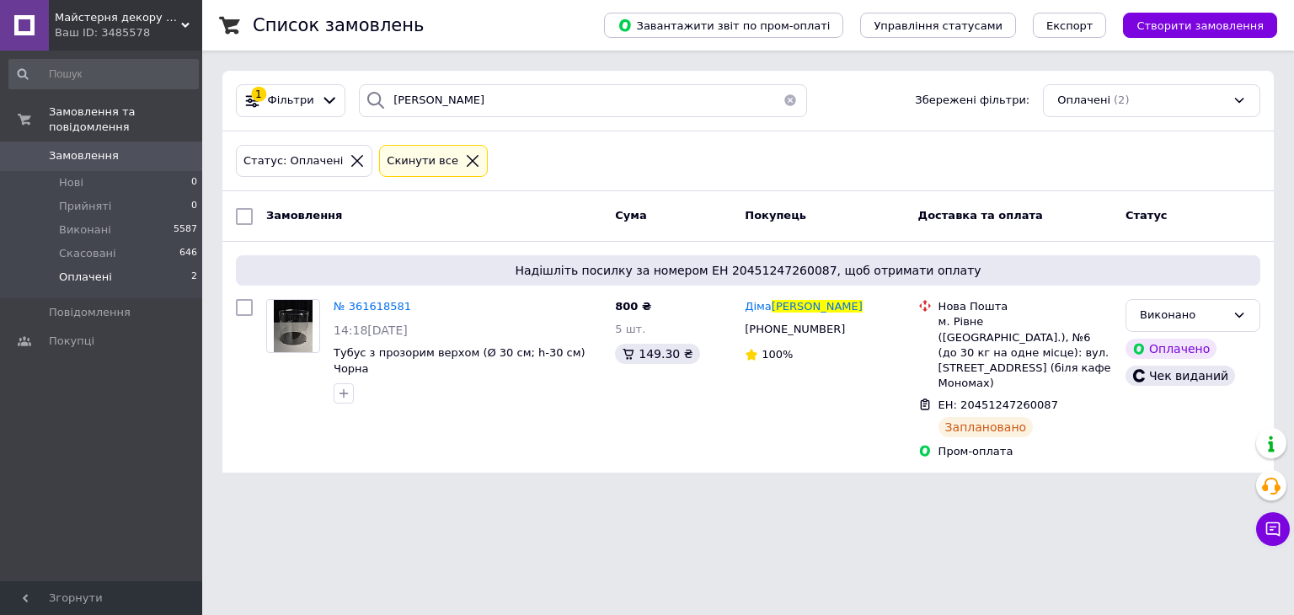
click at [131, 265] on li "Оплачені 2" at bounding box center [103, 281] width 207 height 32
click at [465, 155] on icon at bounding box center [472, 160] width 15 height 15
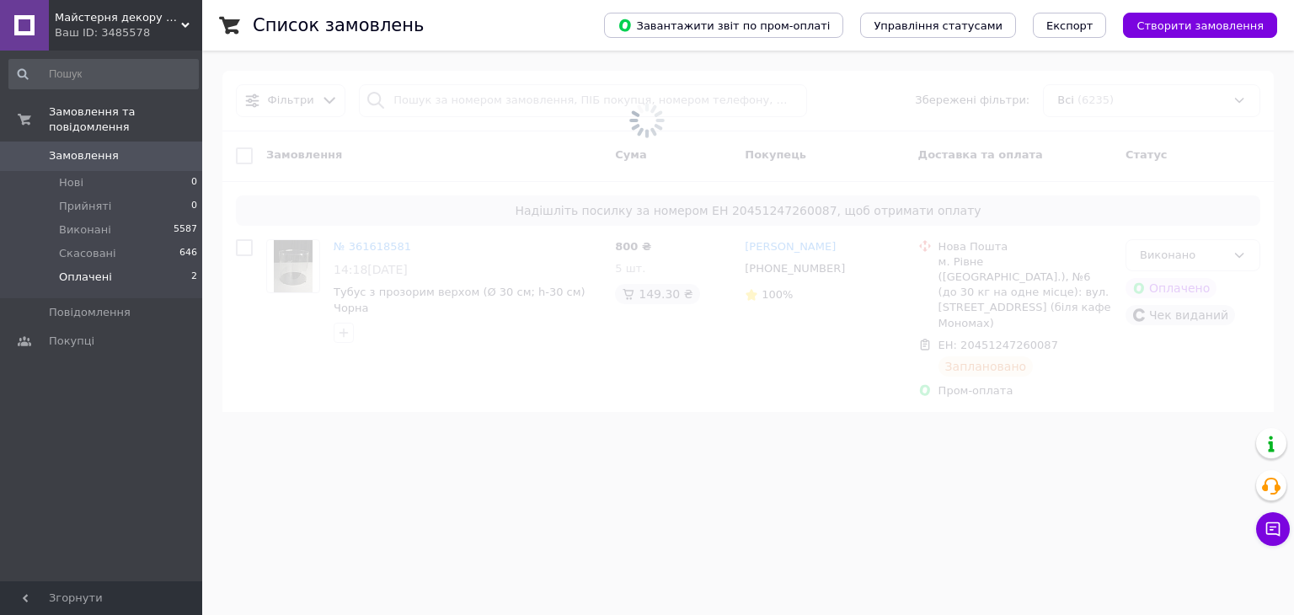
click at [118, 265] on li "Оплачені 2" at bounding box center [103, 281] width 207 height 32
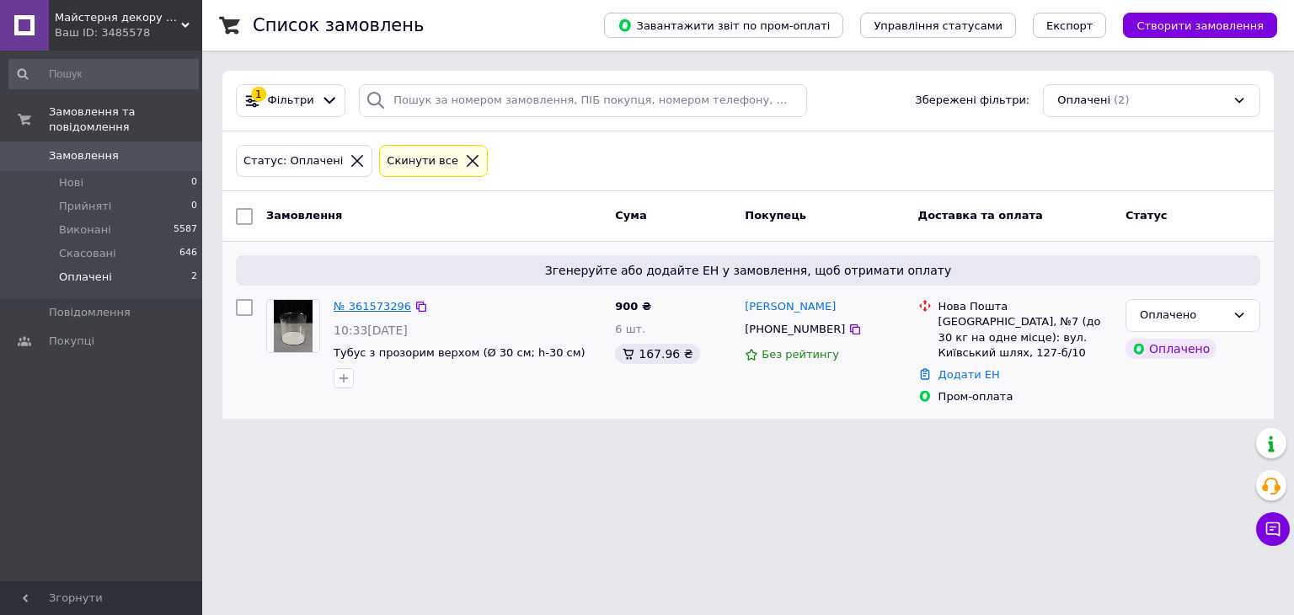
click at [384, 307] on link "№ 361573296" at bounding box center [372, 306] width 77 height 13
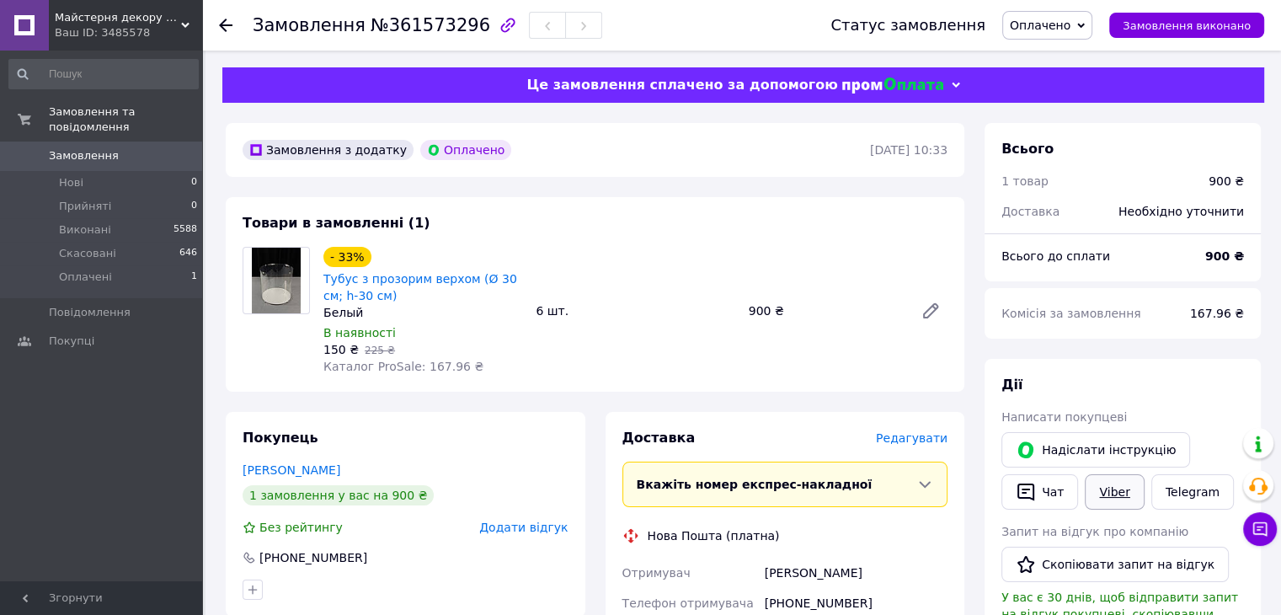
click at [1118, 494] on link "Viber" at bounding box center [1114, 491] width 59 height 35
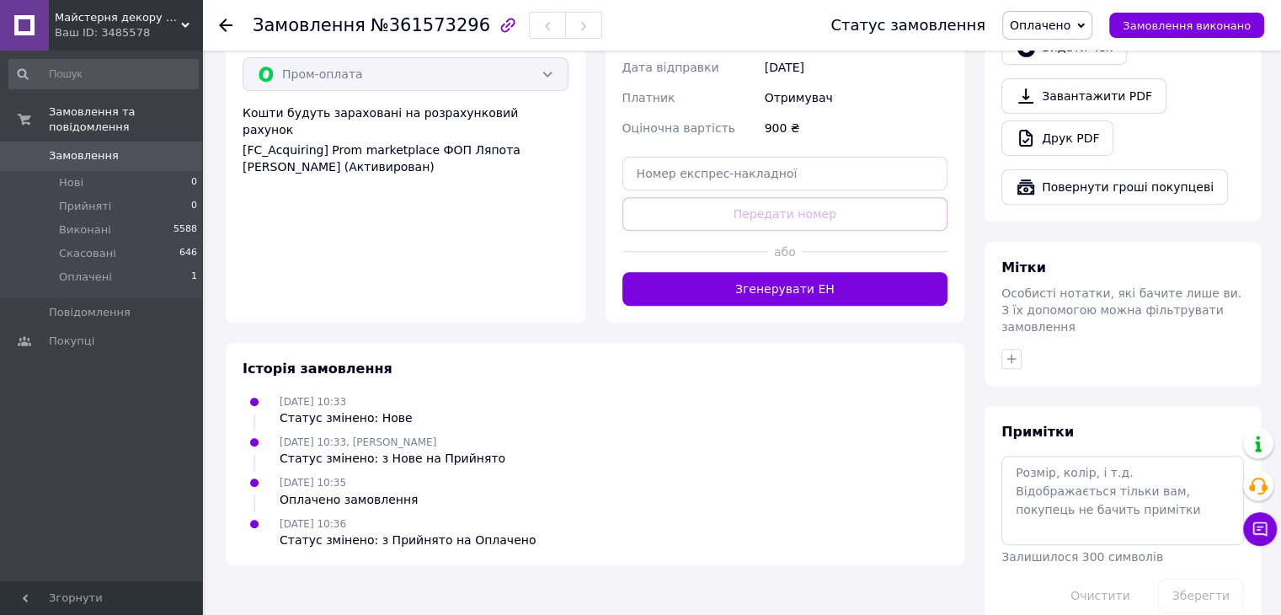
scroll to position [209, 0]
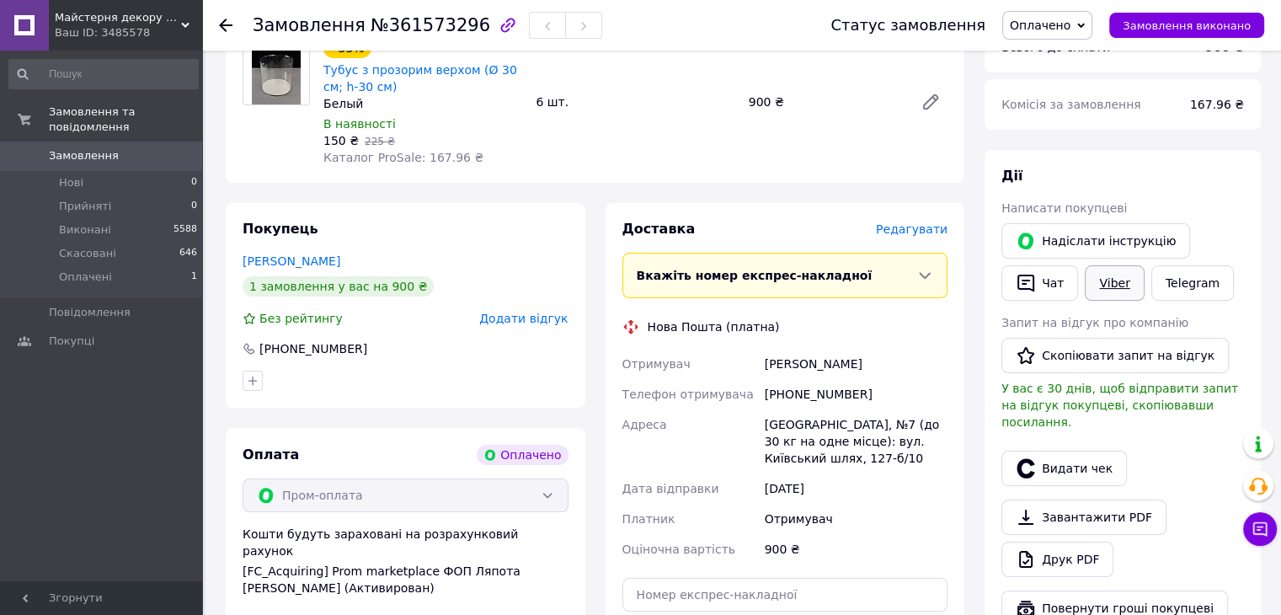
click at [1110, 274] on link "Viber" at bounding box center [1114, 282] width 59 height 35
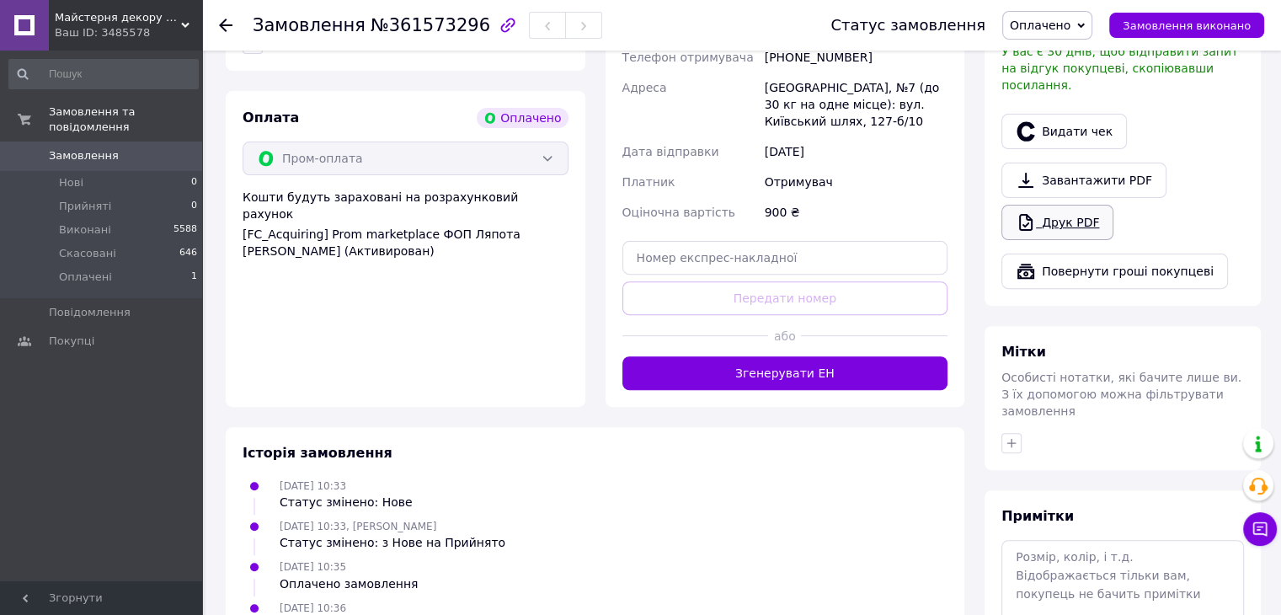
click at [1077, 213] on link "Друк PDF" at bounding box center [1057, 222] width 112 height 35
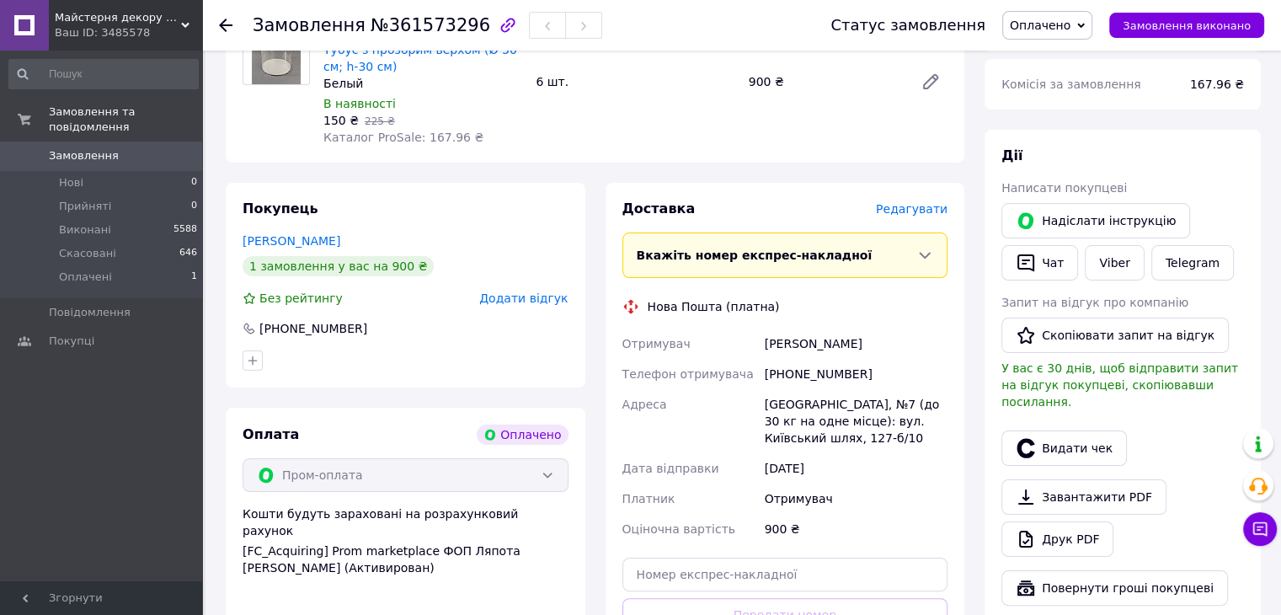
scroll to position [209, 0]
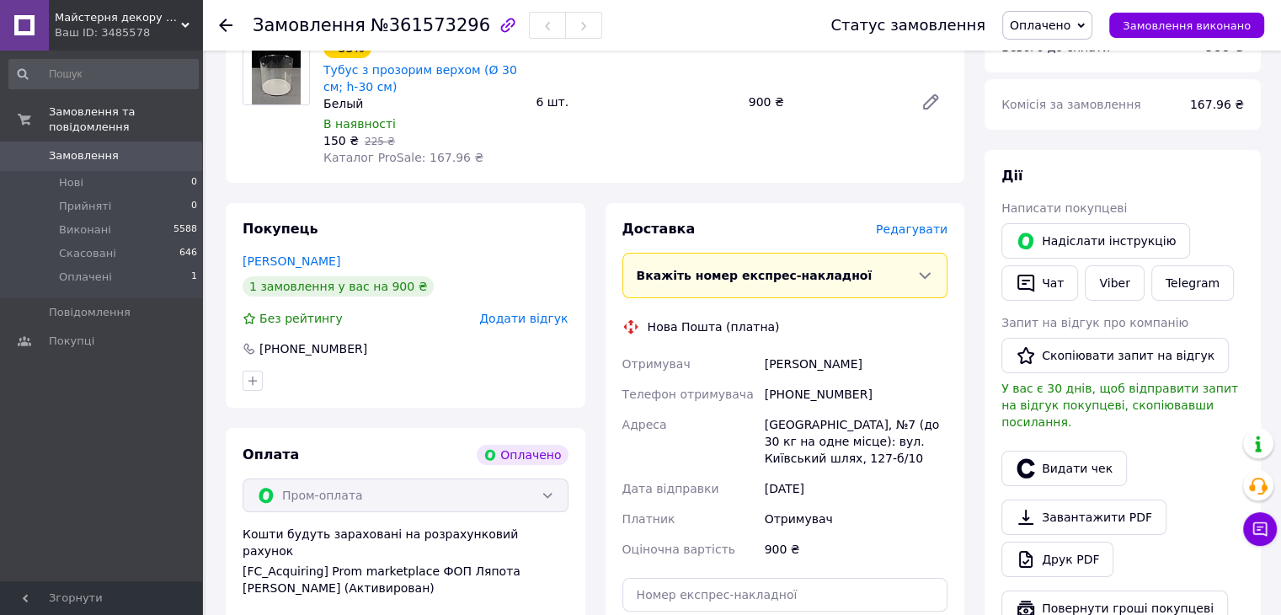
drag, startPoint x: 761, startPoint y: 364, endPoint x: 871, endPoint y: 368, distance: 110.4
click at [871, 368] on div "Луценко Дмитро" at bounding box center [856, 364] width 190 height 30
copy div "Луценко Дмитро"
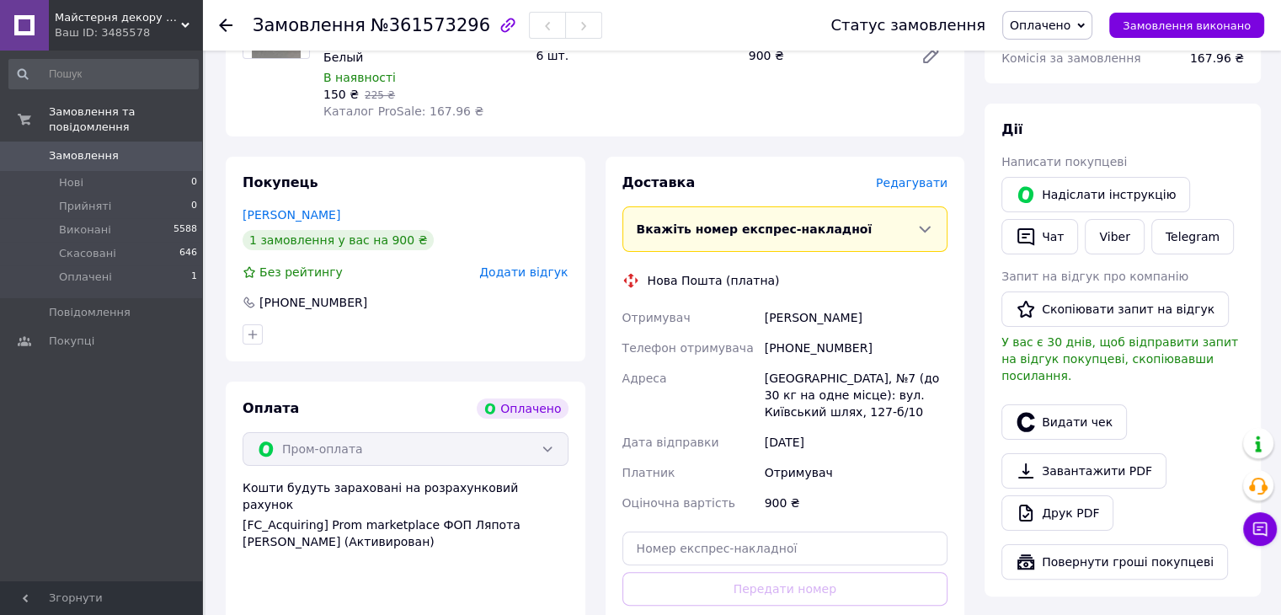
scroll to position [293, 0]
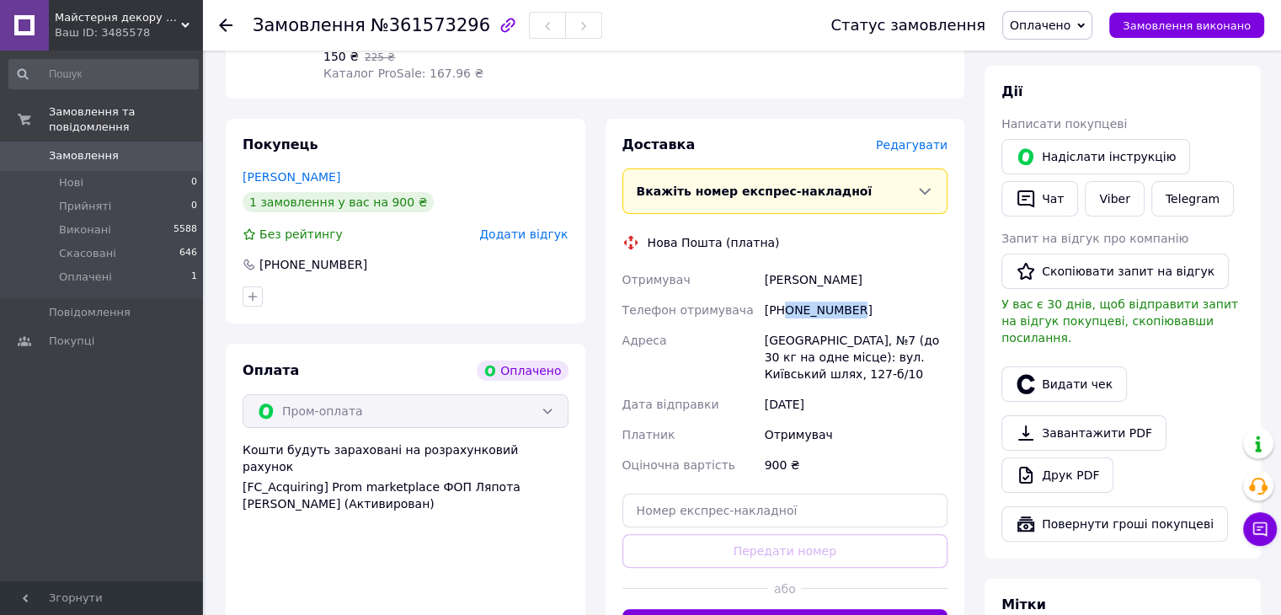
drag, startPoint x: 783, startPoint y: 311, endPoint x: 873, endPoint y: 312, distance: 89.3
click at [873, 312] on div "+380961863598" at bounding box center [856, 310] width 190 height 30
copy div "0961863598"
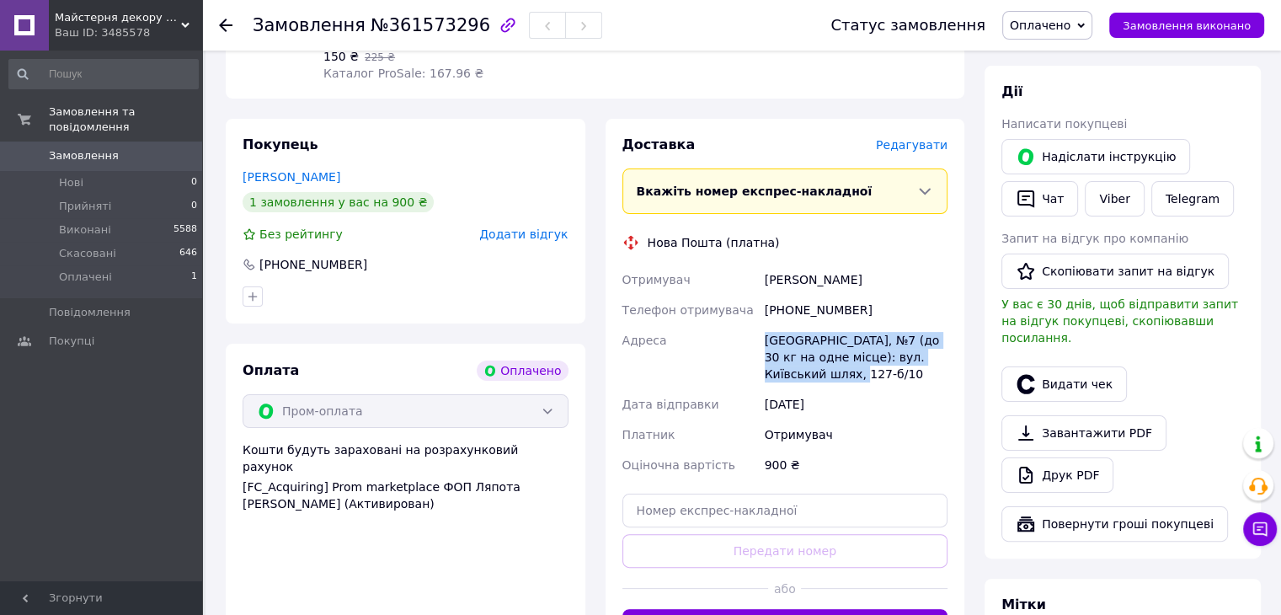
drag, startPoint x: 751, startPoint y: 339, endPoint x: 847, endPoint y: 376, distance: 102.9
click at [847, 376] on div "Отримувач Луценко Дмитро Телефон отримувача +380961863598 Адреса Бориспіль, №7 …" at bounding box center [785, 372] width 333 height 216
copy div "Адреса Бориспіль, №7 (до 30 кг на одне місце): вул. Київський шлях, 127-б/10"
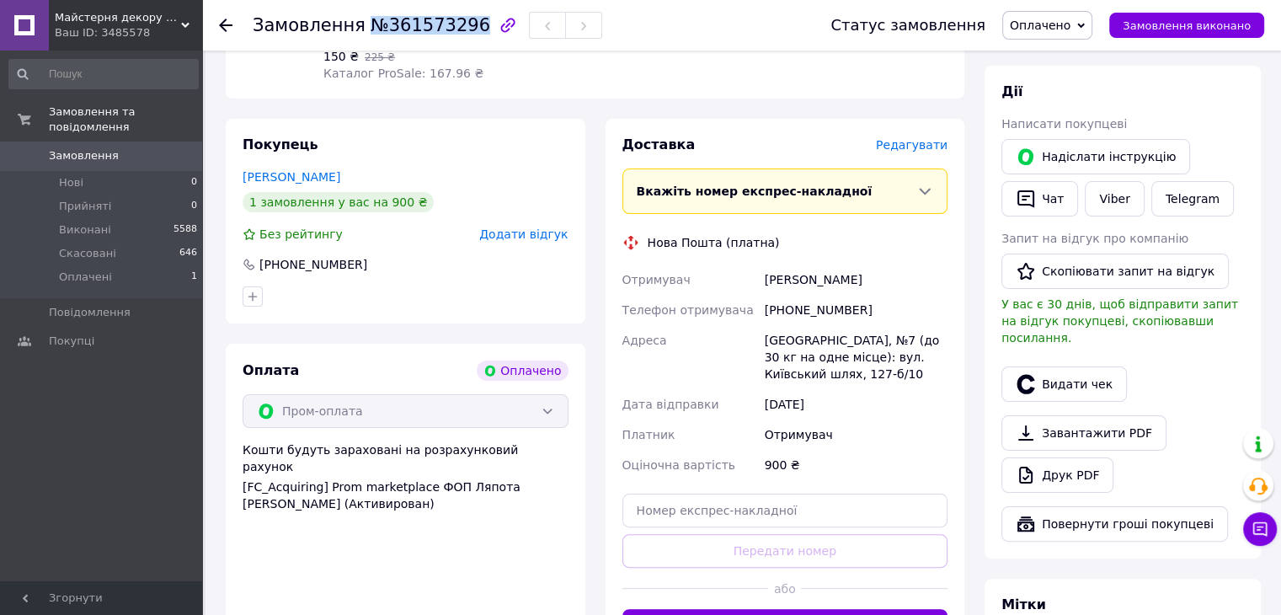
drag, startPoint x: 361, startPoint y: 19, endPoint x: 457, endPoint y: 22, distance: 96.1
click at [457, 22] on span "№361573296" at bounding box center [431, 25] width 120 height 20
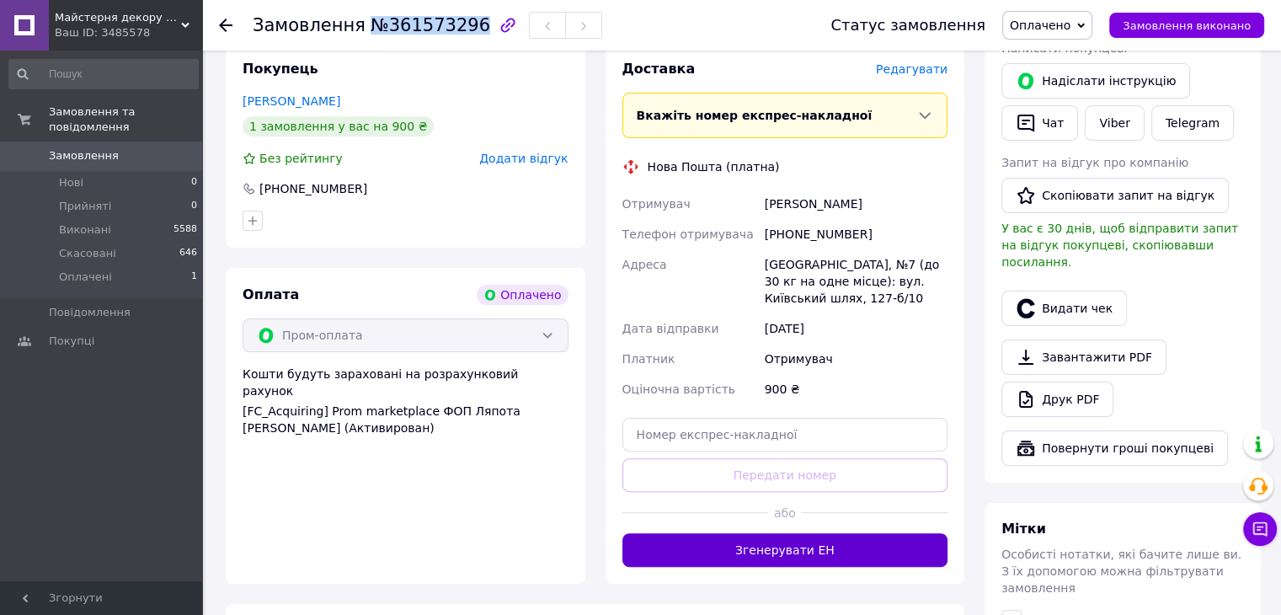
scroll to position [462, 0]
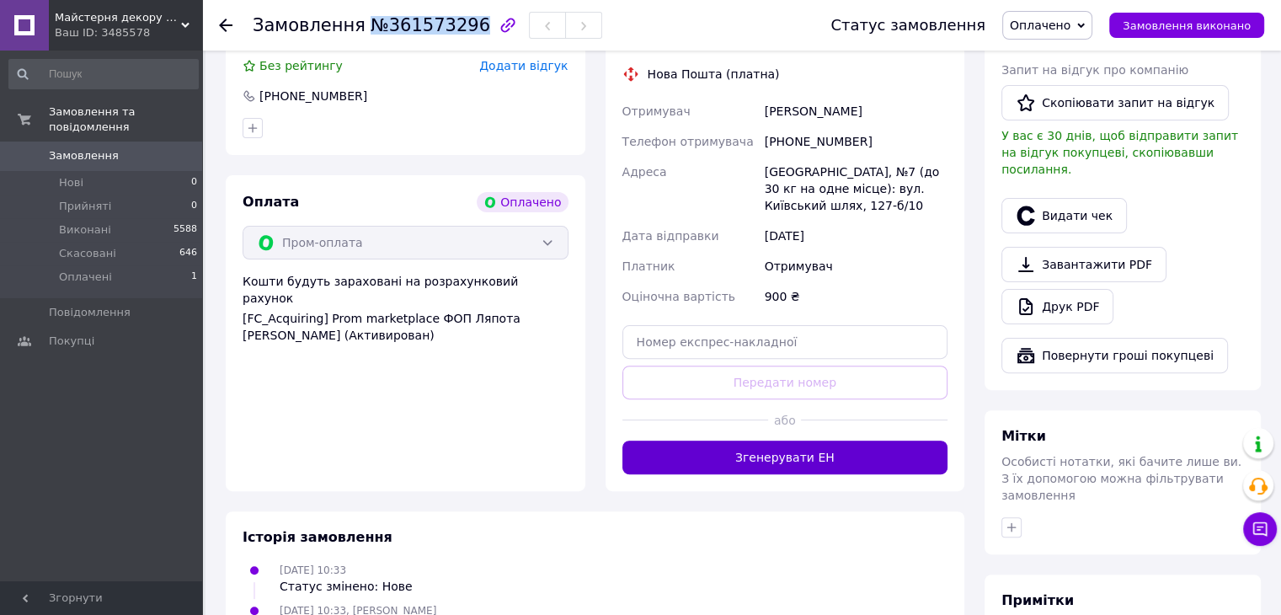
click at [814, 454] on button "Згенерувати ЕН" at bounding box center [785, 457] width 326 height 34
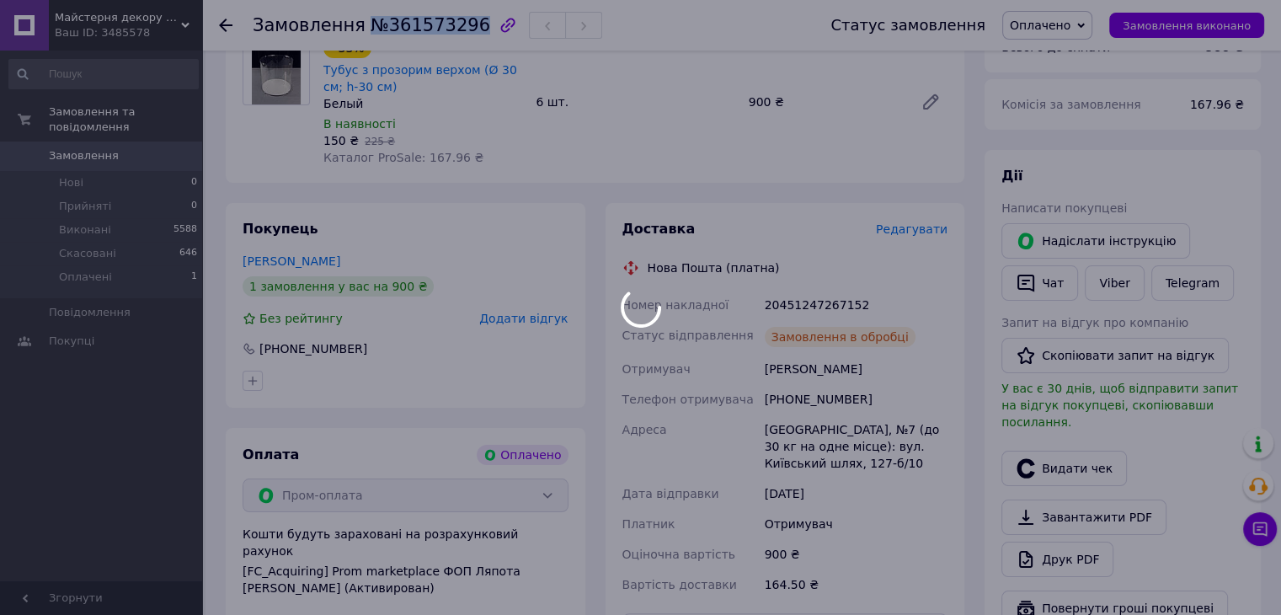
scroll to position [293, 0]
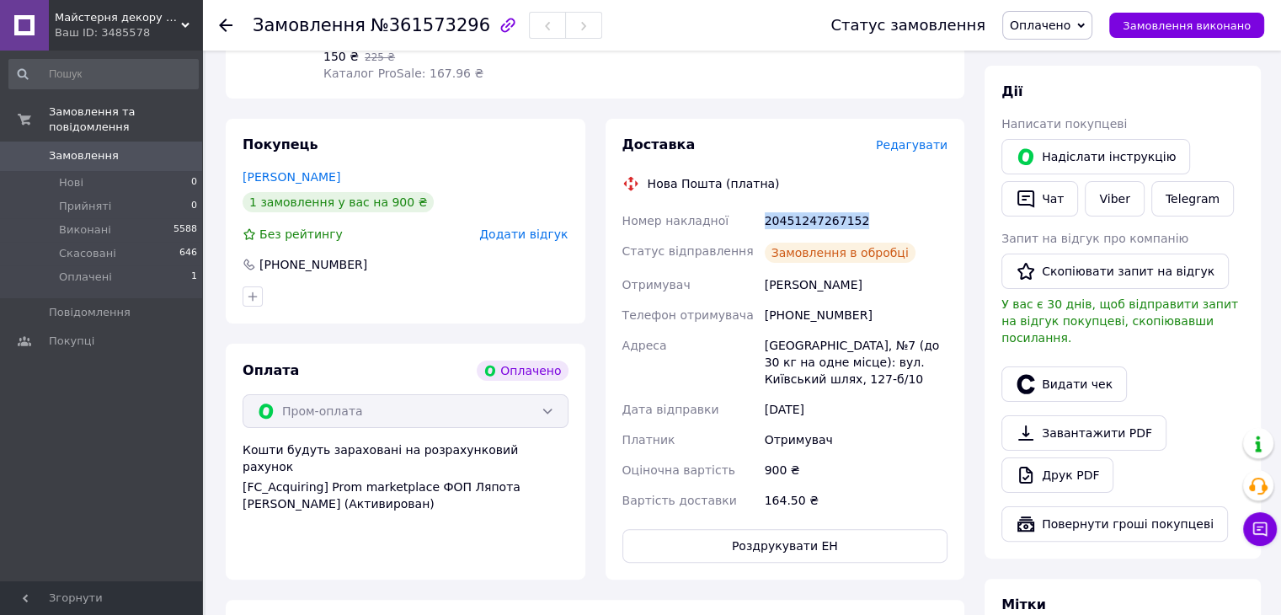
drag, startPoint x: 755, startPoint y: 211, endPoint x: 893, endPoint y: 209, distance: 138.2
click at [893, 209] on div "Номер накладної 20451247267152 Статус відправлення Замовлення в обробці Отримув…" at bounding box center [785, 361] width 333 height 310
click at [1070, 24] on span "Оплачено" at bounding box center [1040, 25] width 61 height 13
click at [1080, 79] on li "Виконано" at bounding box center [1047, 84] width 88 height 25
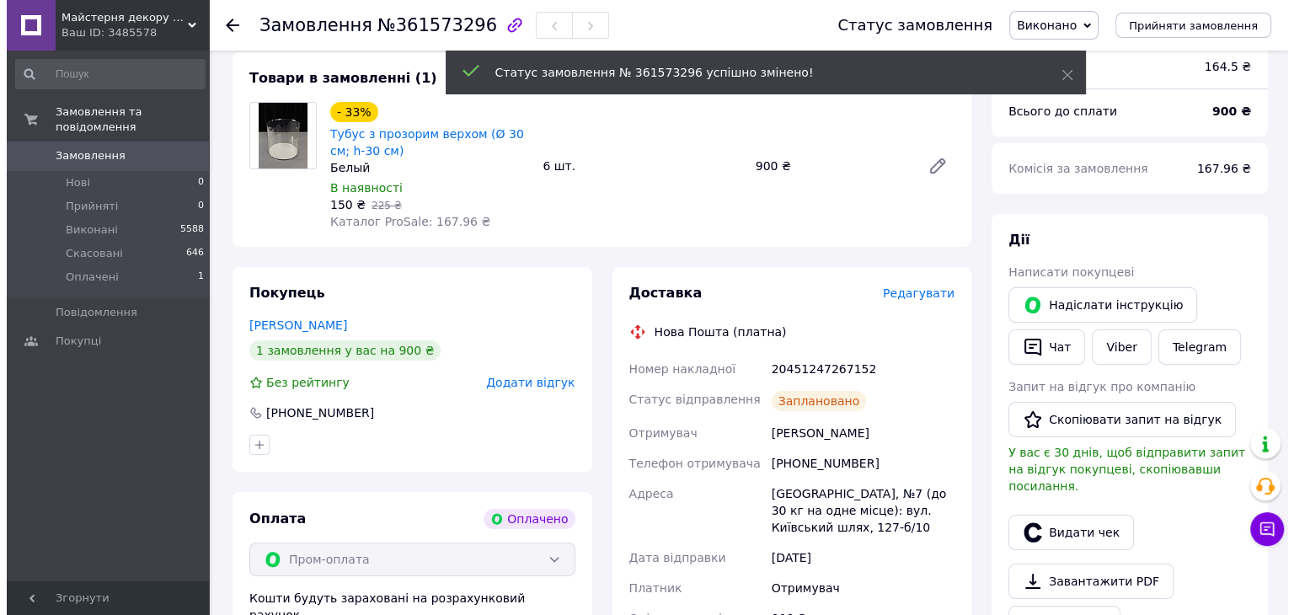
scroll to position [125, 0]
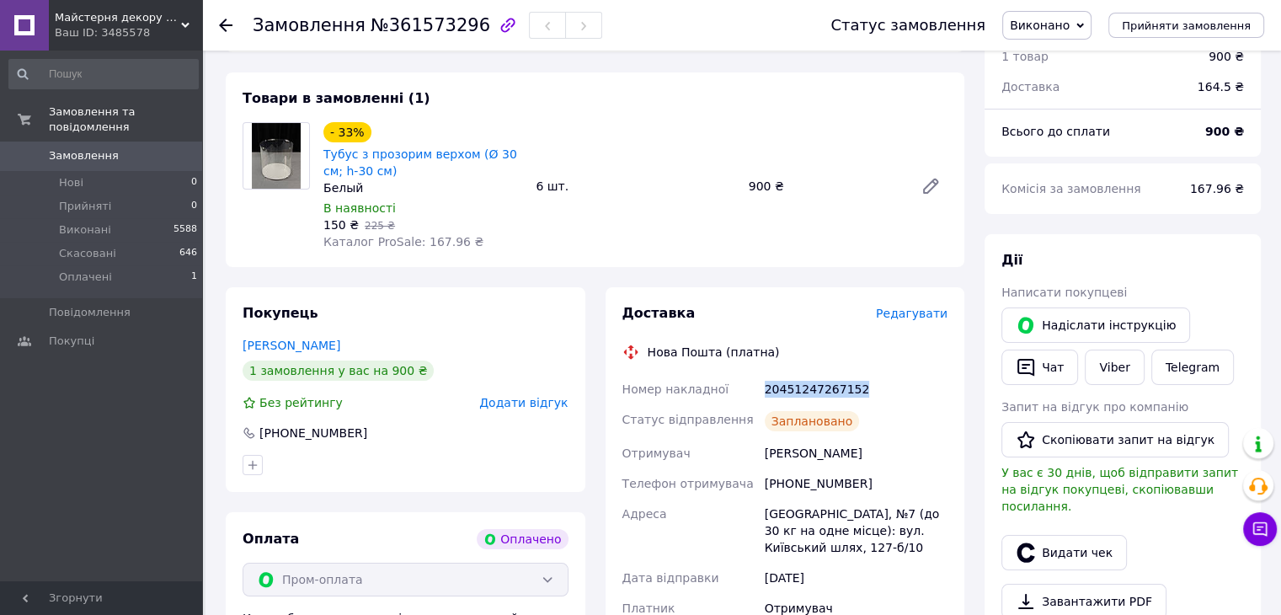
drag, startPoint x: 758, startPoint y: 389, endPoint x: 858, endPoint y: 397, distance: 100.5
click at [866, 395] on div "Номер накладної 20451247267152 Статус відправлення Заплановано Отримувач Луценк…" at bounding box center [785, 529] width 333 height 310
click at [1095, 539] on button "Видати чек" at bounding box center [1063, 552] width 125 height 35
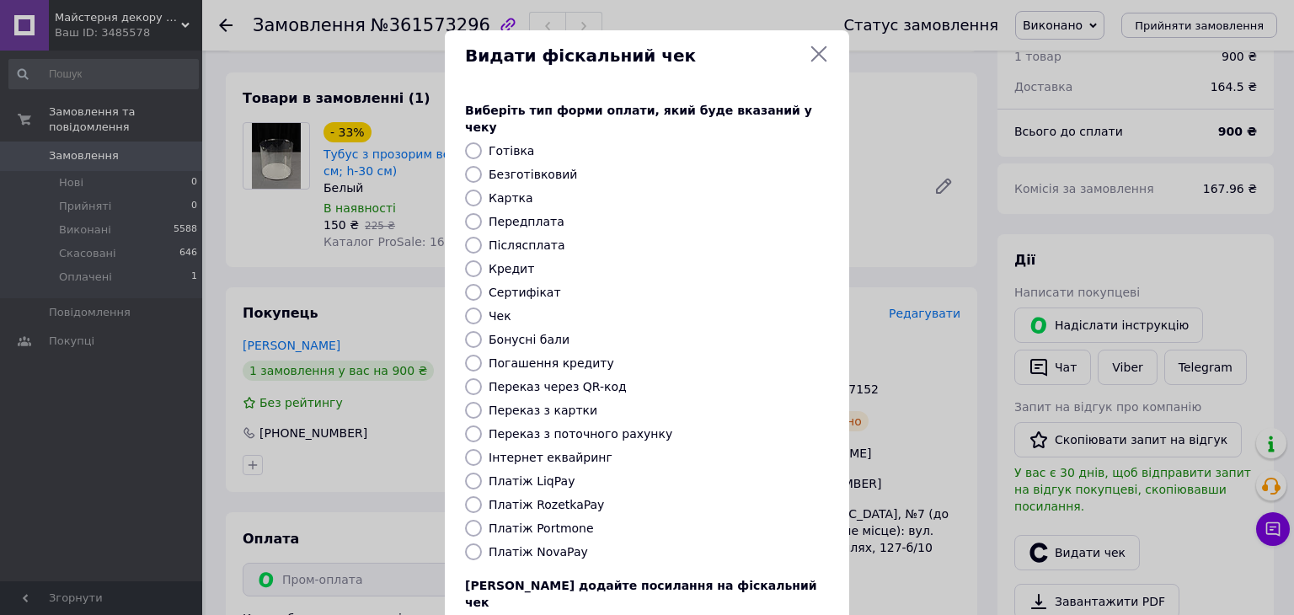
click at [542, 498] on label "Платіж RozetkaPay" at bounding box center [546, 504] width 115 height 13
click at [482, 496] on input "Платіж RozetkaPay" at bounding box center [473, 504] width 17 height 17
radio input "true"
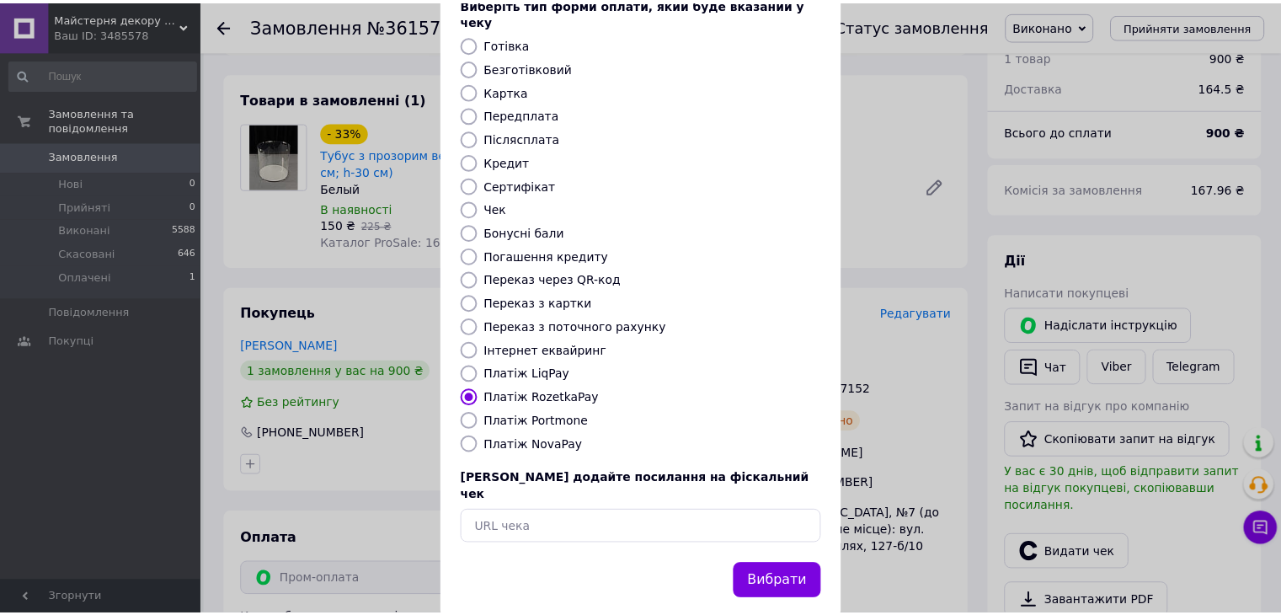
scroll to position [108, 0]
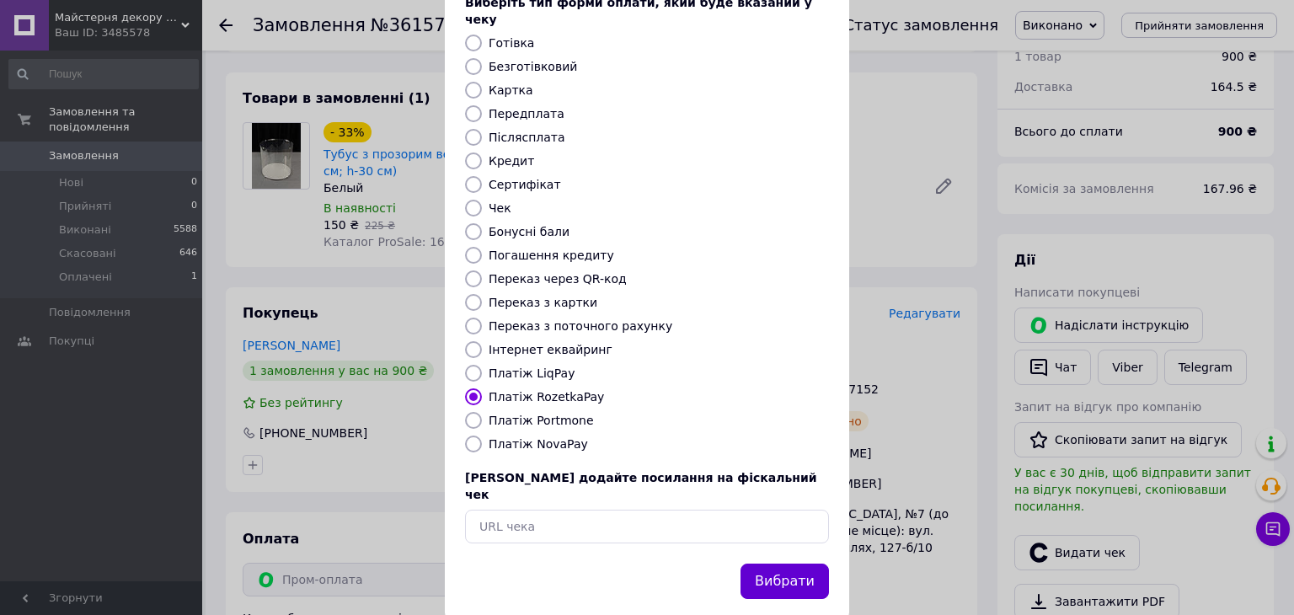
click at [763, 563] on button "Вибрати" at bounding box center [784, 581] width 88 height 36
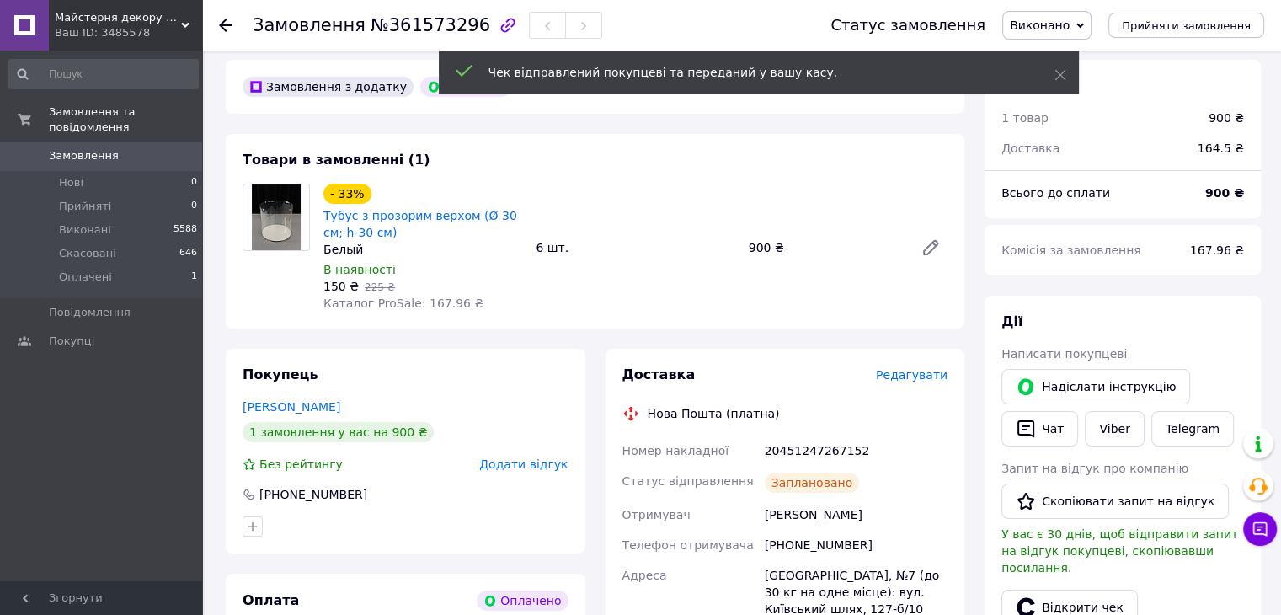
scroll to position [0, 0]
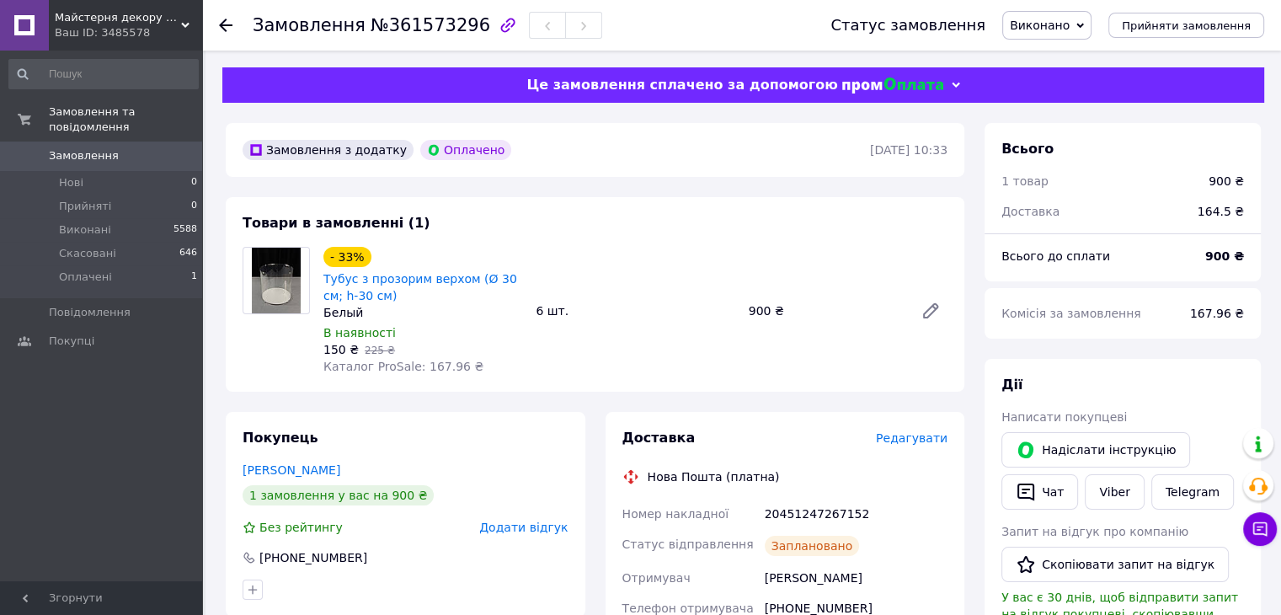
click at [230, 28] on icon at bounding box center [225, 25] width 13 height 13
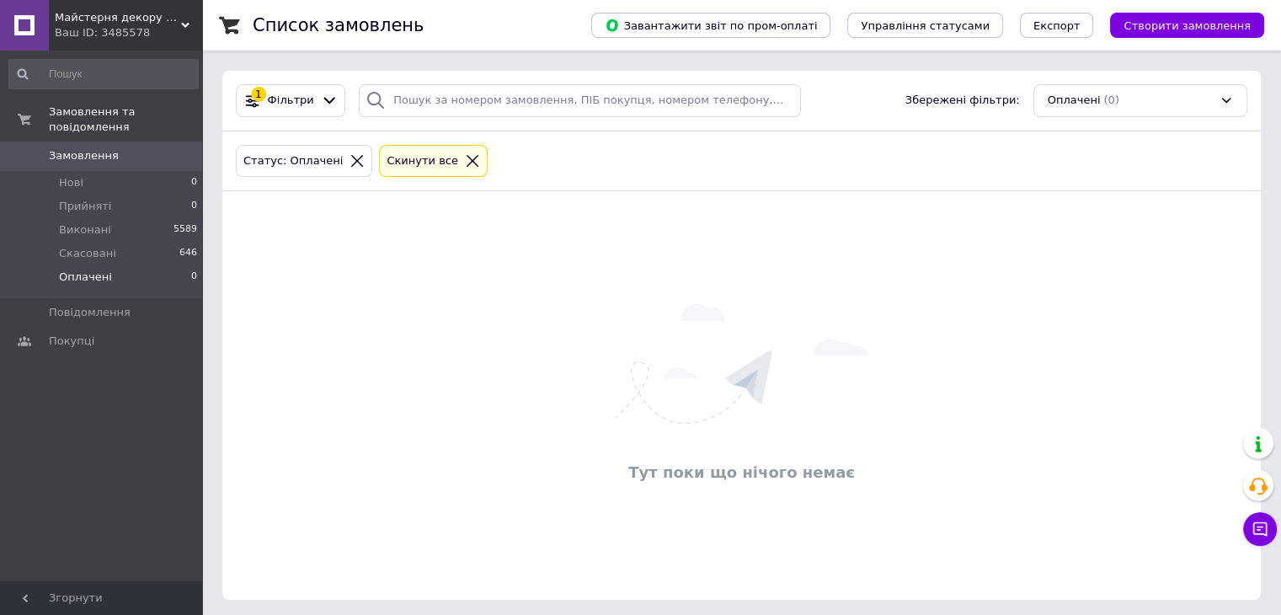
click at [125, 35] on div "Ваш ID: 3485578" at bounding box center [128, 32] width 147 height 15
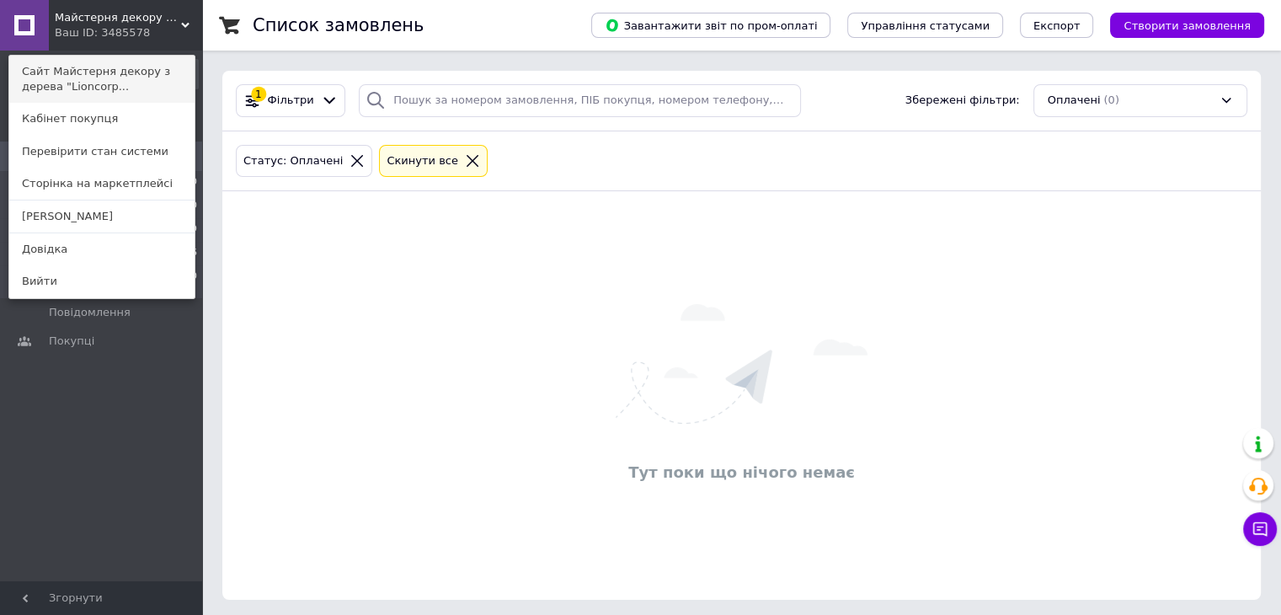
click at [139, 91] on link "Сайт Майстерня декору з дерева "Lioncorp..." at bounding box center [101, 79] width 185 height 47
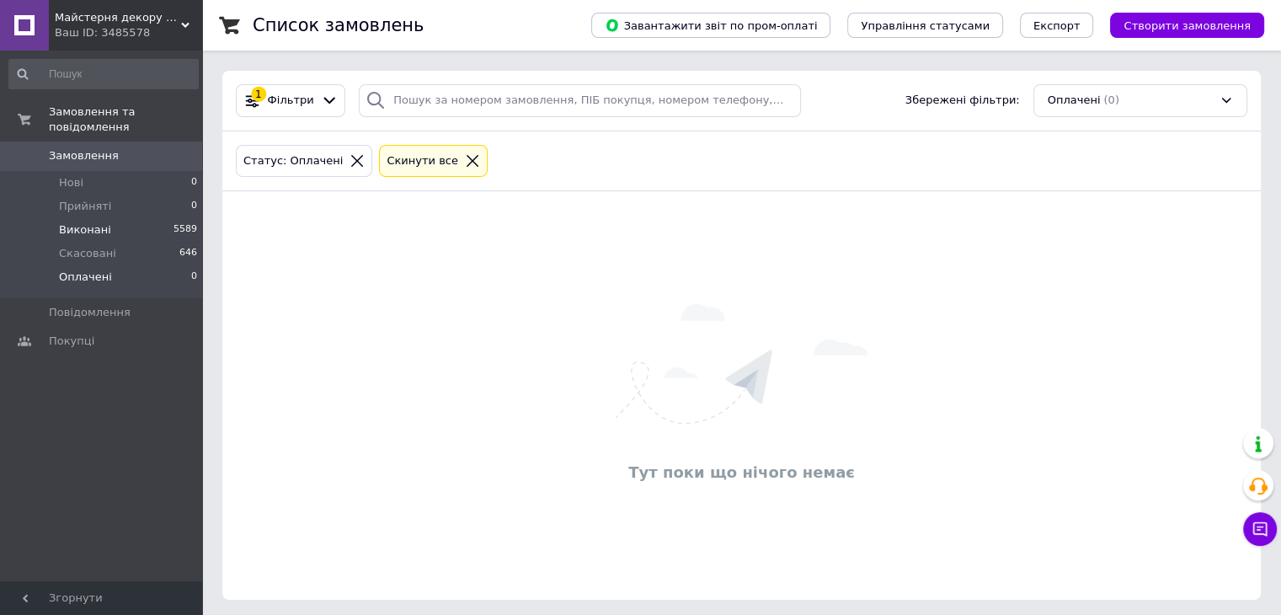
click at [101, 222] on span "Виконані" at bounding box center [85, 229] width 52 height 15
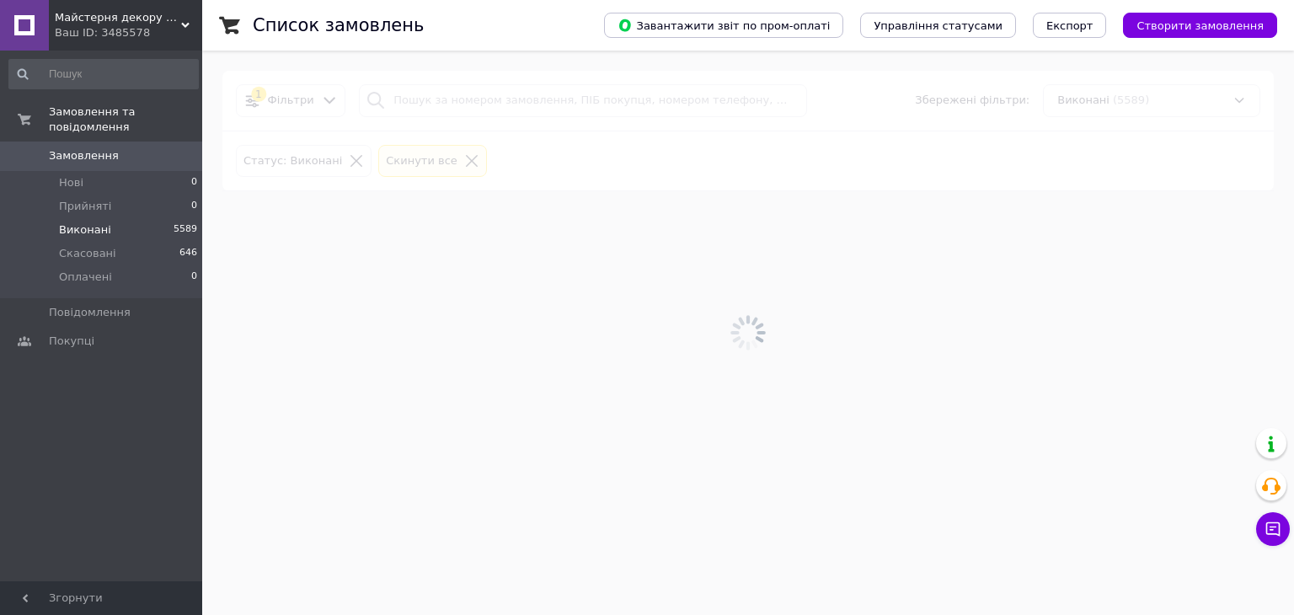
click at [428, 105] on div at bounding box center [748, 333] width 1092 height 564
click at [421, 103] on div at bounding box center [748, 333] width 1092 height 564
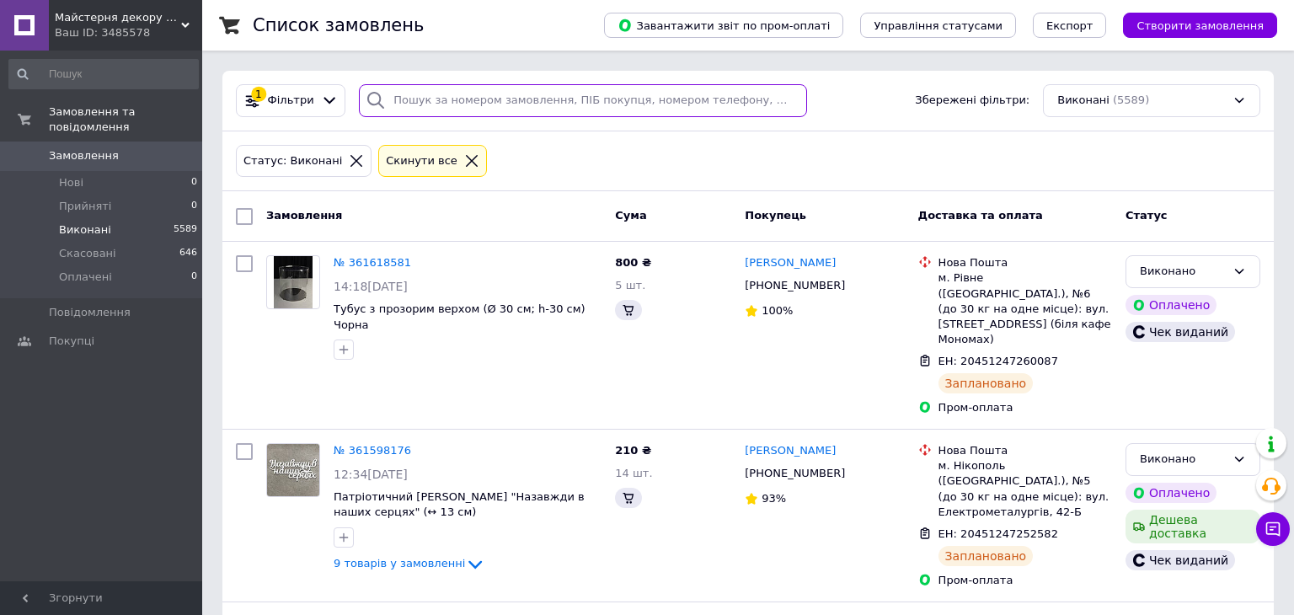
click at [425, 99] on input "search" at bounding box center [583, 100] width 448 height 33
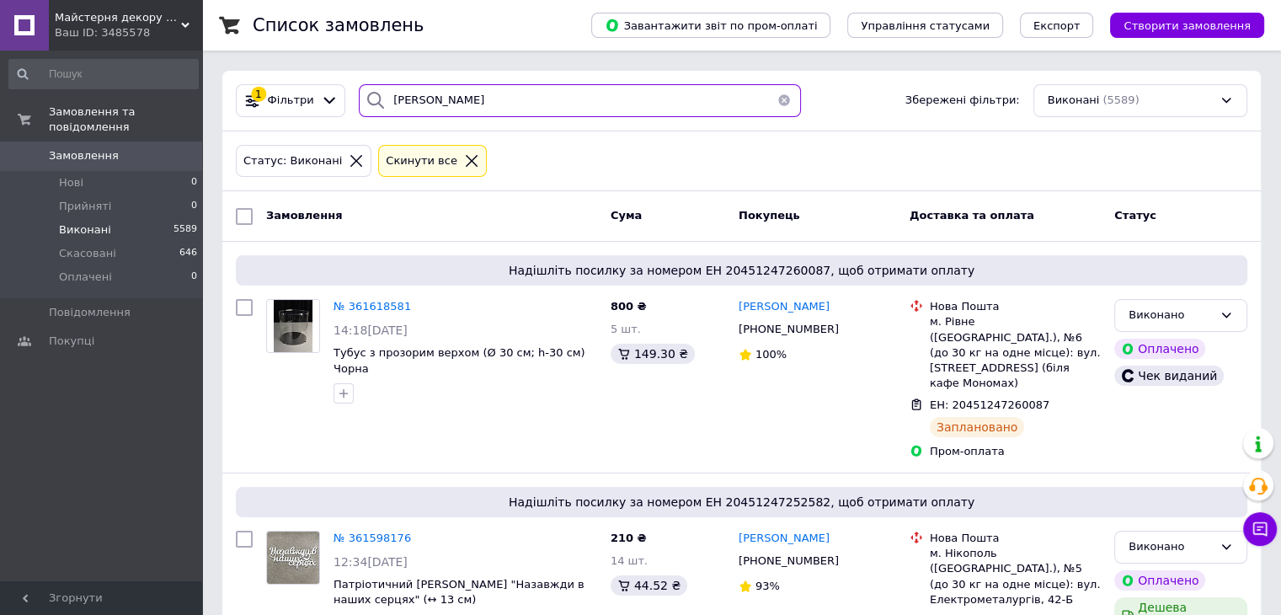
type input "махота"
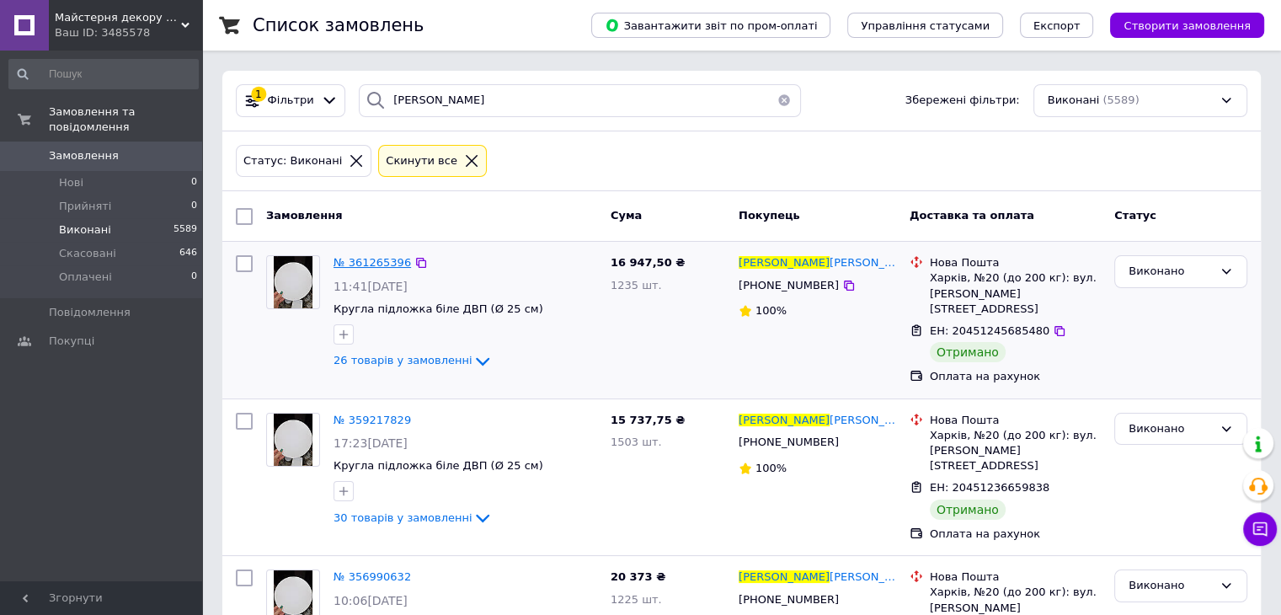
click at [352, 266] on span "№ 361265396" at bounding box center [372, 262] width 77 height 13
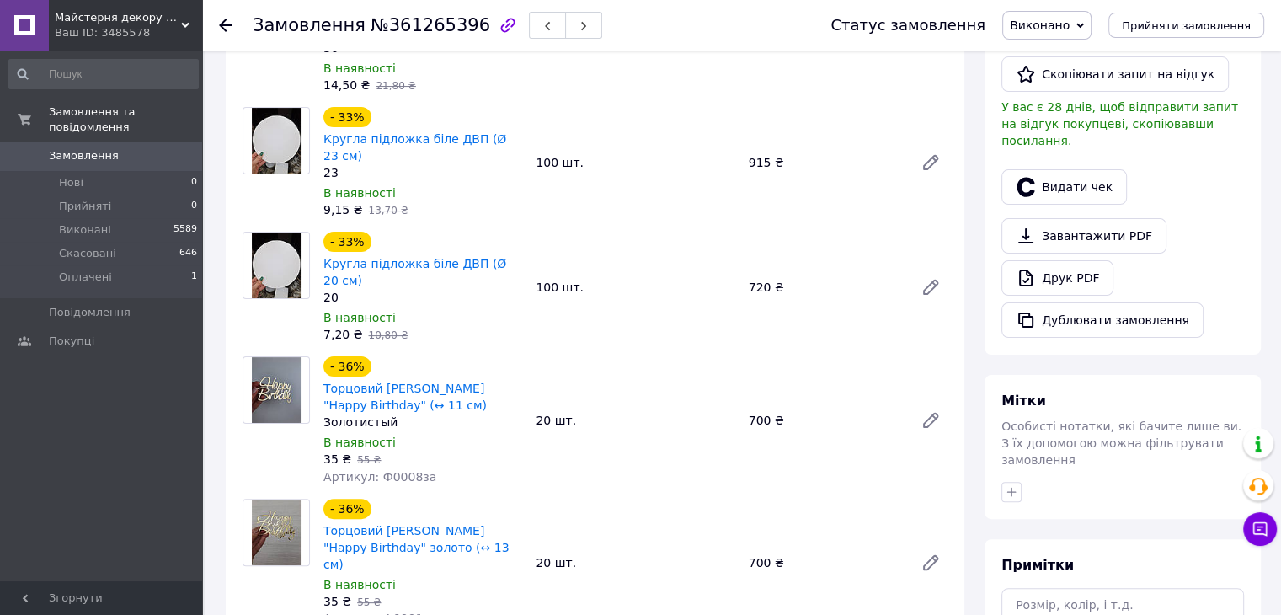
scroll to position [758, 0]
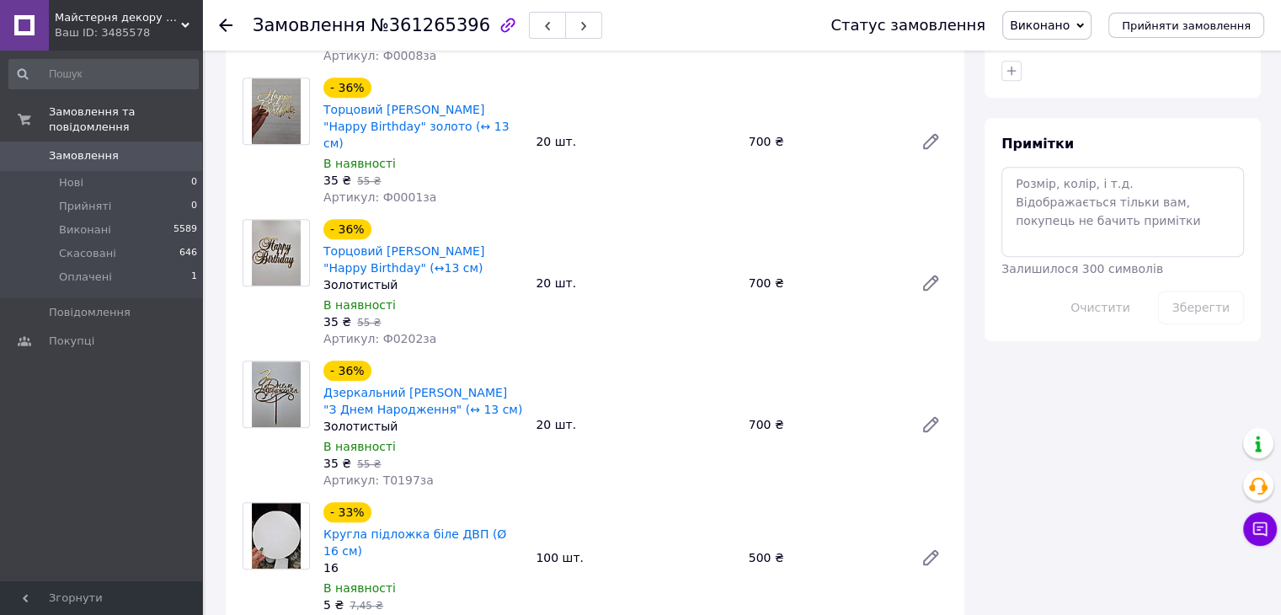
click at [223, 24] on use at bounding box center [225, 25] width 13 height 13
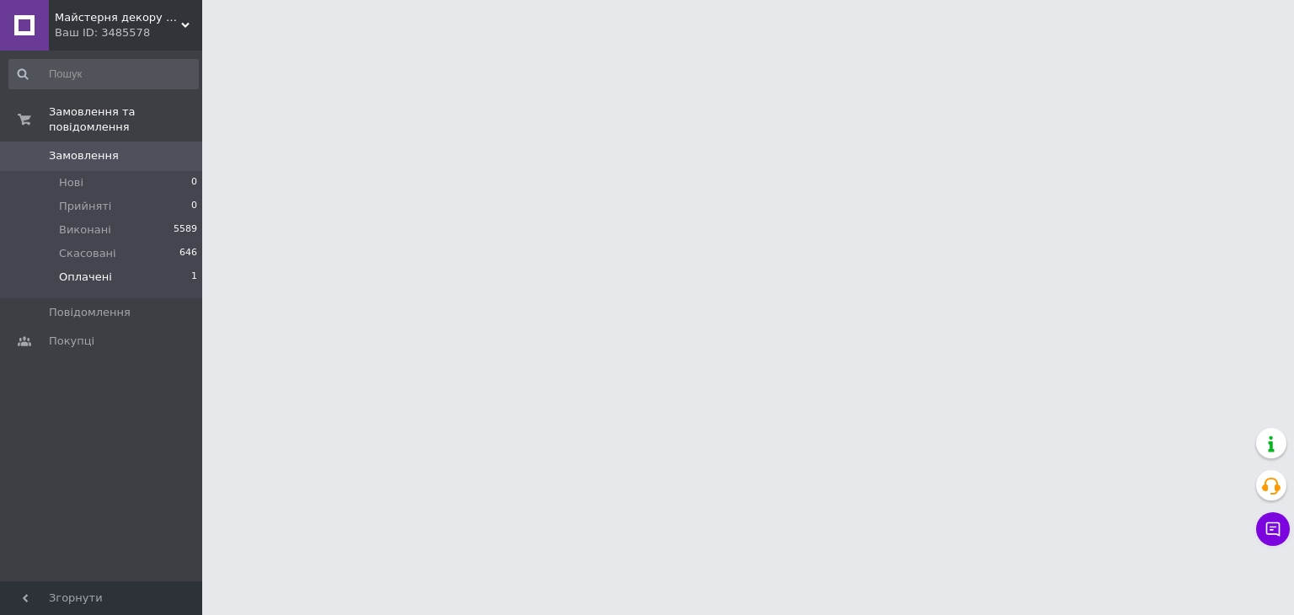
click at [156, 265] on li "Оплачені 1" at bounding box center [103, 281] width 207 height 32
click at [145, 272] on li "Оплачені 1" at bounding box center [103, 281] width 207 height 32
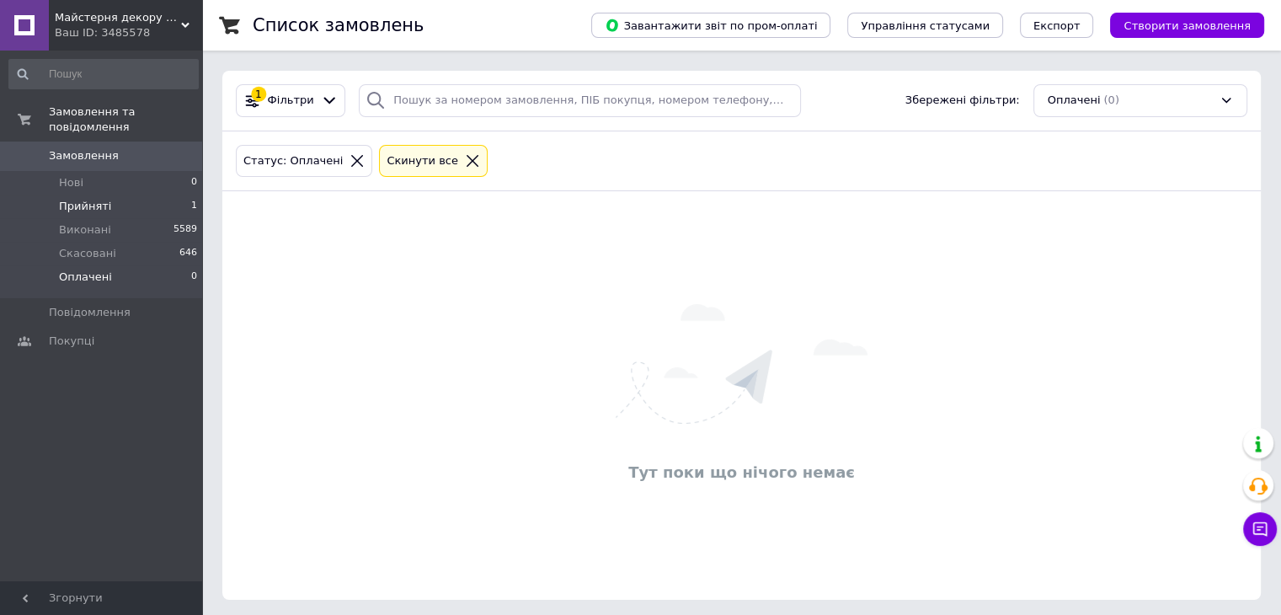
click at [126, 200] on li "Прийняті 1" at bounding box center [103, 207] width 207 height 24
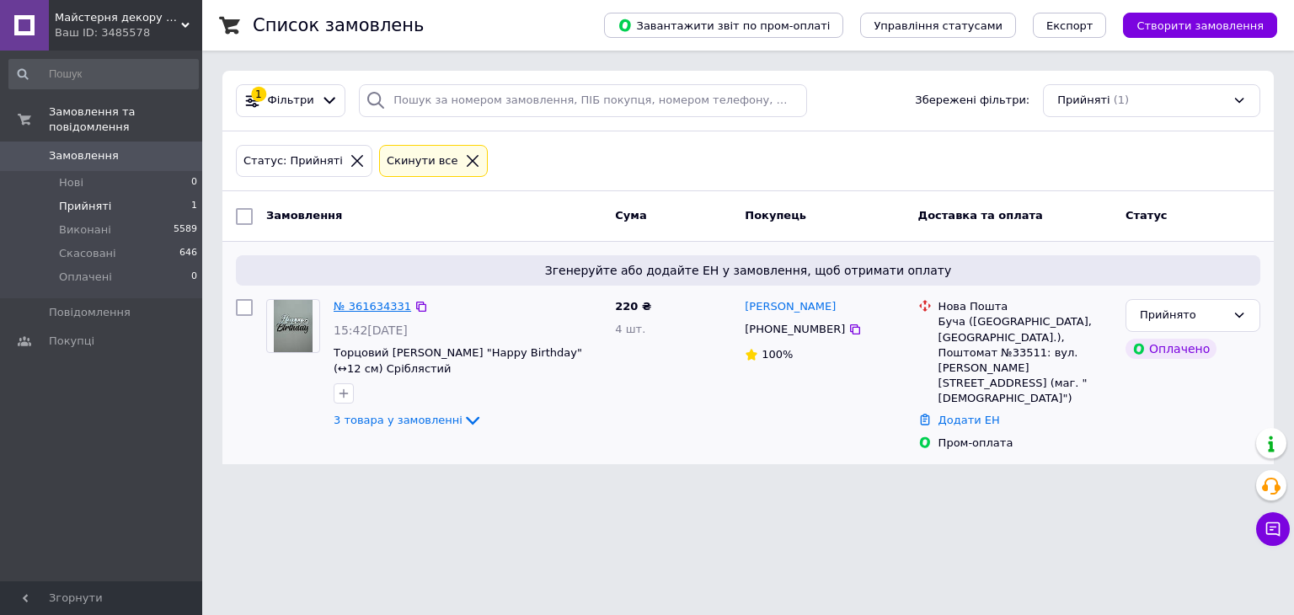
click at [394, 303] on link "№ 361634331" at bounding box center [372, 306] width 77 height 13
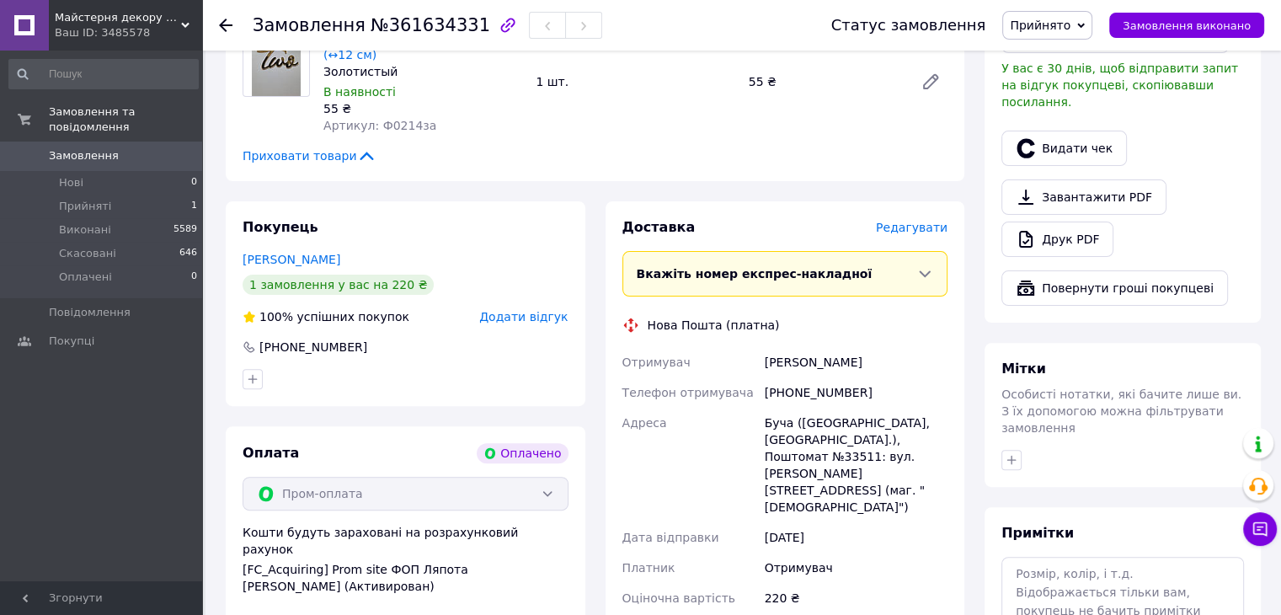
scroll to position [505, 0]
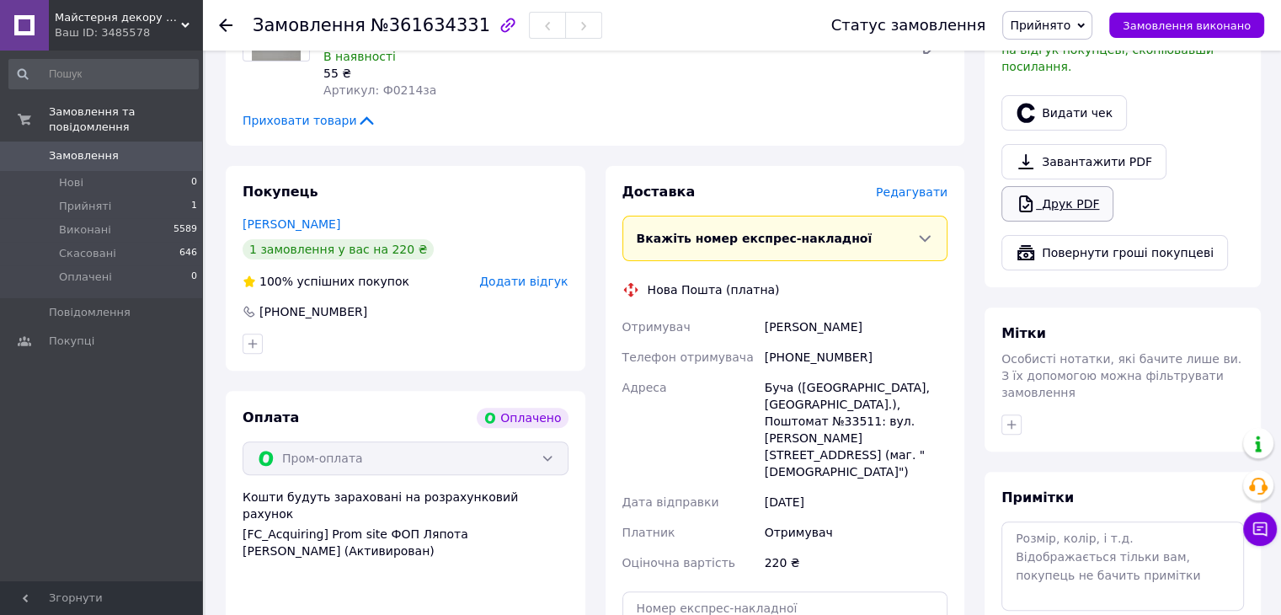
click at [1069, 196] on link "Друк PDF" at bounding box center [1057, 203] width 112 height 35
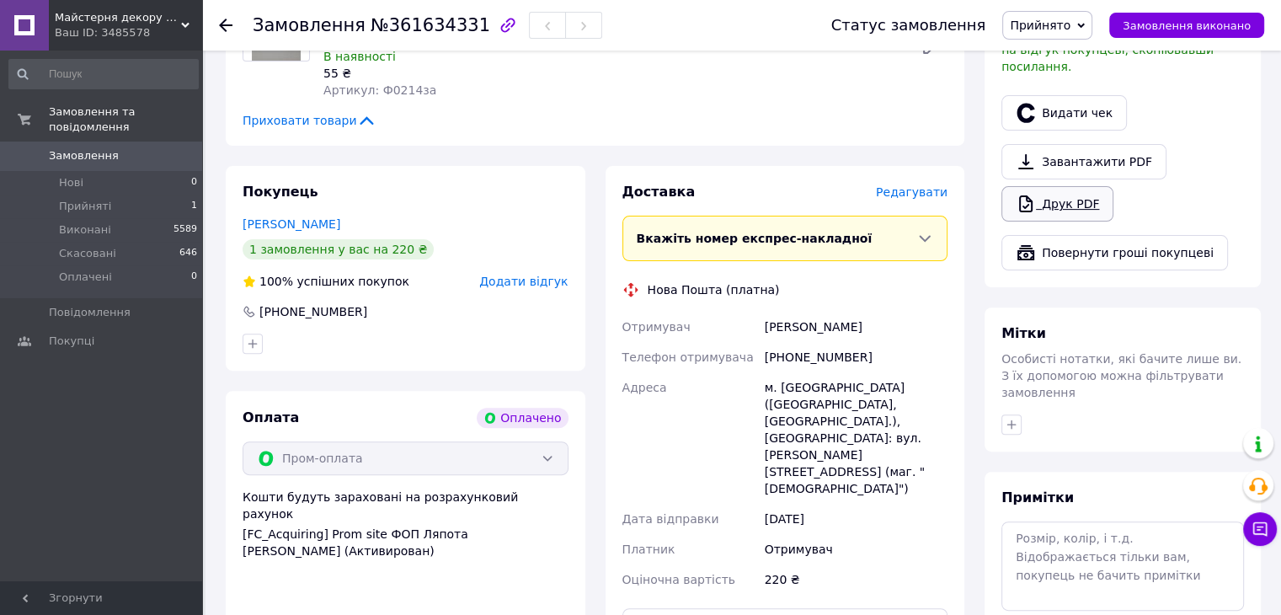
click at [1073, 190] on link "Друк PDF" at bounding box center [1057, 203] width 112 height 35
drag, startPoint x: 745, startPoint y: 282, endPoint x: 878, endPoint y: 284, distance: 133.1
click at [878, 312] on div "Отримувач Вишинська Тетяна Телефон отримувача +380961044221 Адреса м. Буча (Киї…" at bounding box center [785, 453] width 333 height 283
drag, startPoint x: 784, startPoint y: 321, endPoint x: 861, endPoint y: 328, distance: 76.9
click at [861, 342] on div "+380961044221" at bounding box center [856, 357] width 190 height 30
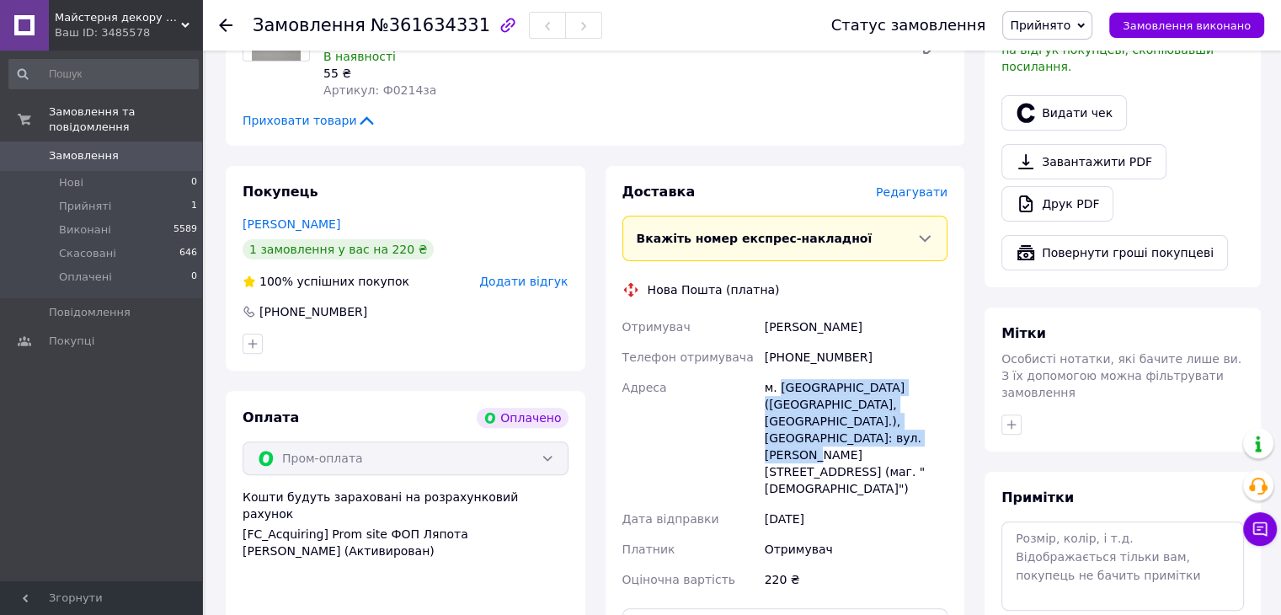
drag, startPoint x: 777, startPoint y: 352, endPoint x: 873, endPoint y: 400, distance: 108.1
click at [876, 404] on div "м. Буча (Київська обл., Бучанський р-н.), Поштомат №33511: вул. Бориса Гмирі, 7…" at bounding box center [856, 437] width 190 height 131
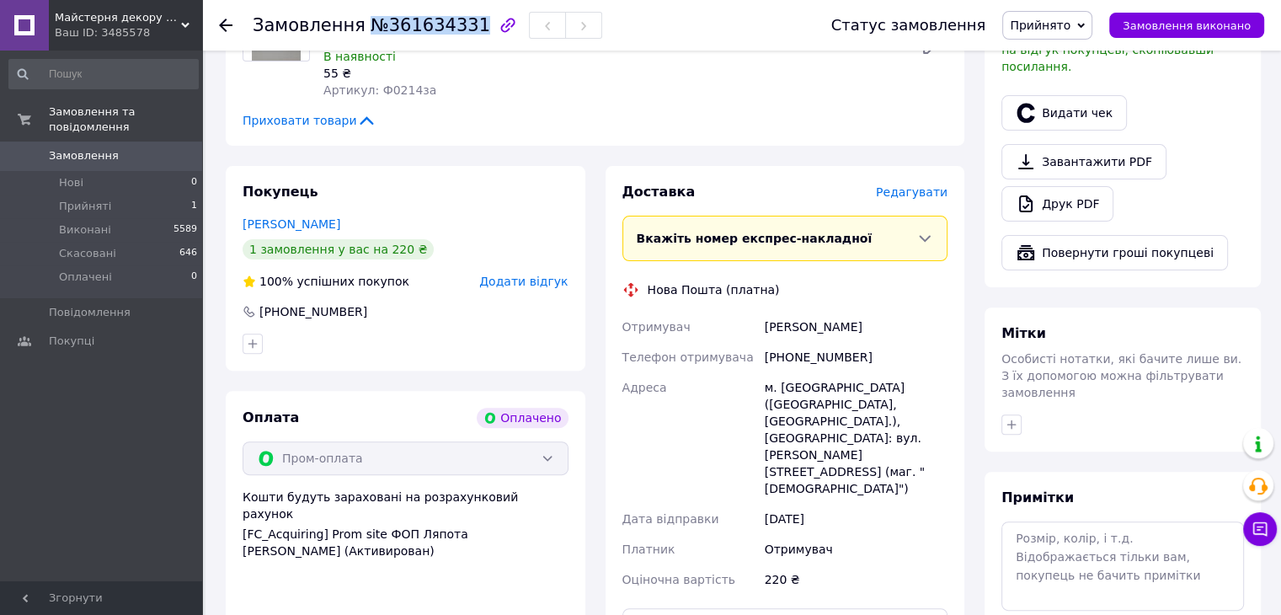
drag, startPoint x: 360, startPoint y: 27, endPoint x: 457, endPoint y: 29, distance: 96.9
click at [457, 29] on span "№361634331" at bounding box center [431, 25] width 120 height 20
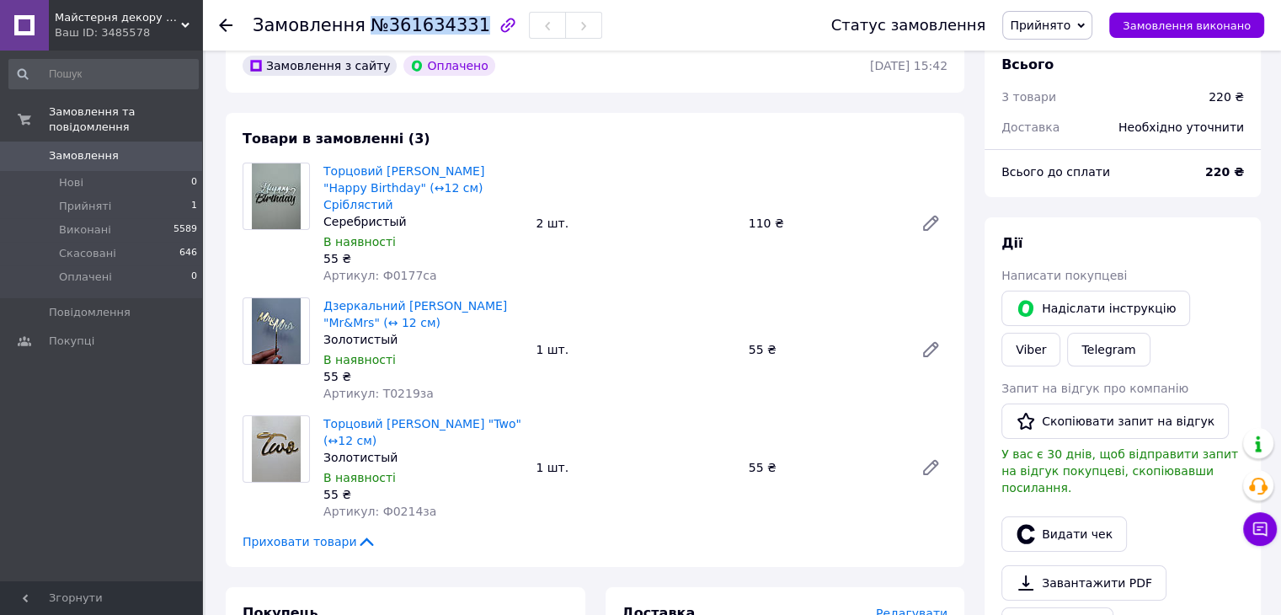
scroll to position [0, 0]
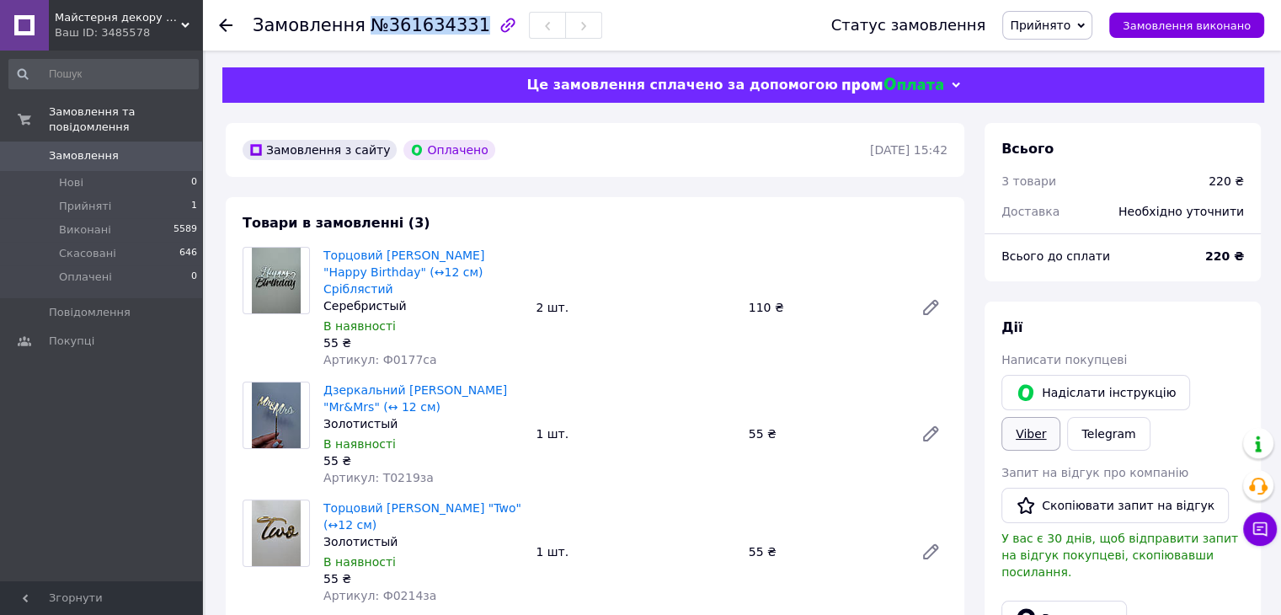
click at [1060, 417] on link "Viber" at bounding box center [1030, 434] width 59 height 34
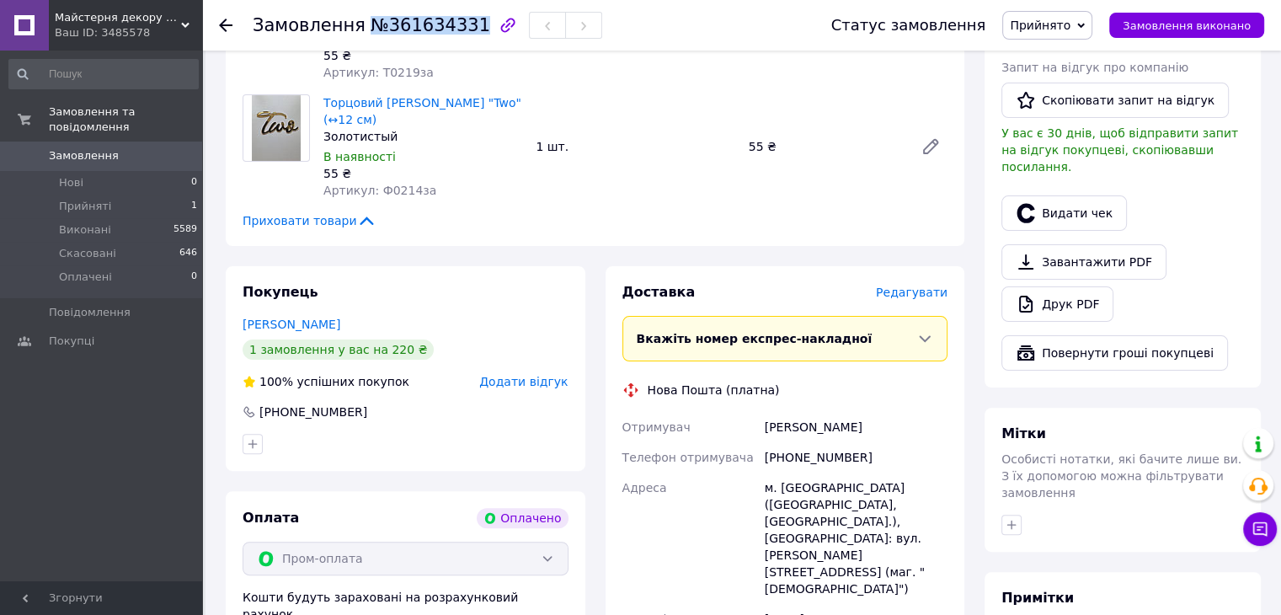
scroll to position [590, 0]
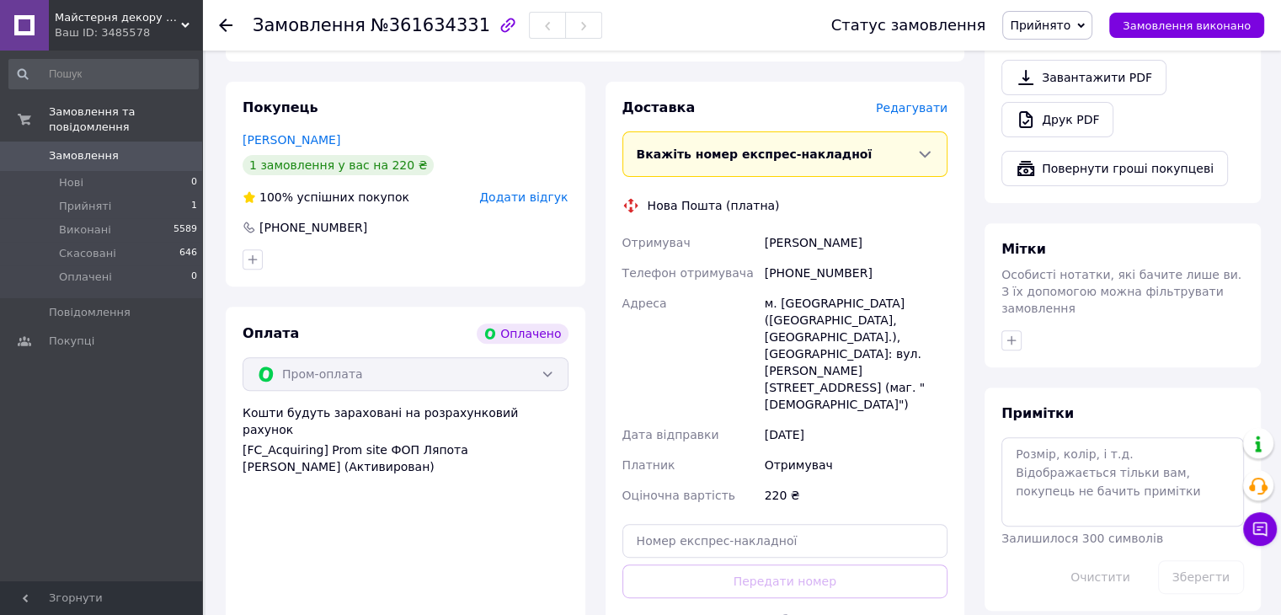
click at [811, 598] on div at bounding box center [874, 618] width 147 height 41
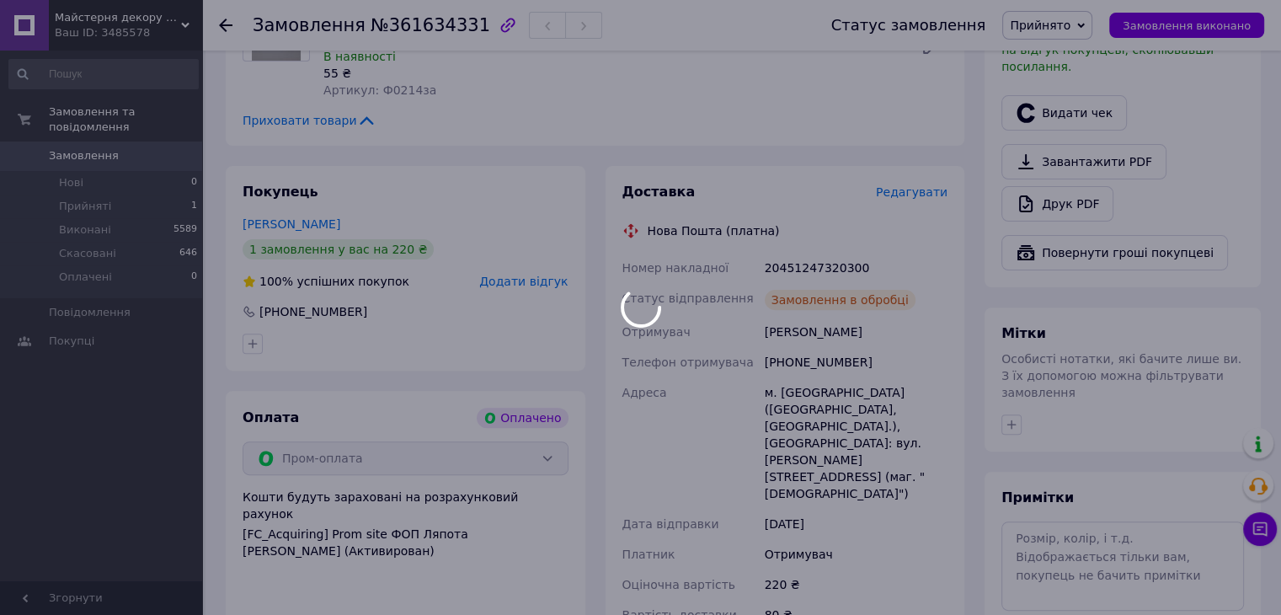
scroll to position [421, 0]
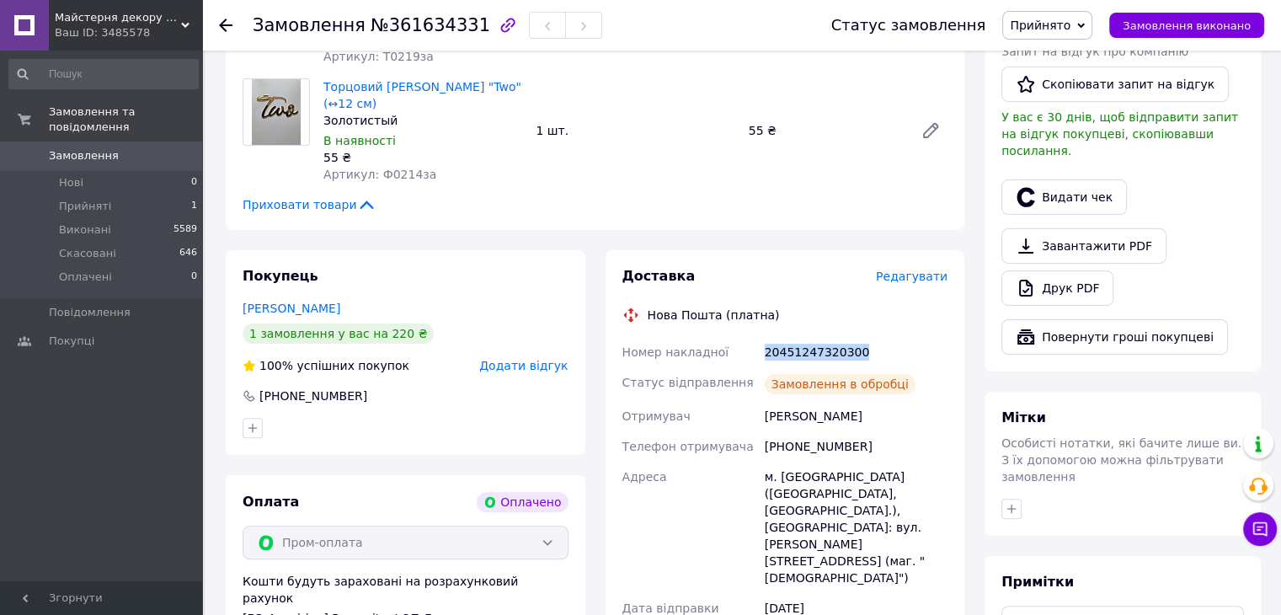
drag, startPoint x: 747, startPoint y: 310, endPoint x: 881, endPoint y: 314, distance: 134.0
click at [881, 337] on div "Номер накладної 20451247320300 Статус відправлення Замовлення в обробці Отримув…" at bounding box center [785, 525] width 333 height 377
drag, startPoint x: 1067, startPoint y: 27, endPoint x: 1084, endPoint y: 62, distance: 39.2
click at [1067, 27] on span "Прийнято" at bounding box center [1040, 25] width 61 height 13
click at [1084, 52] on li "Виконано" at bounding box center [1047, 58] width 88 height 25
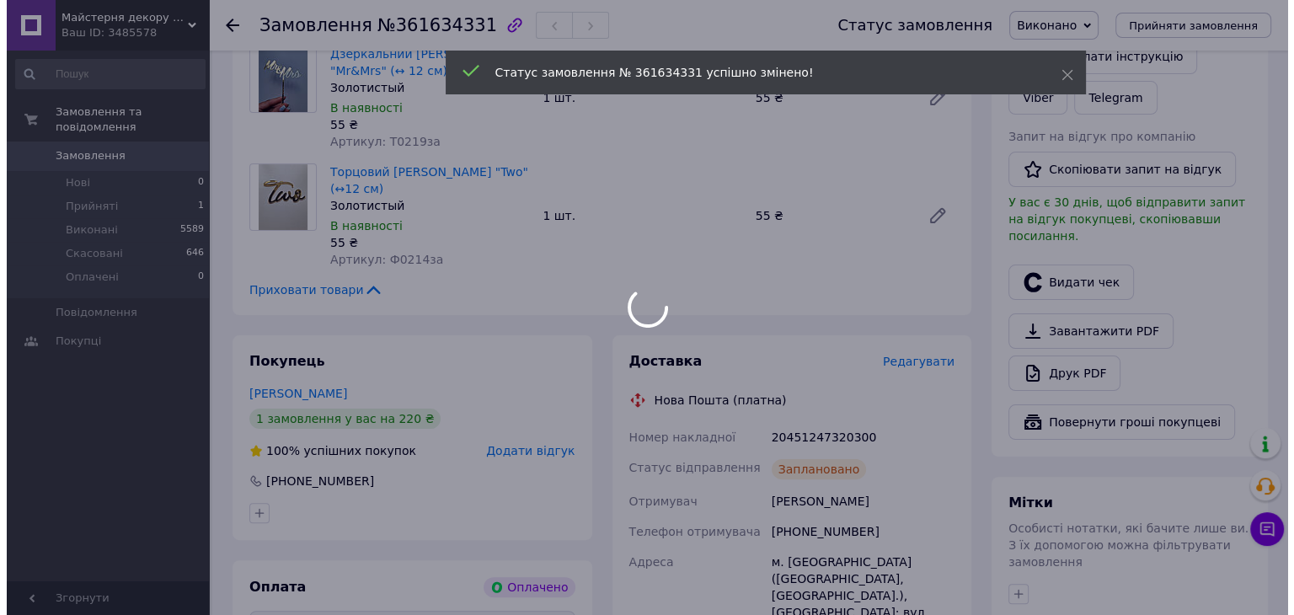
scroll to position [337, 0]
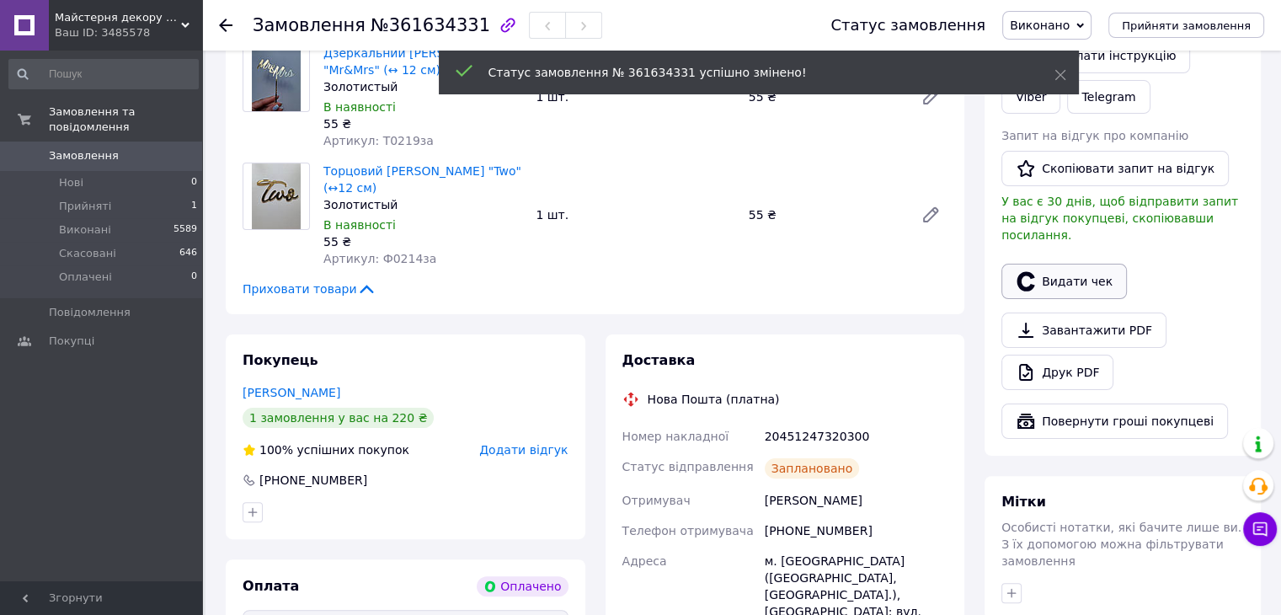
click at [1092, 264] on button "Видати чек" at bounding box center [1063, 281] width 125 height 35
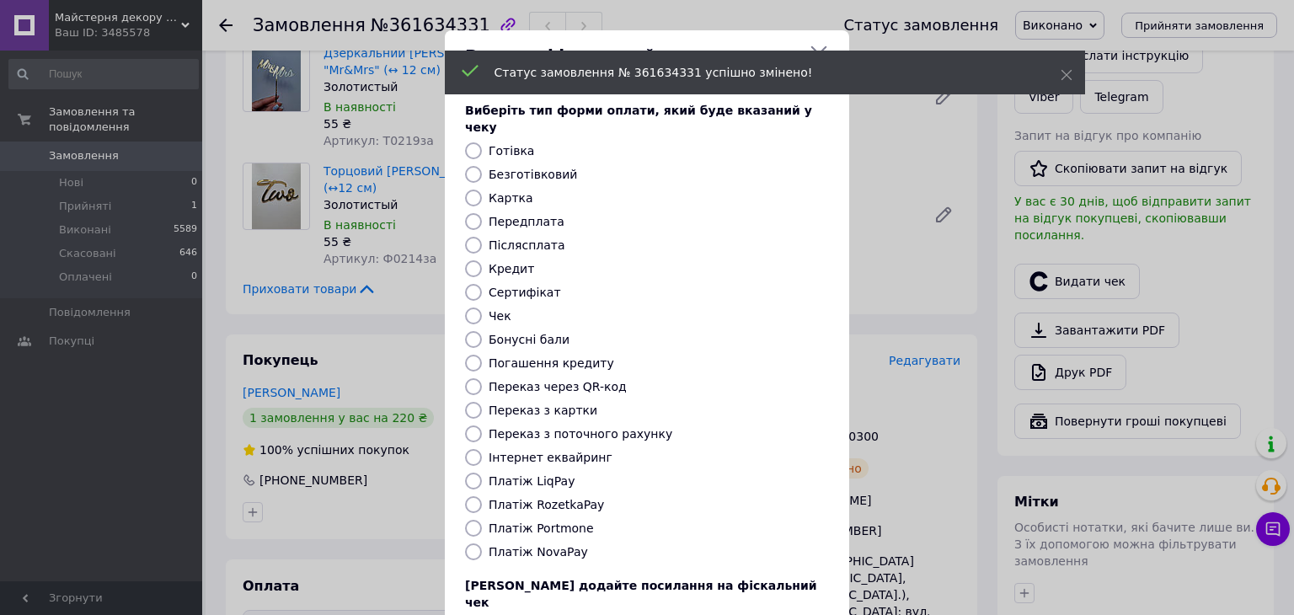
click at [578, 498] on label "Платіж RozetkaPay" at bounding box center [546, 504] width 115 height 13
click at [482, 496] on input "Платіж RozetkaPay" at bounding box center [473, 504] width 17 height 17
radio input "true"
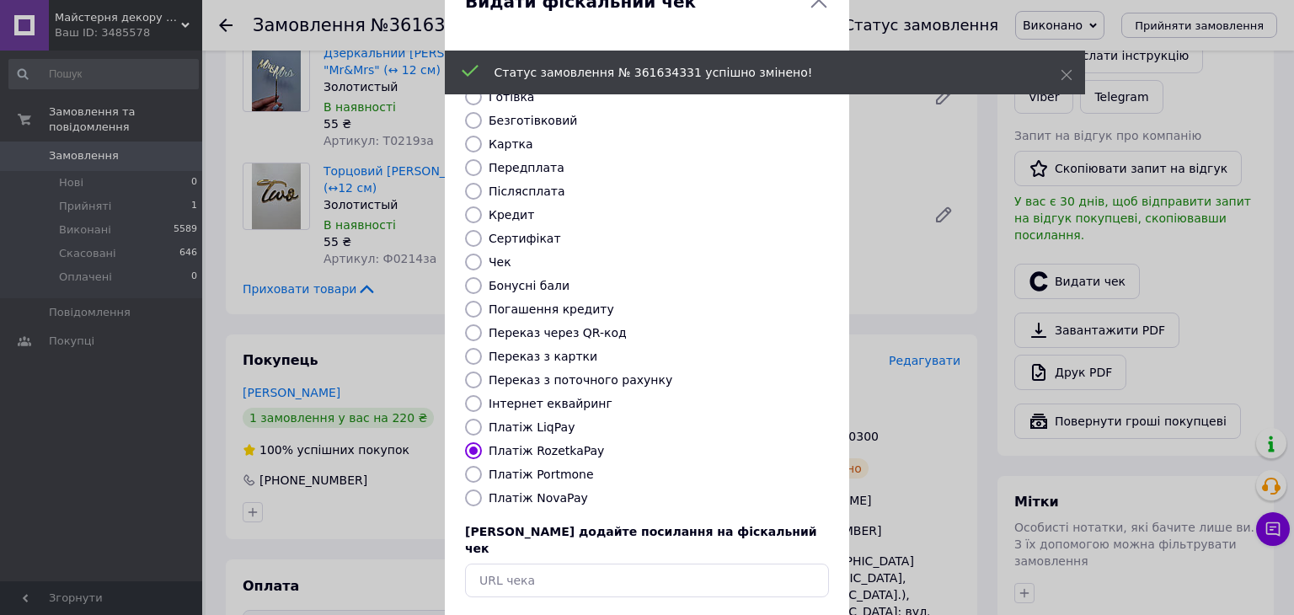
scroll to position [108, 0]
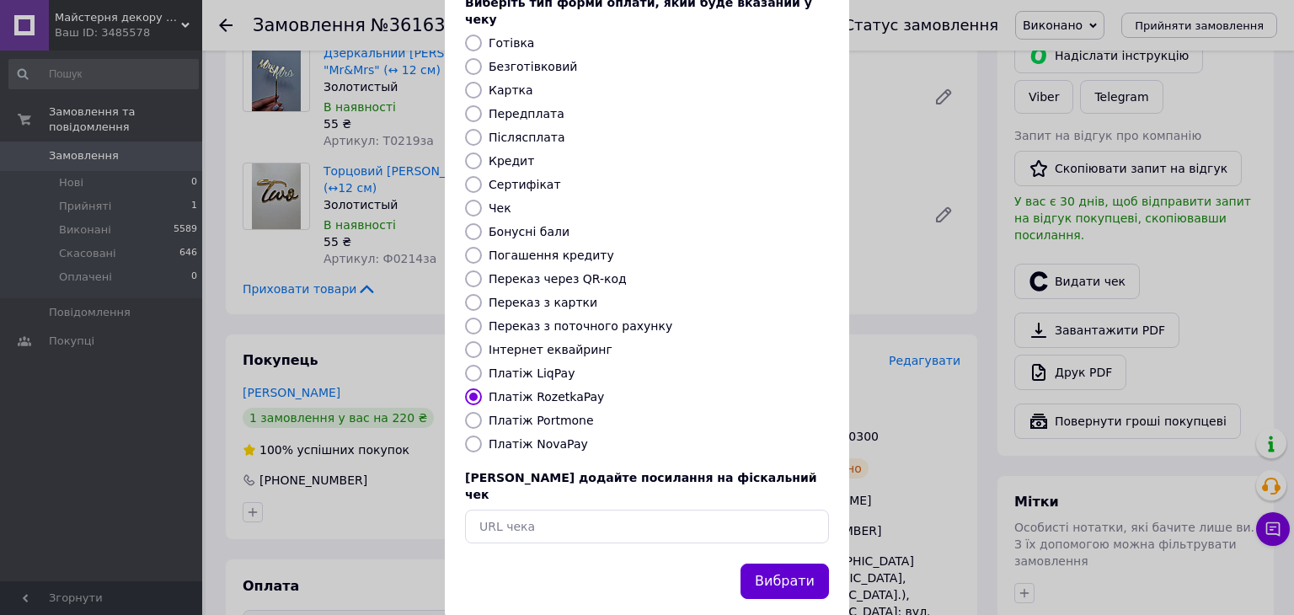
click at [790, 563] on button "Вибрати" at bounding box center [784, 581] width 88 height 36
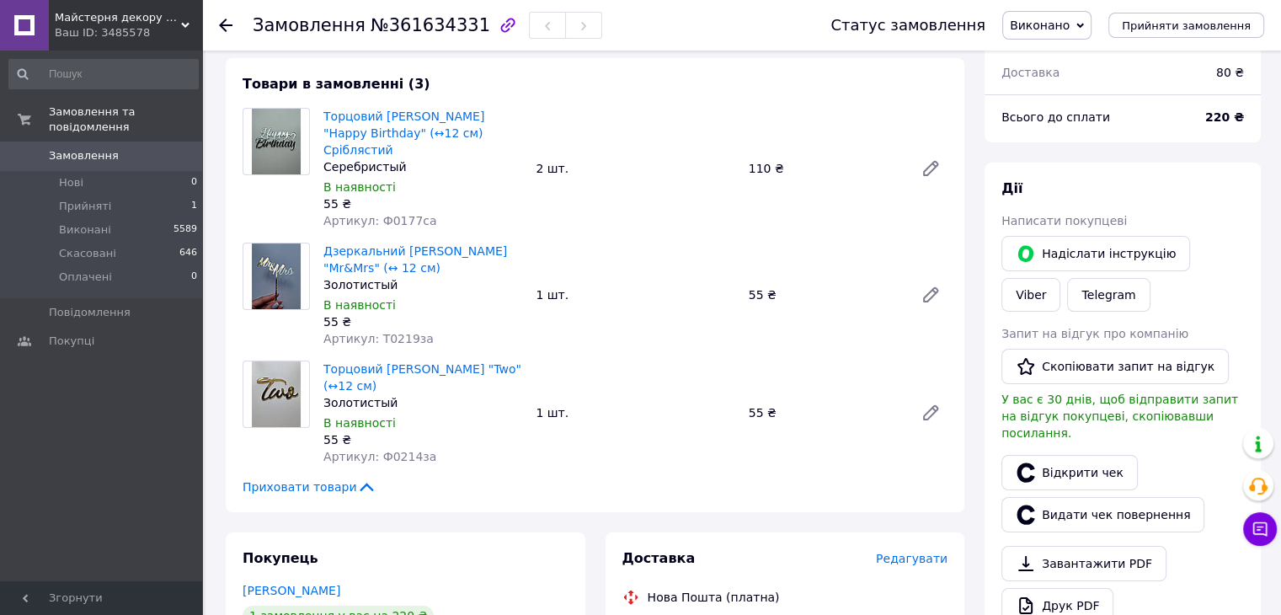
scroll to position [0, 0]
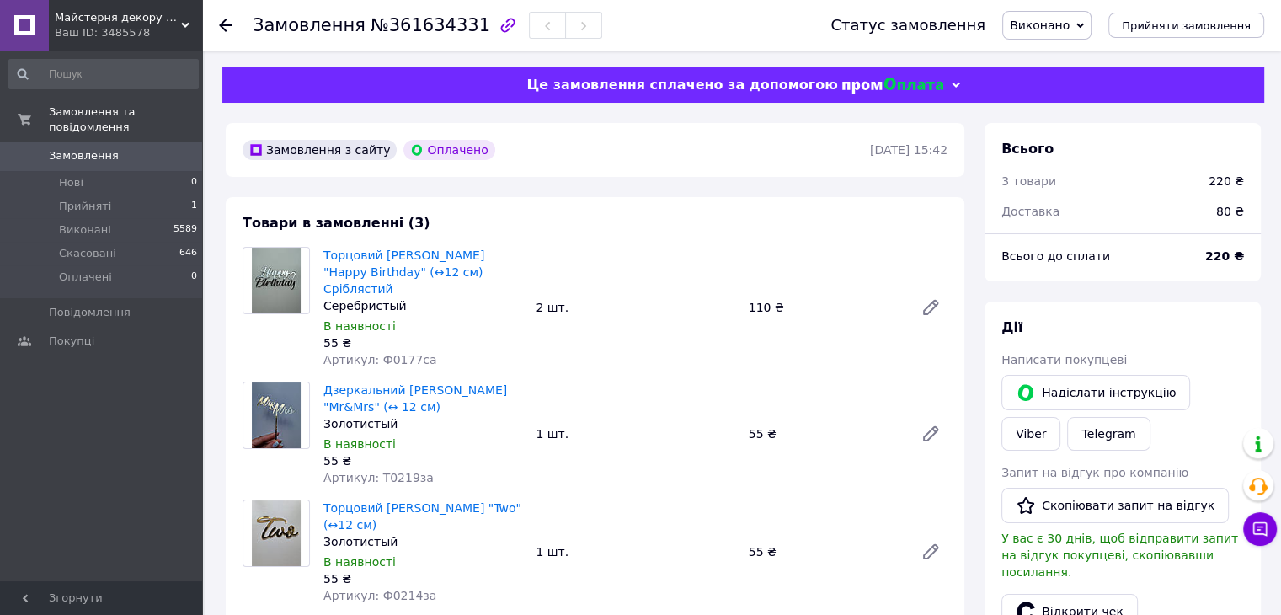
click at [219, 24] on icon at bounding box center [225, 25] width 13 height 13
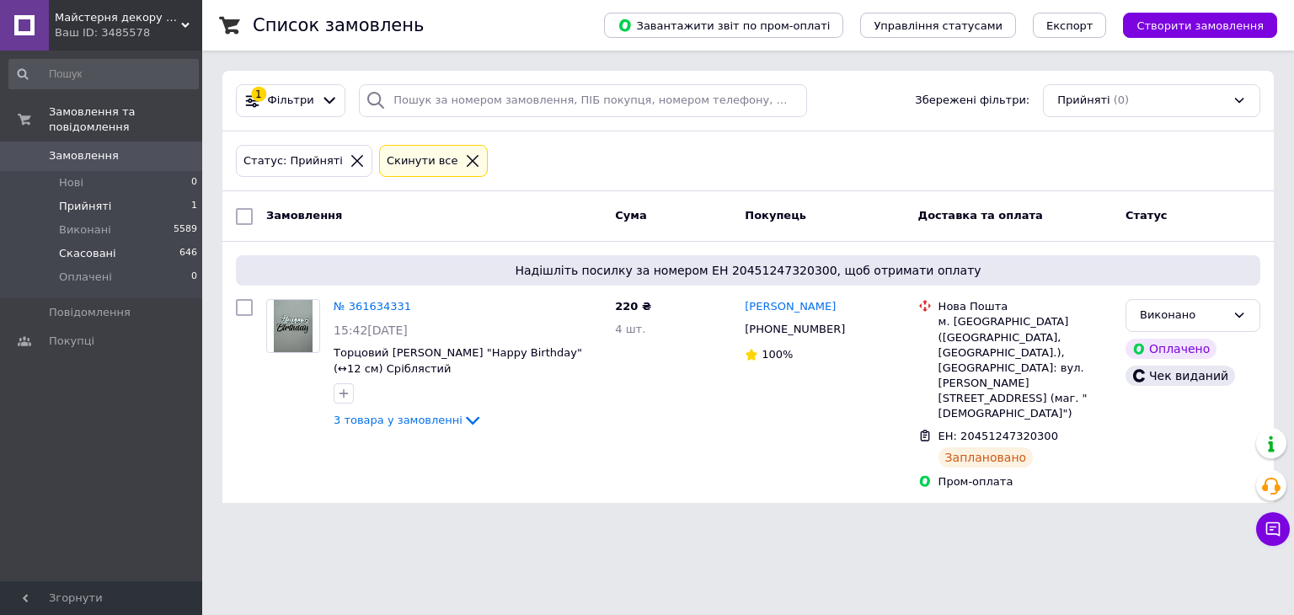
click at [122, 242] on li "Скасовані 646" at bounding box center [103, 254] width 207 height 24
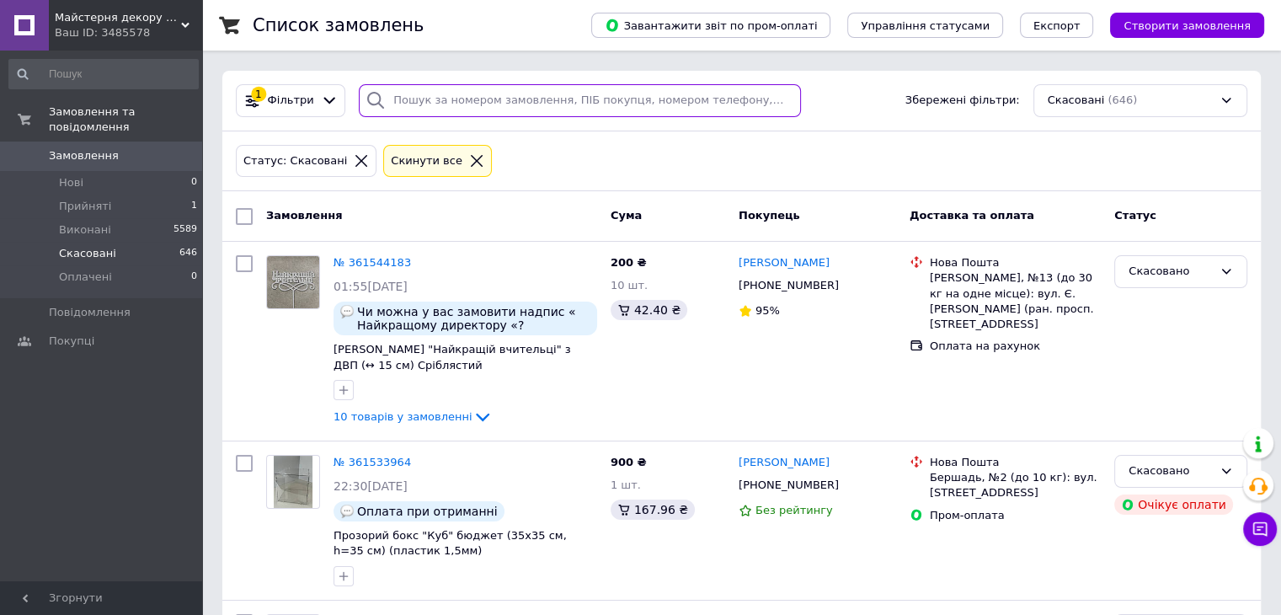
click at [473, 110] on input "search" at bounding box center [580, 100] width 442 height 33
type input "КОСТ"
click at [465, 102] on input "КОСТ" at bounding box center [580, 100] width 442 height 33
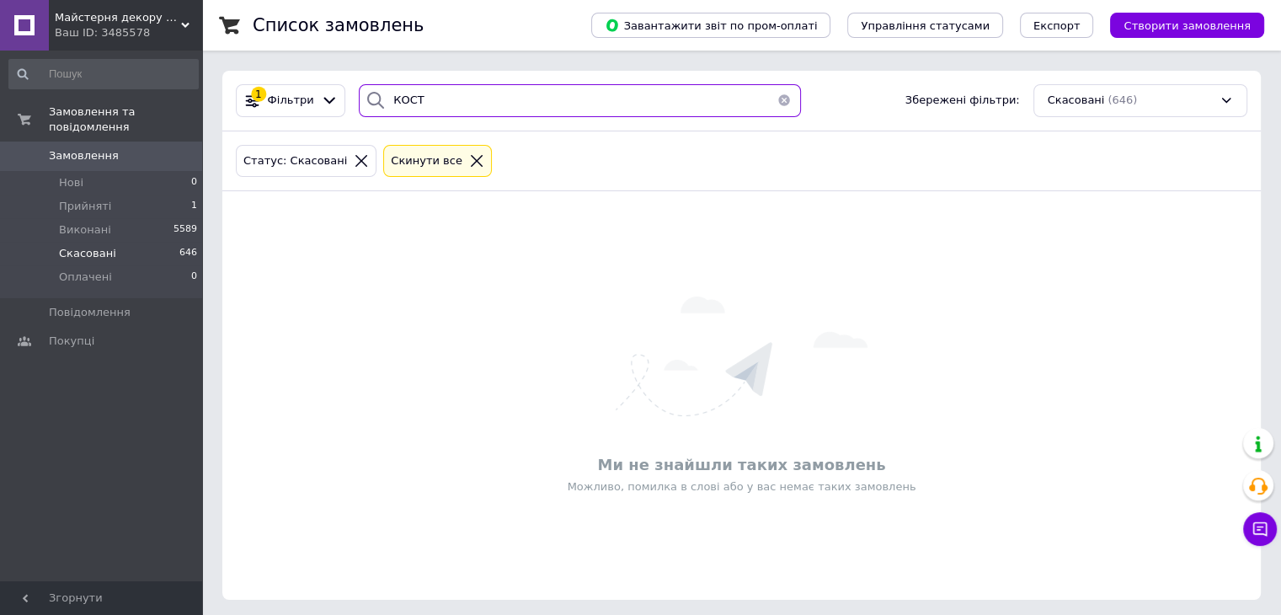
drag, startPoint x: 454, startPoint y: 101, endPoint x: 375, endPoint y: 93, distance: 79.5
click at [380, 92] on div "КОСТ" at bounding box center [580, 100] width 442 height 33
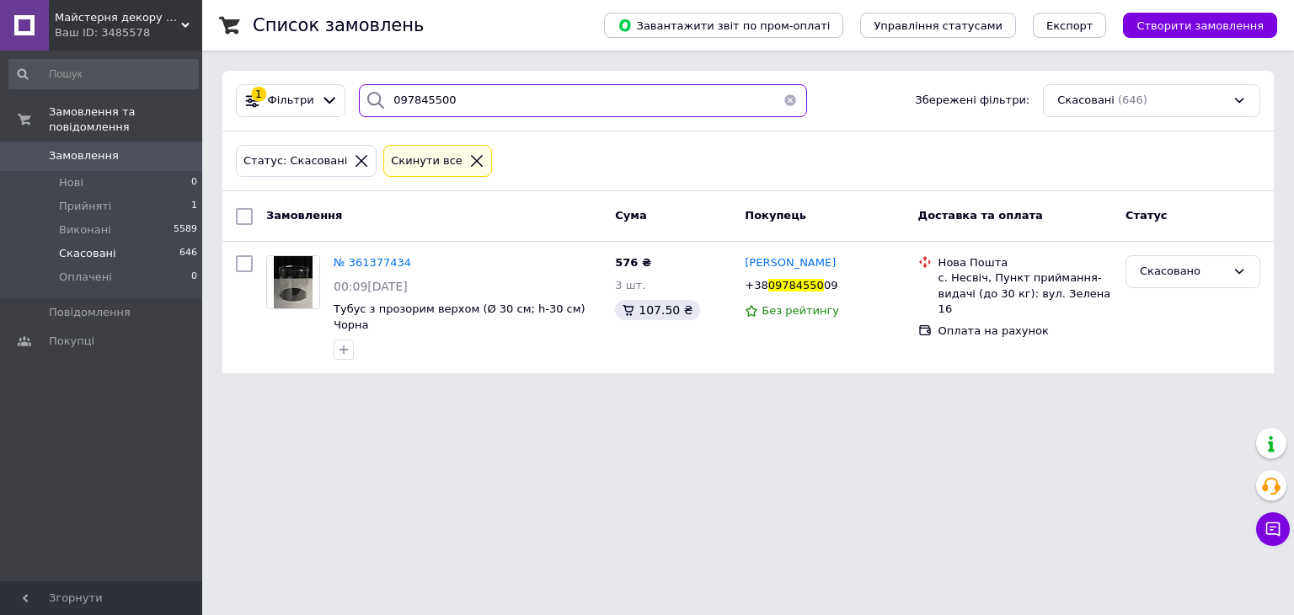
type input "0978455009"
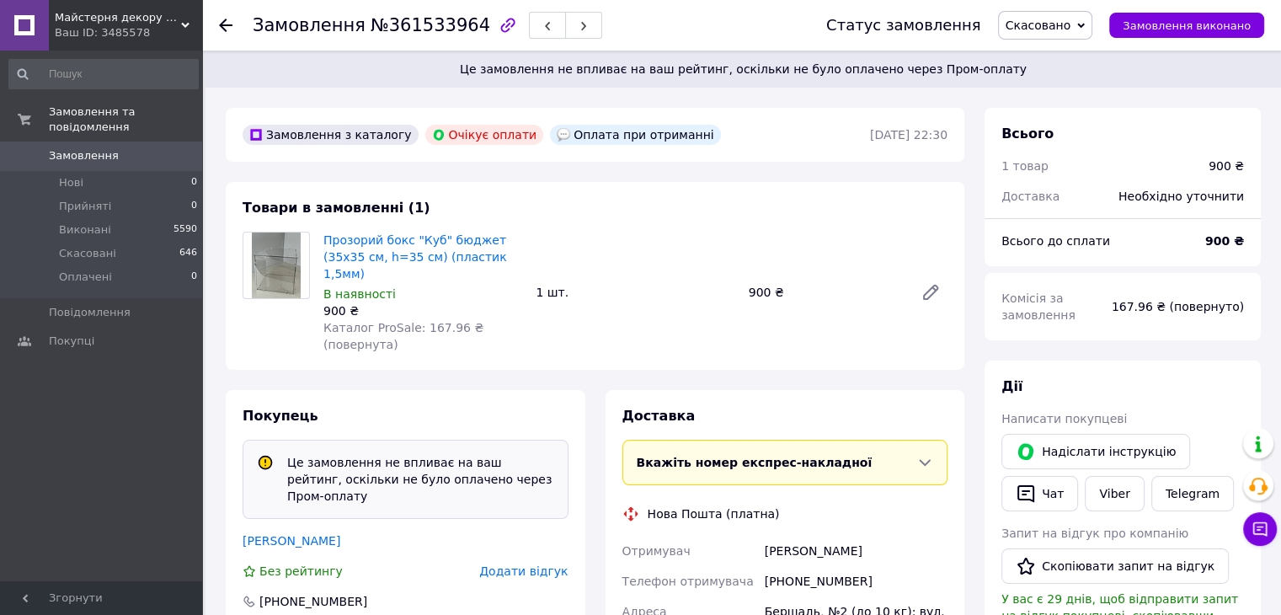
click at [230, 23] on icon at bounding box center [225, 25] width 13 height 13
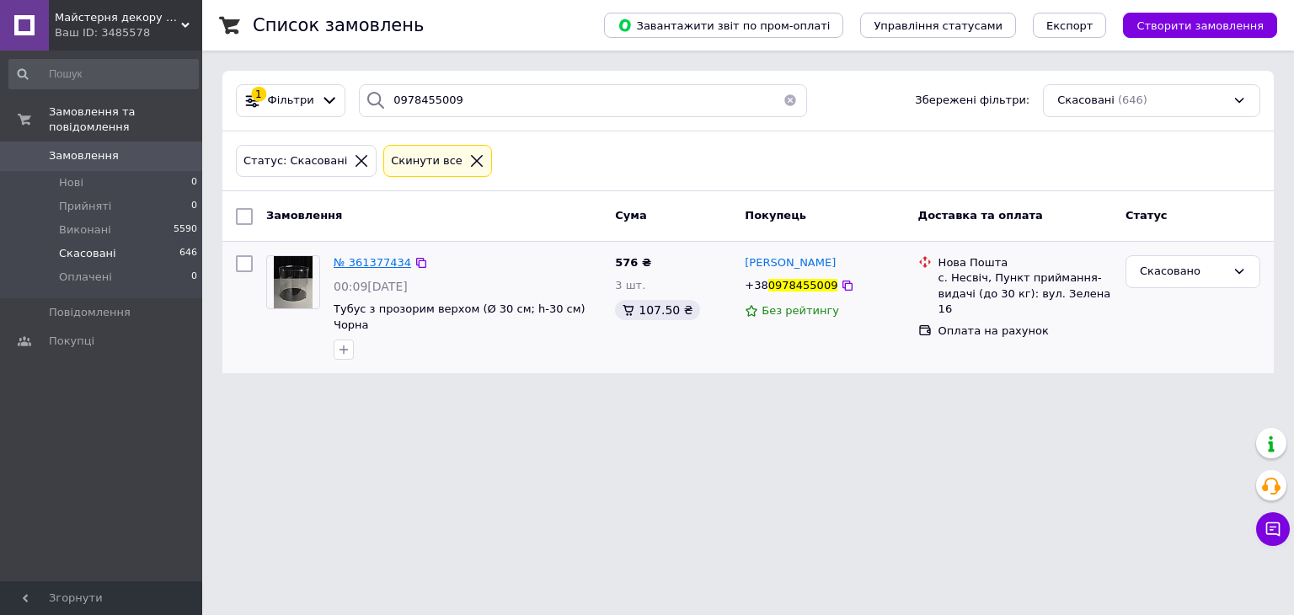
click at [382, 261] on span "№ 361377434" at bounding box center [372, 262] width 77 height 13
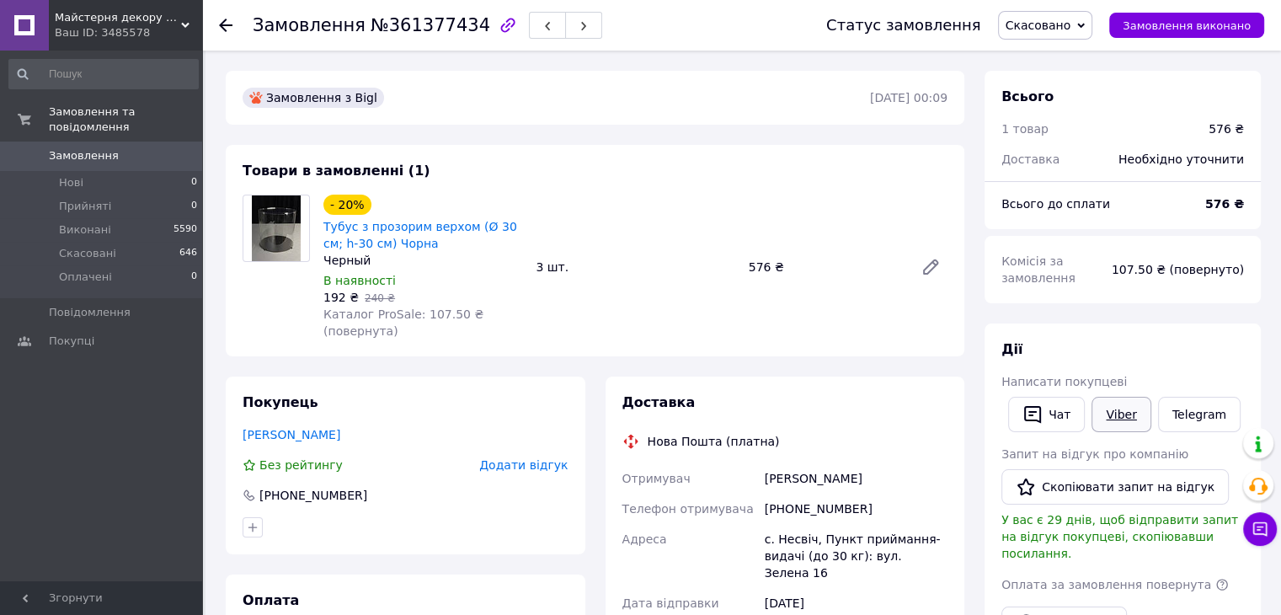
click at [1122, 414] on link "Viber" at bounding box center [1121, 414] width 59 height 35
click at [1093, 18] on span "Скасовано" at bounding box center [1045, 25] width 95 height 29
click at [883, 273] on div "576 ₴" at bounding box center [824, 267] width 165 height 24
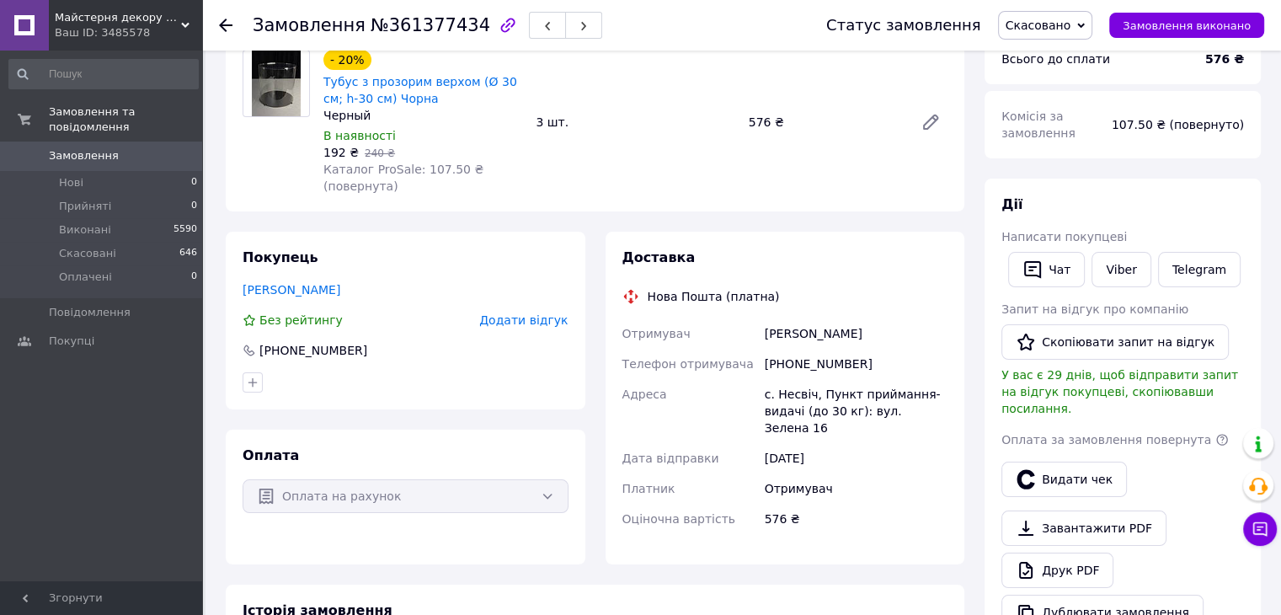
scroll to position [421, 0]
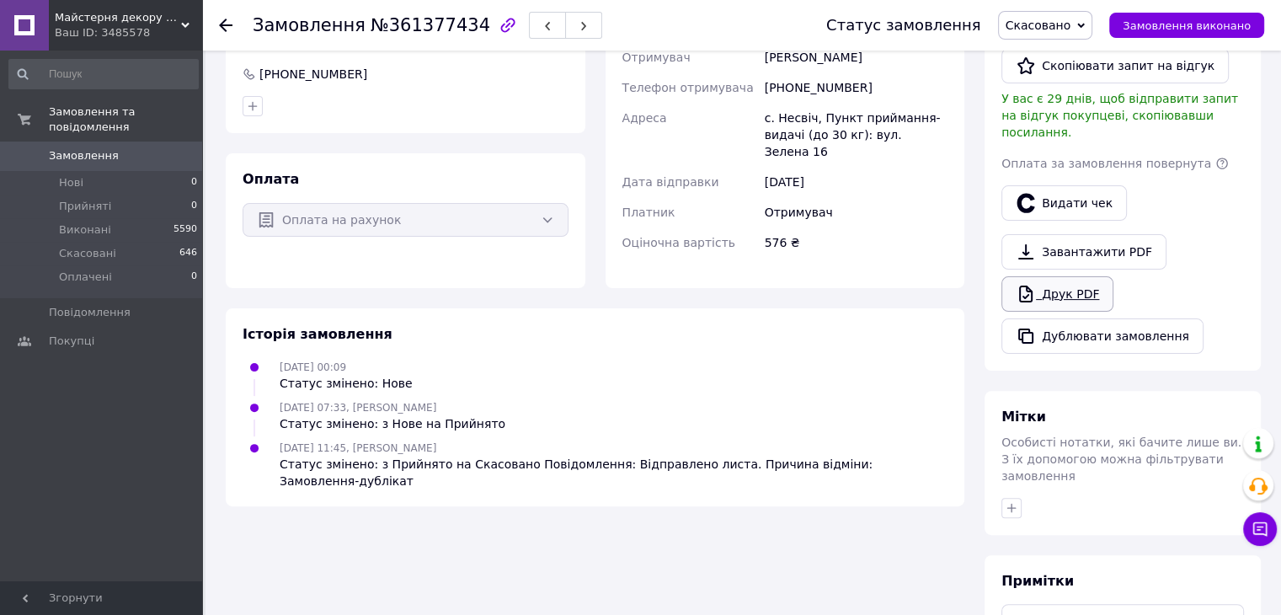
click at [1092, 288] on link "Друк PDF" at bounding box center [1057, 293] width 112 height 35
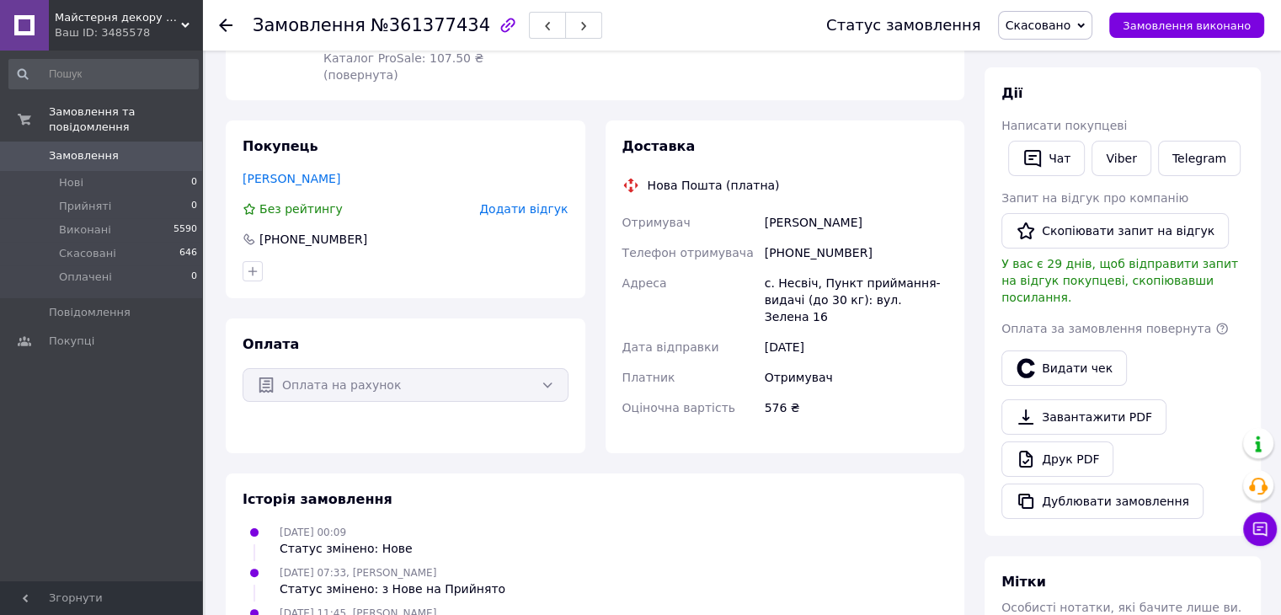
scroll to position [168, 0]
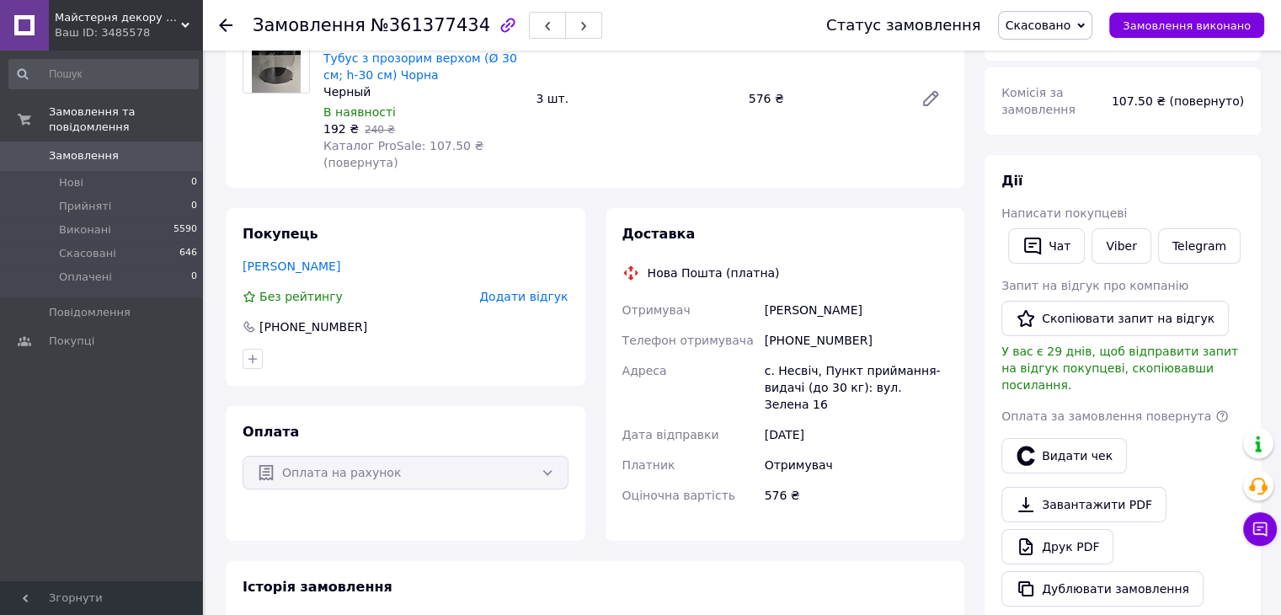
click at [1052, 25] on span "Скасовано" at bounding box center [1039, 25] width 66 height 13
click at [1065, 81] on li "Виконано" at bounding box center [1045, 84] width 93 height 25
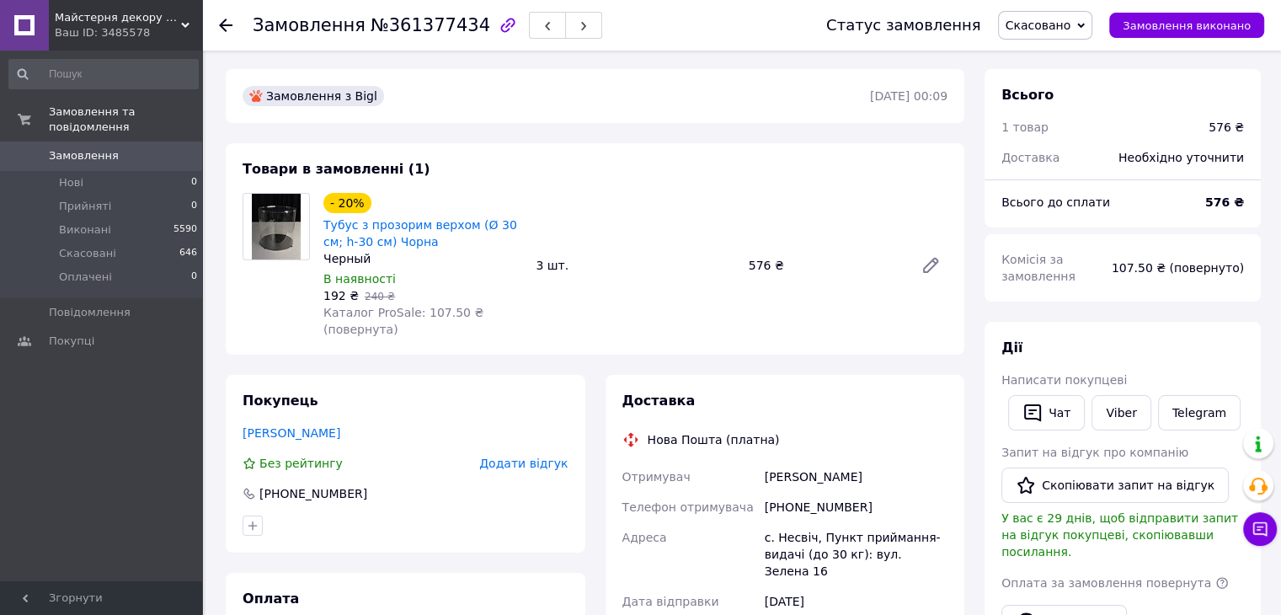
scroll to position [0, 0]
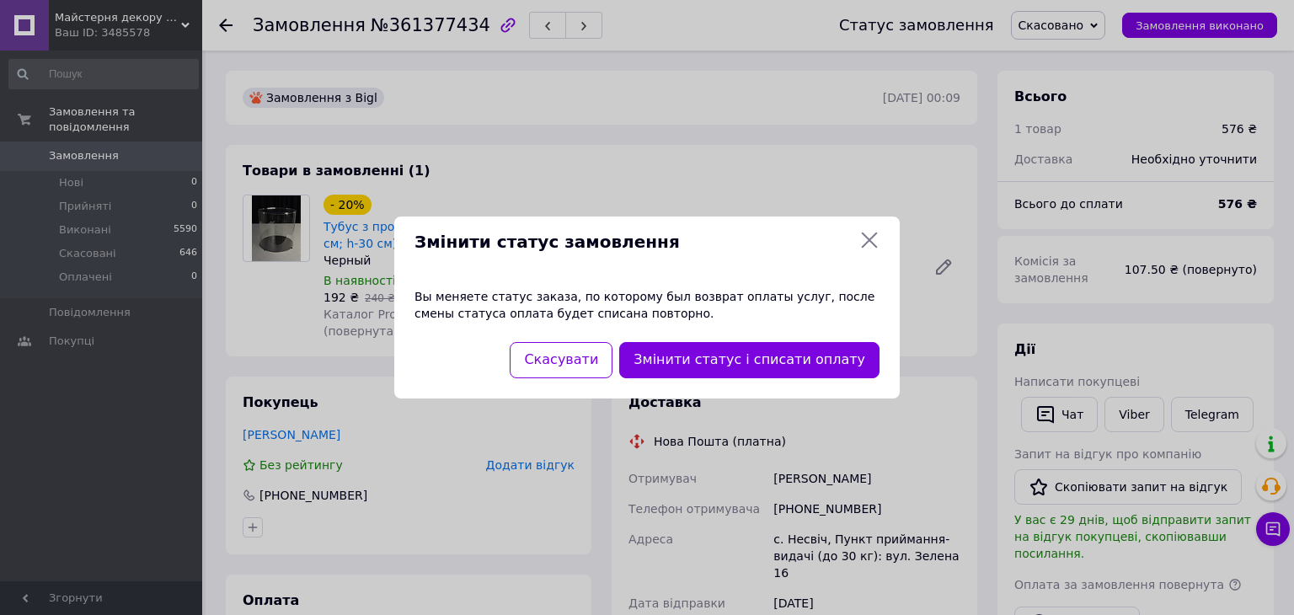
click at [756, 353] on button "Змінити статус і списати оплату" at bounding box center [749, 360] width 260 height 36
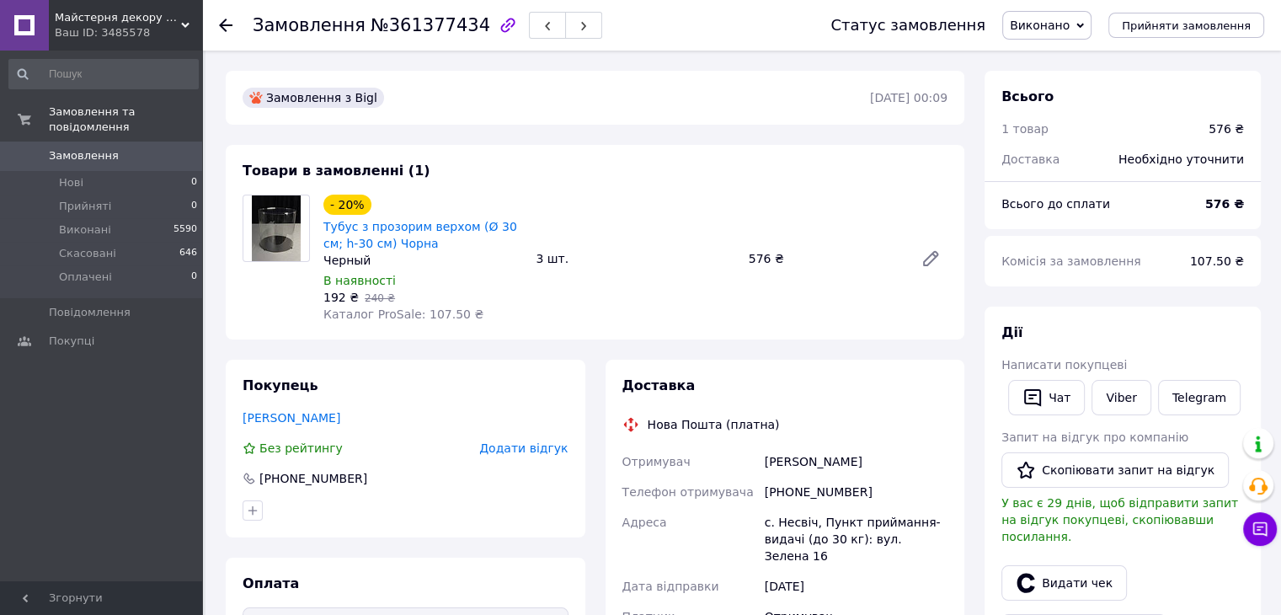
drag, startPoint x: 744, startPoint y: 460, endPoint x: 859, endPoint y: 461, distance: 115.4
click at [886, 461] on div "Отримувач Костенко Ірина Телефон отримувача +380978455009 Адреса с. Несвіч, Пун…" at bounding box center [785, 554] width 333 height 216
drag, startPoint x: 784, startPoint y: 493, endPoint x: 859, endPoint y: 495, distance: 75.0
click at [859, 495] on div "[PHONE_NUMBER]" at bounding box center [856, 492] width 190 height 30
drag, startPoint x: 755, startPoint y: 519, endPoint x: 889, endPoint y: 526, distance: 134.1
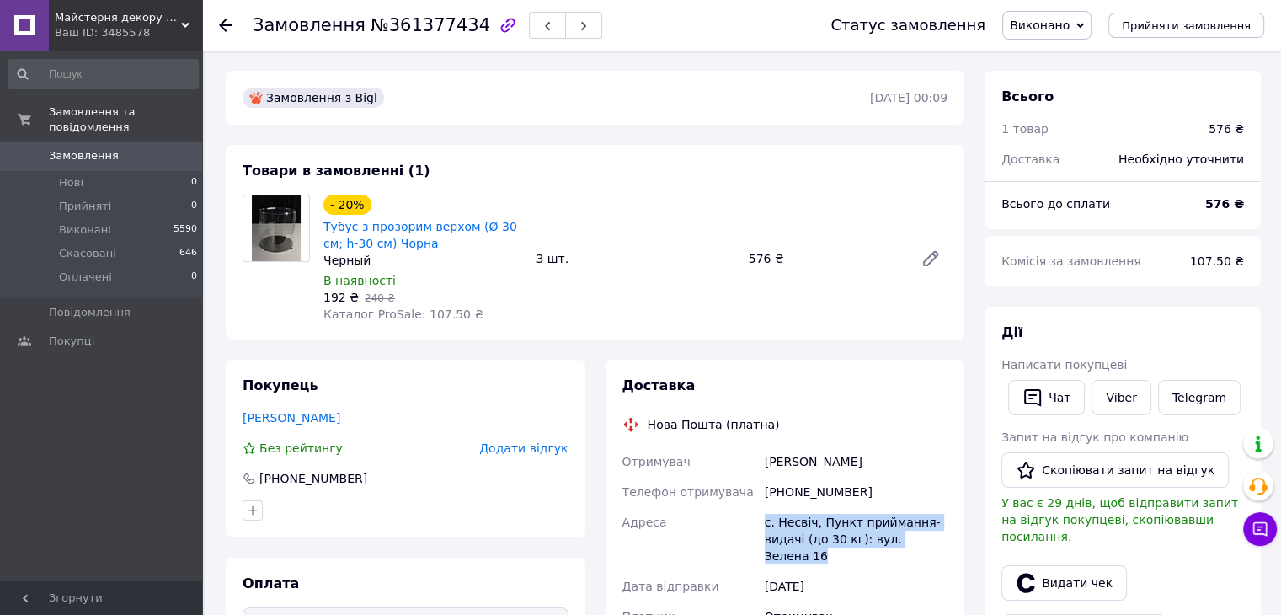
click at [965, 540] on div "Доставка Нова Пошта (платна) Отримувач Костенко Ірина Телефон отримувача +38097…" at bounding box center [785, 526] width 380 height 333
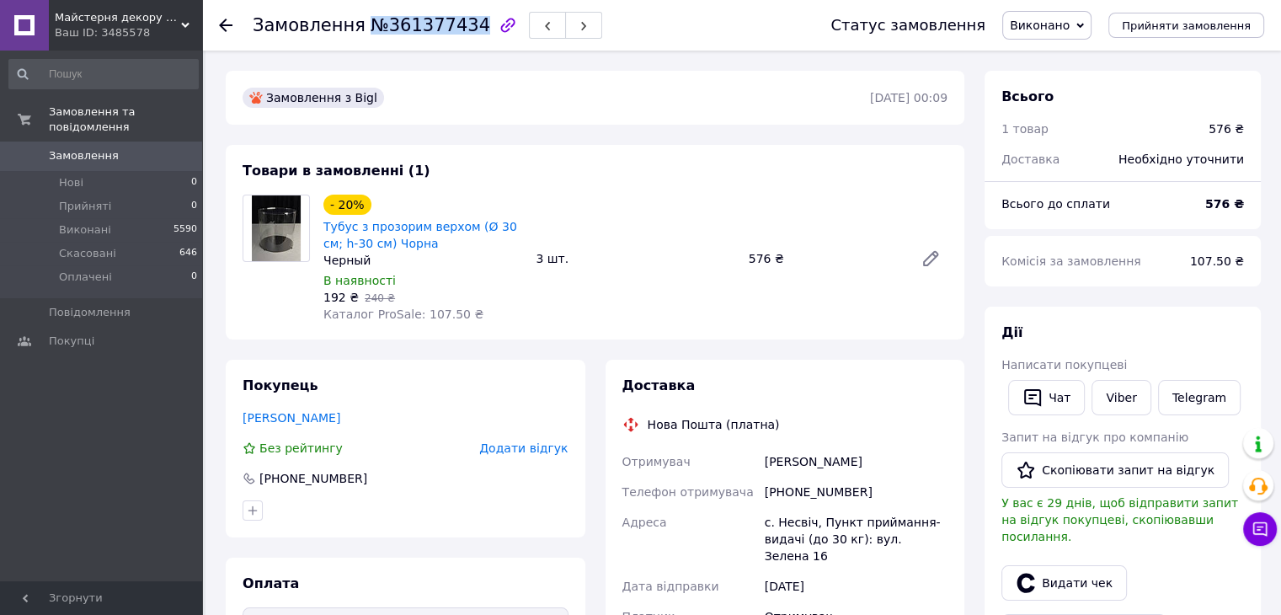
drag, startPoint x: 361, startPoint y: 26, endPoint x: 458, endPoint y: 27, distance: 96.9
click at [458, 27] on span "№361377434" at bounding box center [431, 25] width 120 height 20
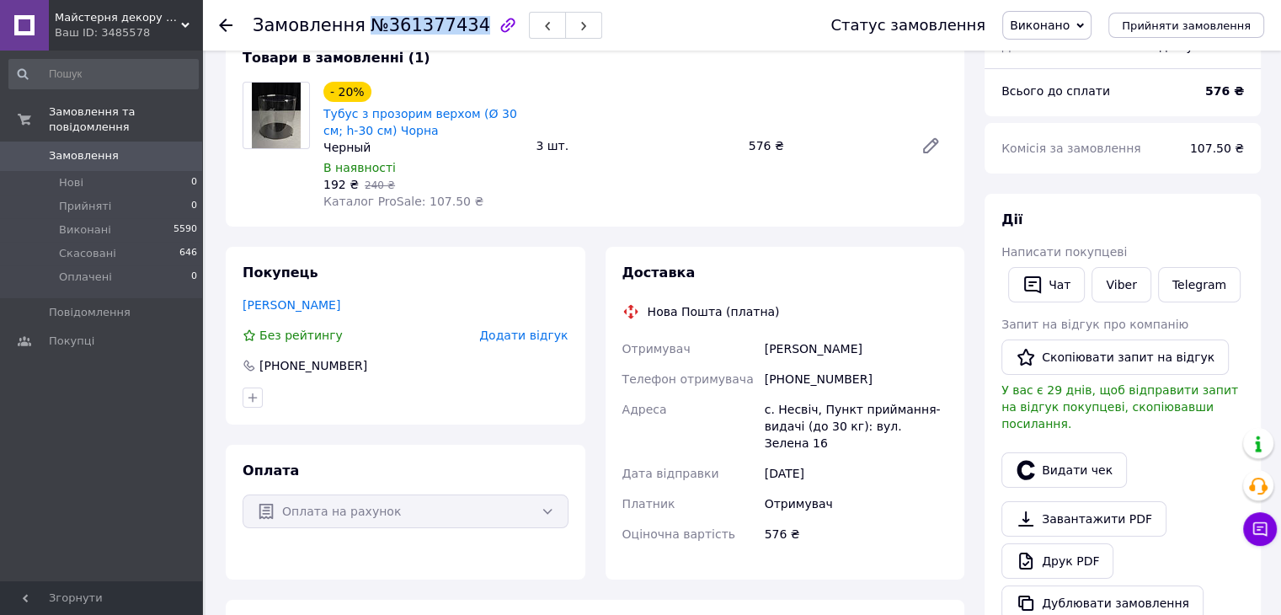
scroll to position [84, 0]
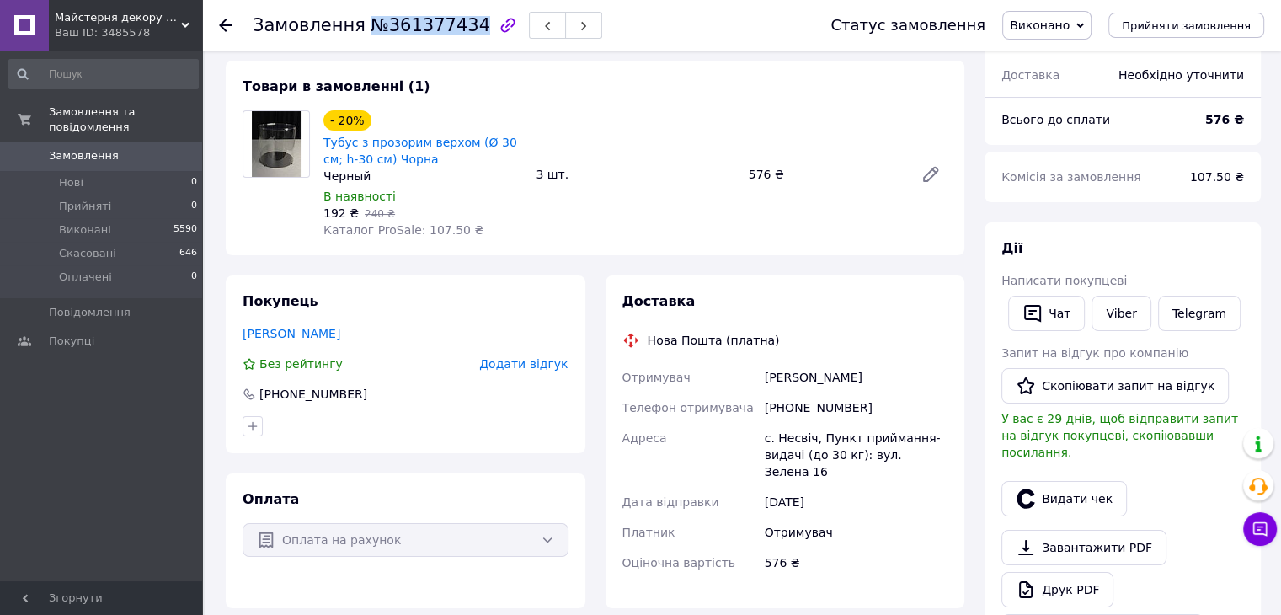
click at [1054, 19] on span "Виконано" at bounding box center [1040, 25] width 60 height 13
click at [1075, 56] on li "Прийнято" at bounding box center [1047, 58] width 88 height 25
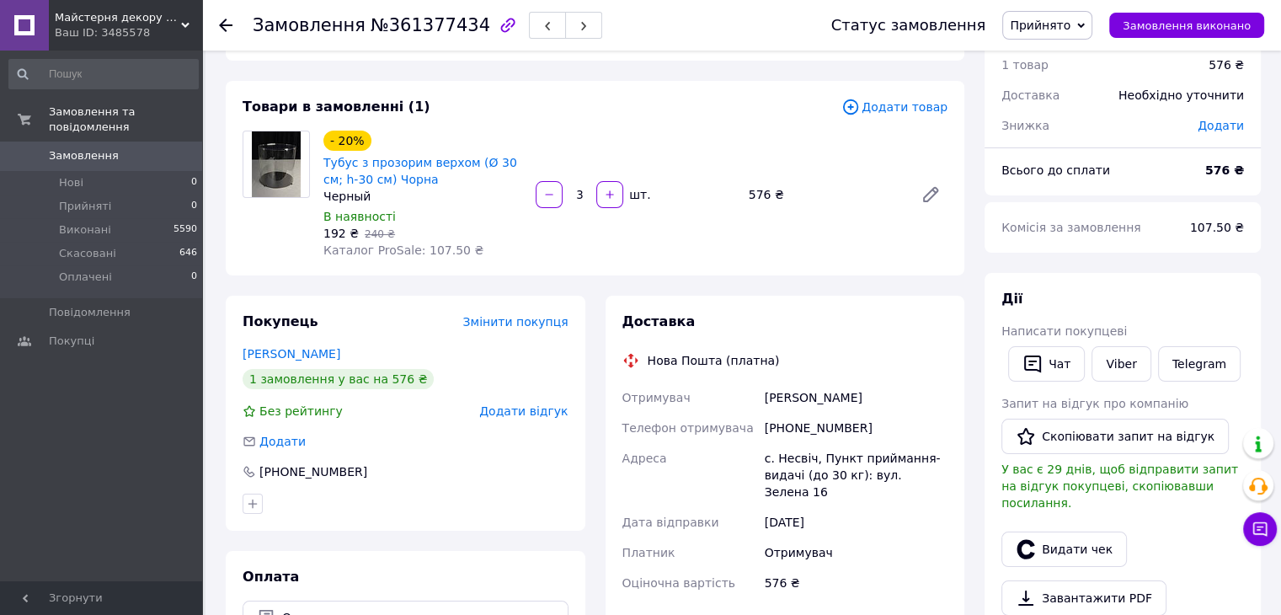
scroll to position [0, 0]
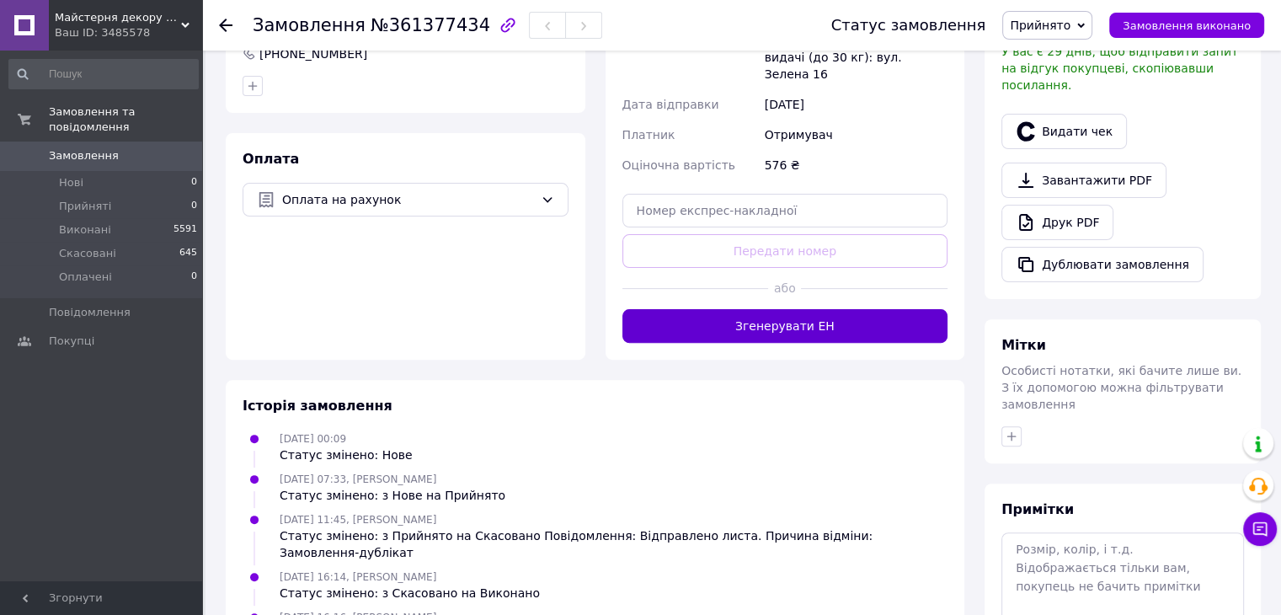
click at [829, 309] on button "Згенерувати ЕН" at bounding box center [785, 326] width 326 height 34
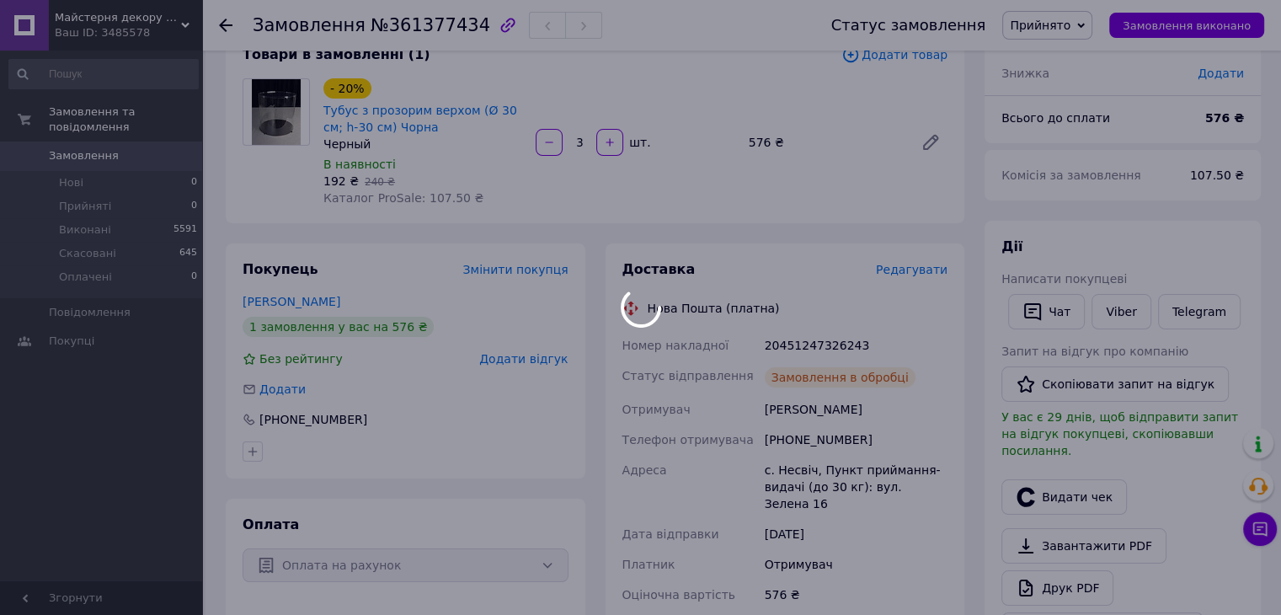
scroll to position [145, 0]
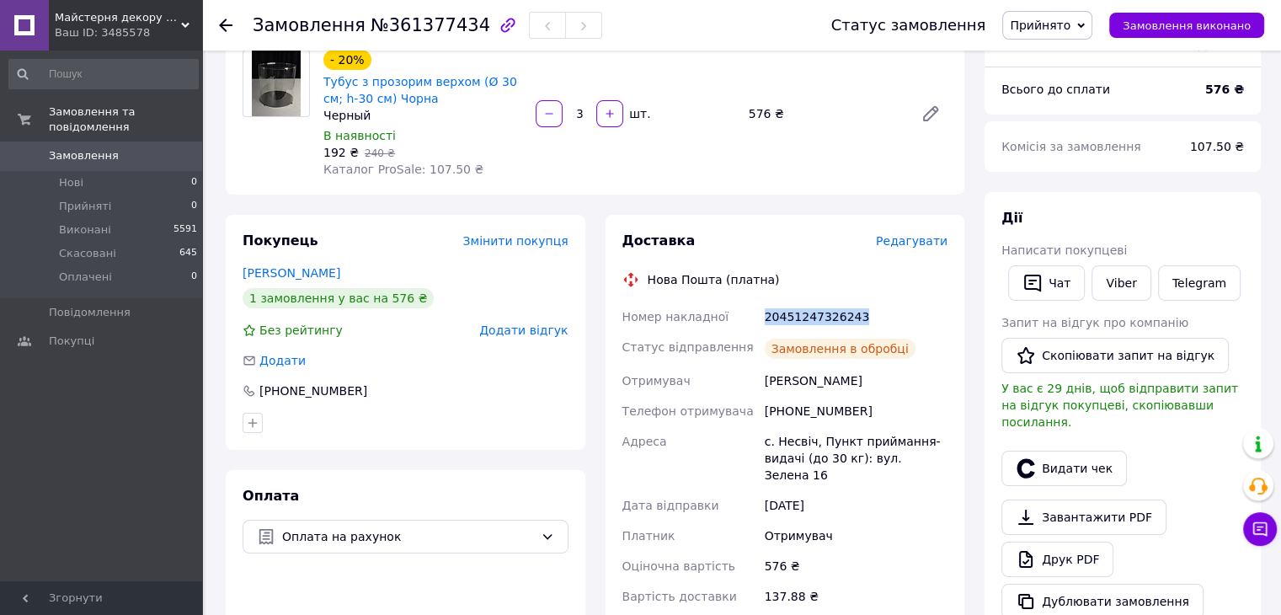
drag, startPoint x: 758, startPoint y: 309, endPoint x: 864, endPoint y: 309, distance: 106.1
click at [864, 309] on div "Номер накладної 20451247326243 Статус відправлення Замовлення в обробці Отримув…" at bounding box center [785, 457] width 333 height 310
copy div "Номер накладної 20451247326243"
click at [1070, 20] on span "Прийнято" at bounding box center [1040, 25] width 61 height 13
click at [1075, 60] on li "Виконано" at bounding box center [1047, 58] width 88 height 25
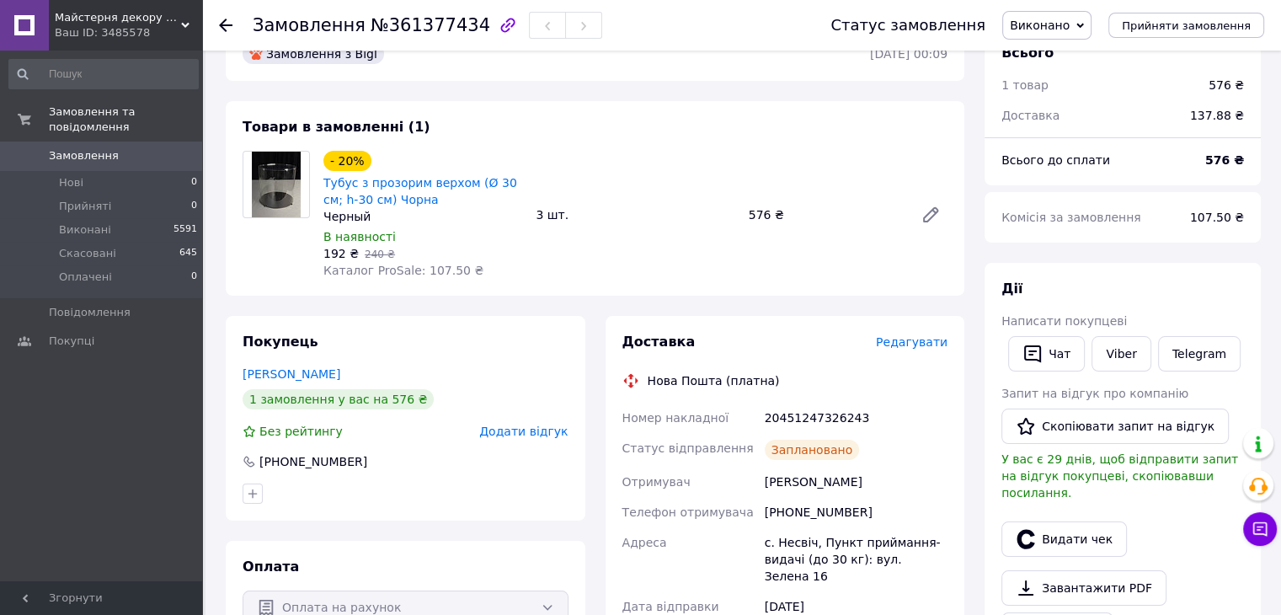
scroll to position [84, 0]
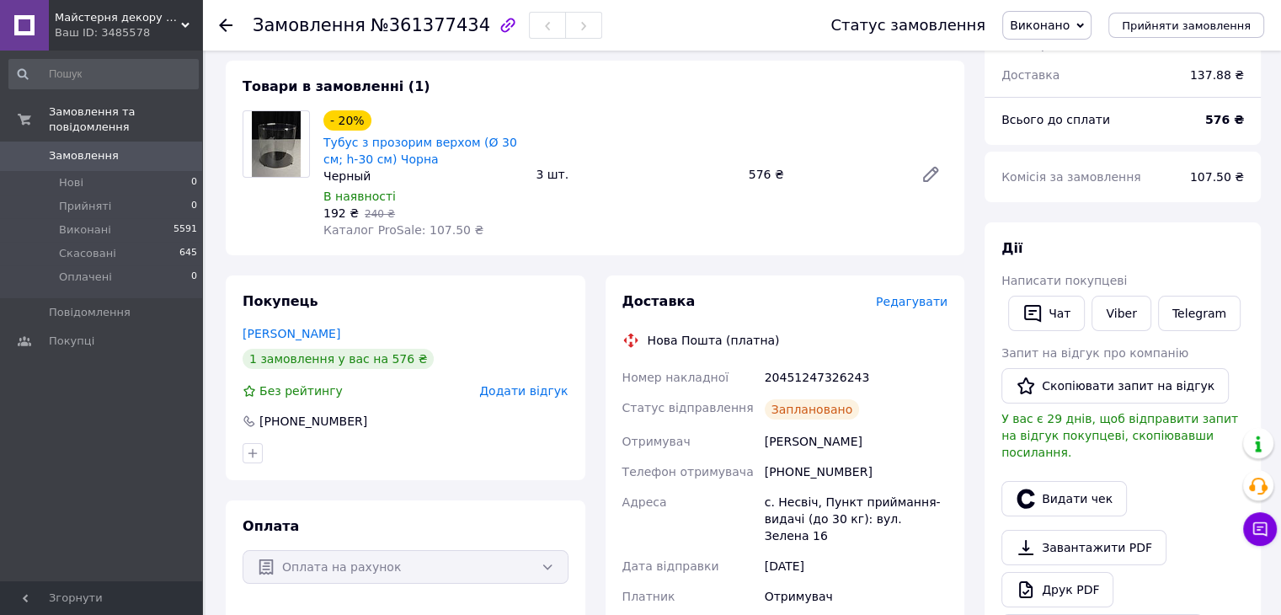
click at [219, 24] on icon at bounding box center [225, 25] width 13 height 13
